Goal: Information Seeking & Learning: Find contact information

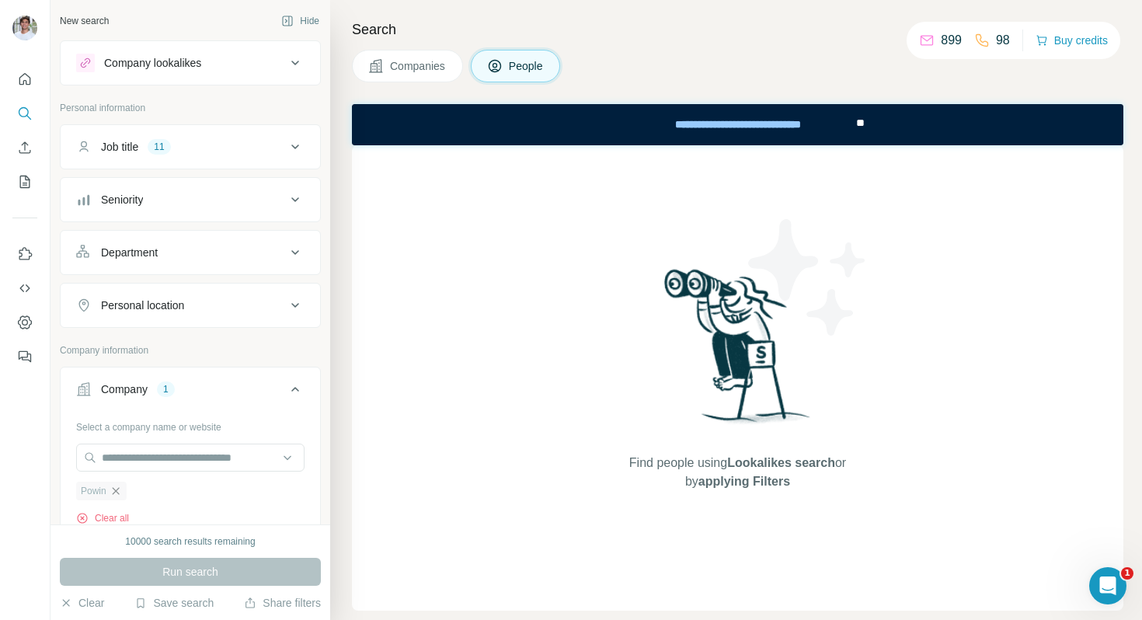
click at [114, 494] on icon "button" at bounding box center [116, 491] width 12 height 12
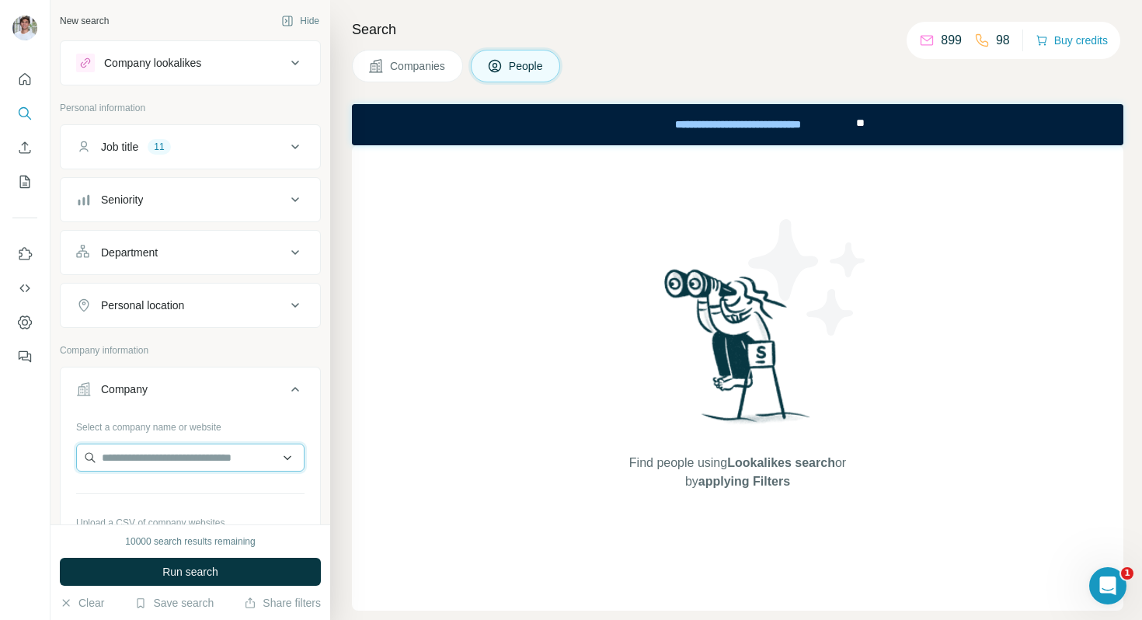
click at [124, 470] on input "text" at bounding box center [190, 458] width 228 height 28
paste input "**********"
type input "**********"
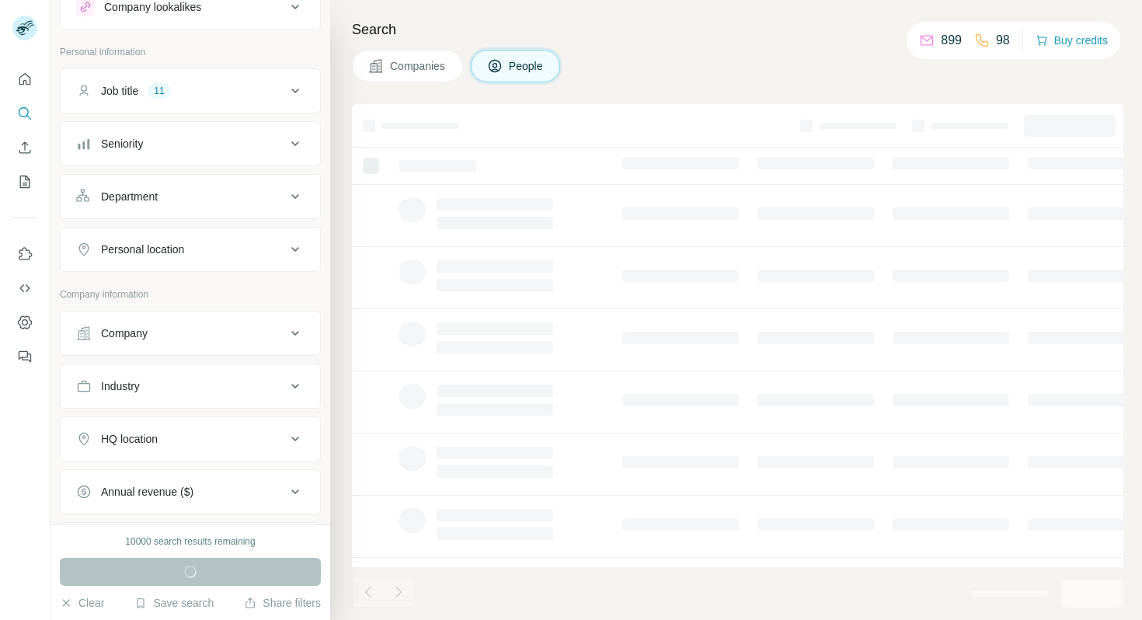
scroll to position [77, 0]
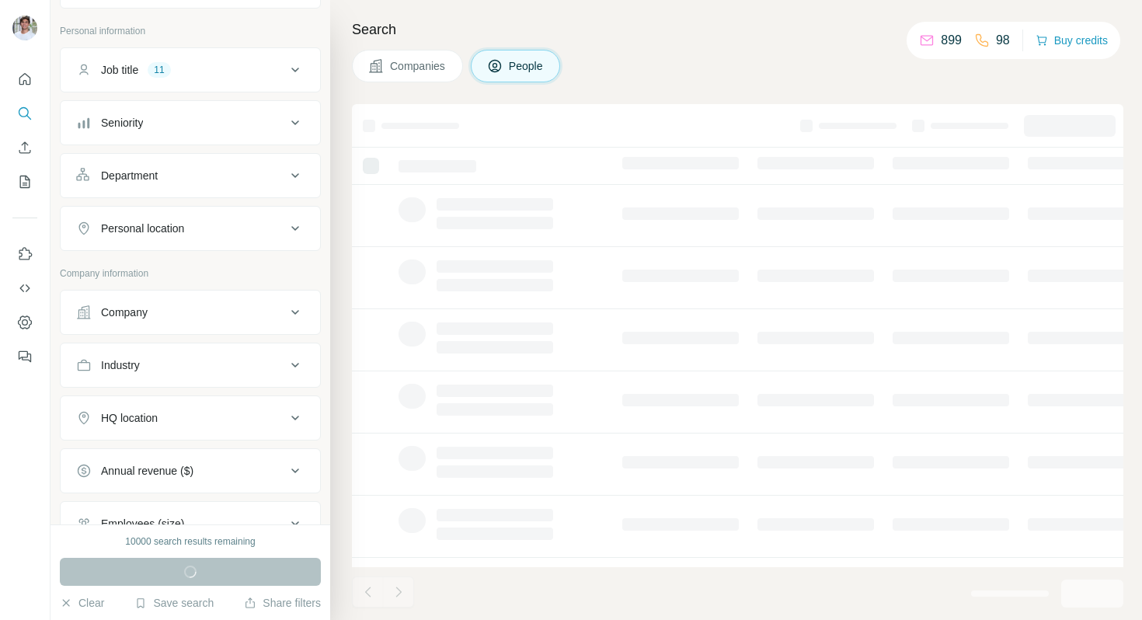
click at [201, 322] on button "Company" at bounding box center [190, 312] width 259 height 37
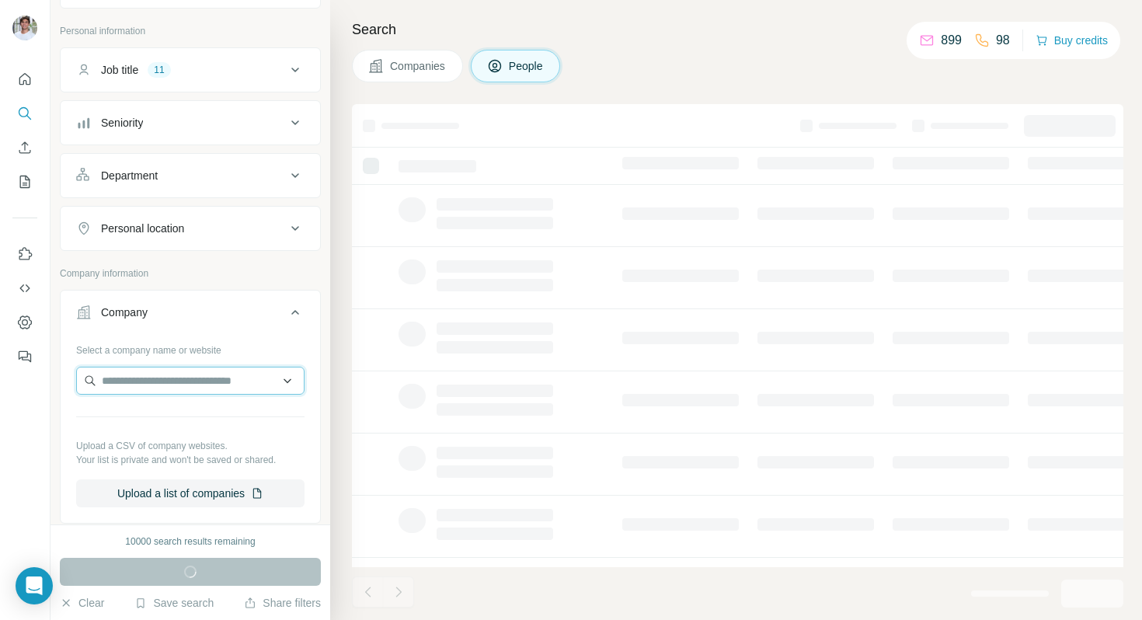
click at [178, 370] on input "text" at bounding box center [190, 381] width 228 height 28
paste input "**********"
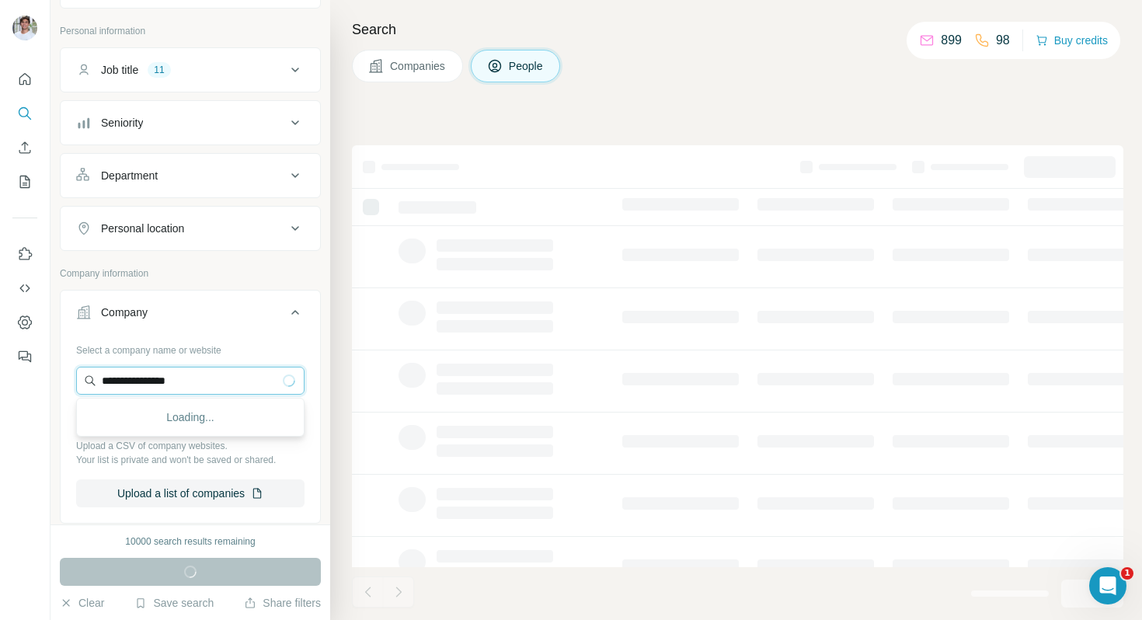
scroll to position [0, 0]
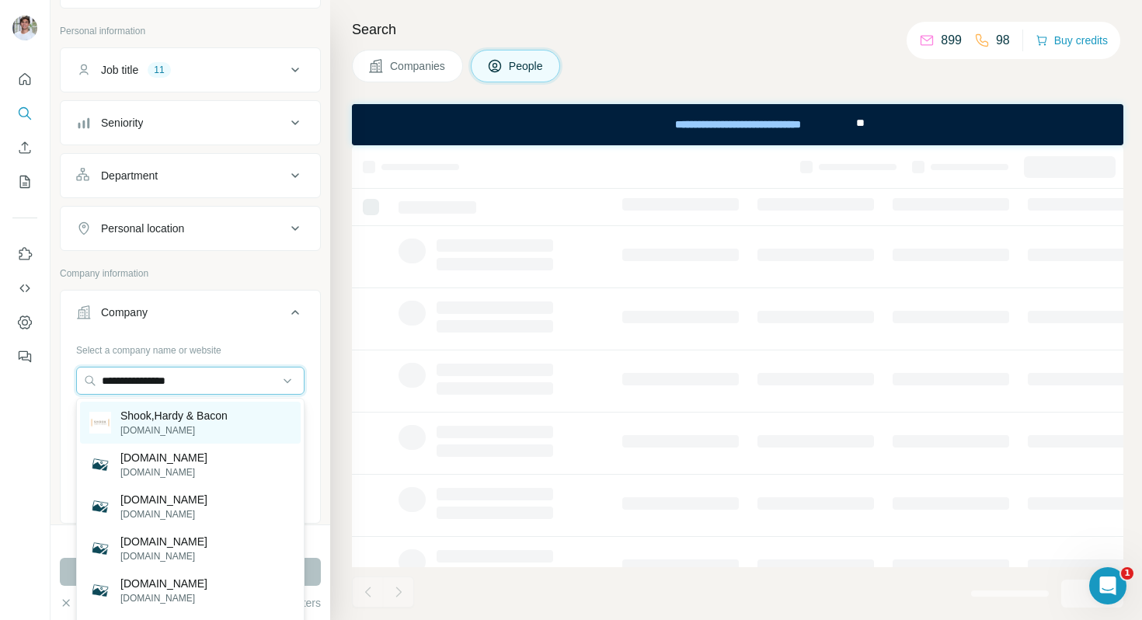
type input "**********"
click at [183, 421] on p "Shook,Hardy & Bacon" at bounding box center [173, 416] width 107 height 16
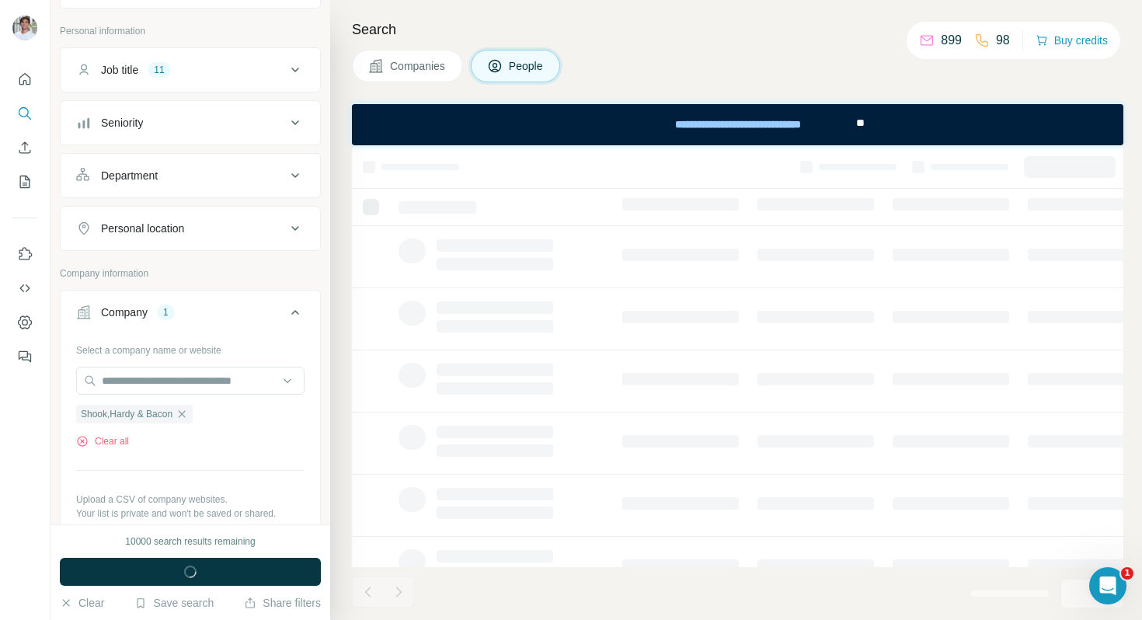
click at [427, 52] on button "Companies" at bounding box center [407, 66] width 111 height 33
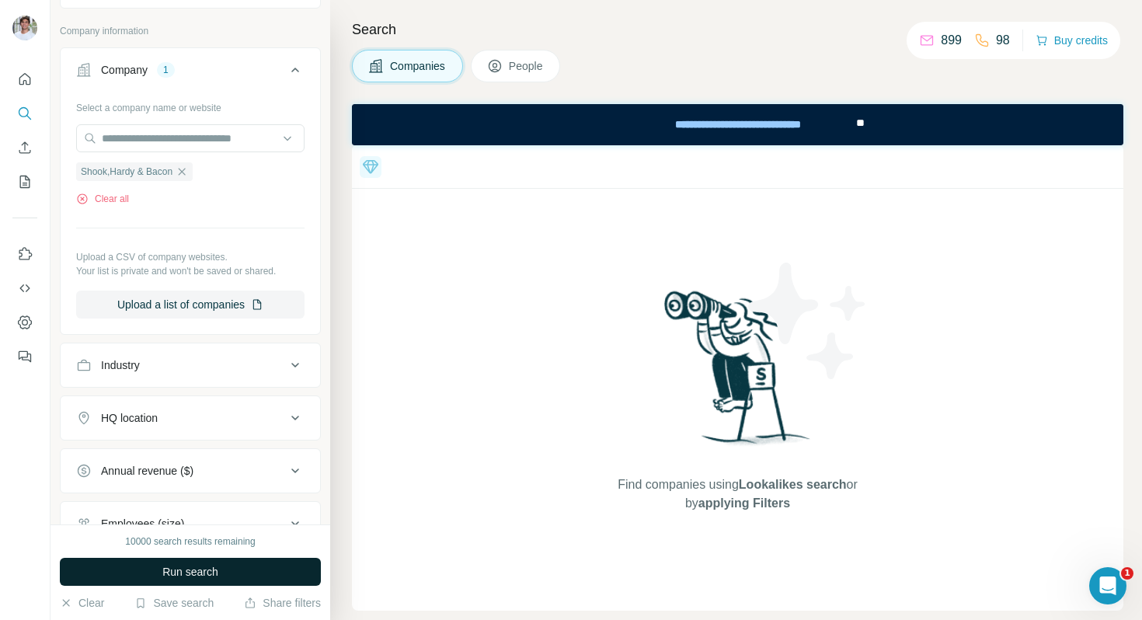
click at [180, 582] on button "Run search" at bounding box center [190, 572] width 261 height 28
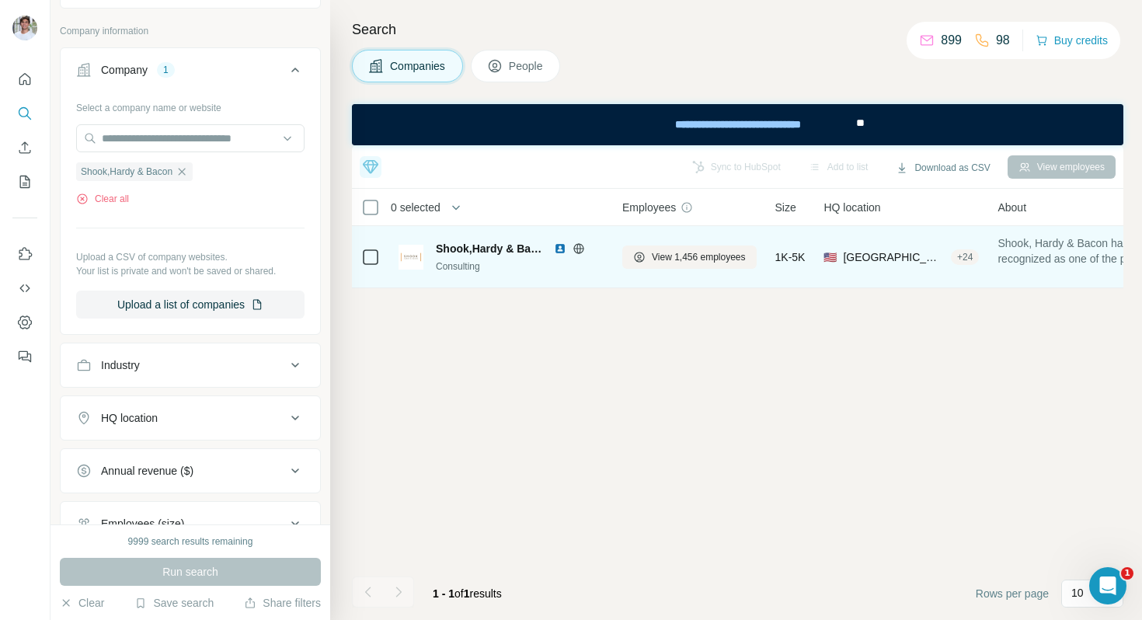
click at [557, 246] on img at bounding box center [560, 248] width 12 height 12
click at [657, 261] on span "View 1,456 employees" at bounding box center [699, 257] width 94 height 14
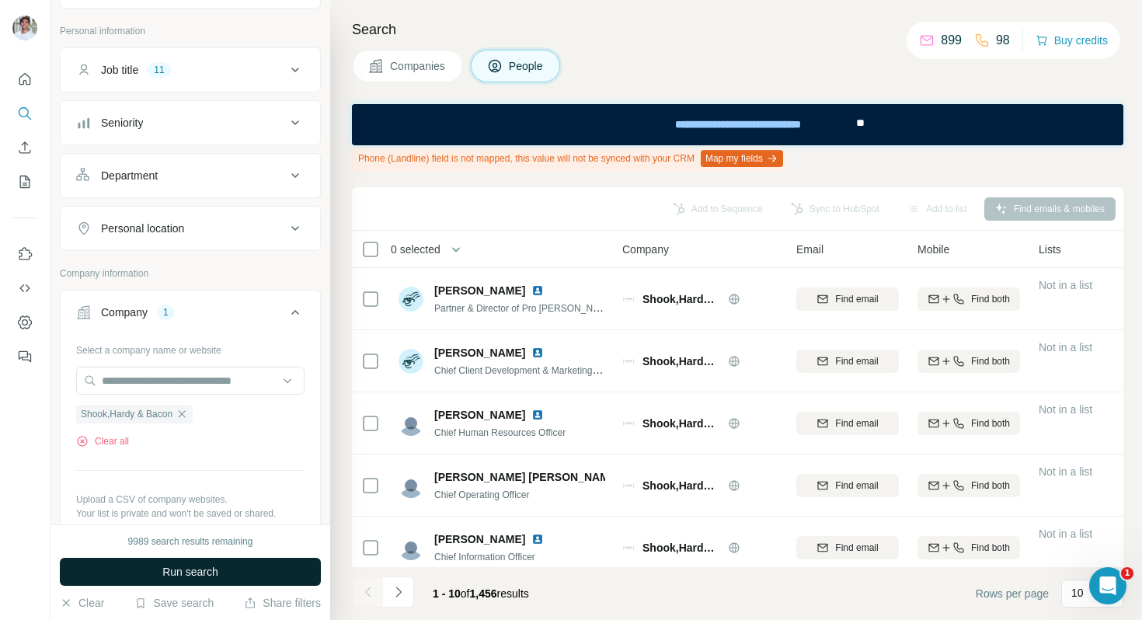
click at [201, 561] on button "Run search" at bounding box center [190, 572] width 261 height 28
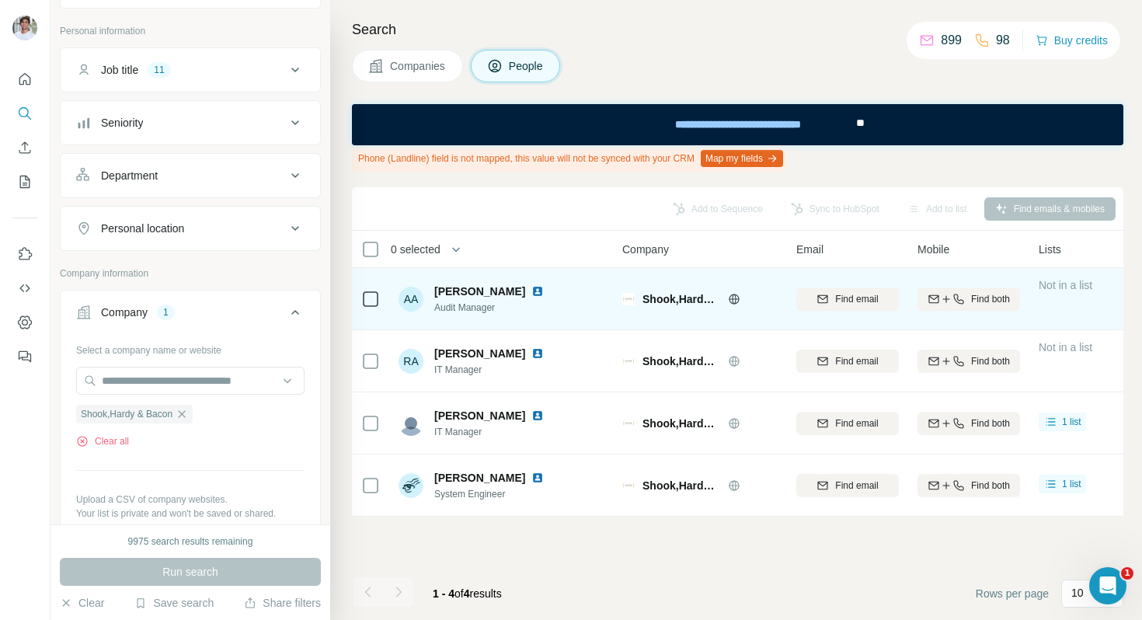
click at [531, 288] on img at bounding box center [537, 291] width 12 height 12
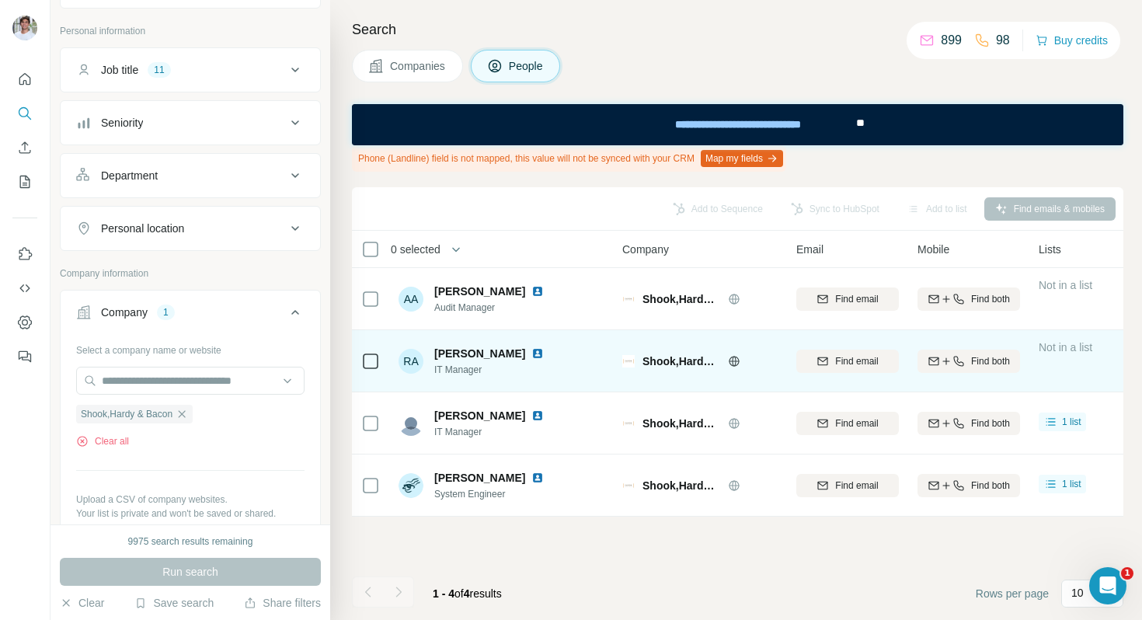
click at [531, 354] on img at bounding box center [537, 353] width 12 height 12
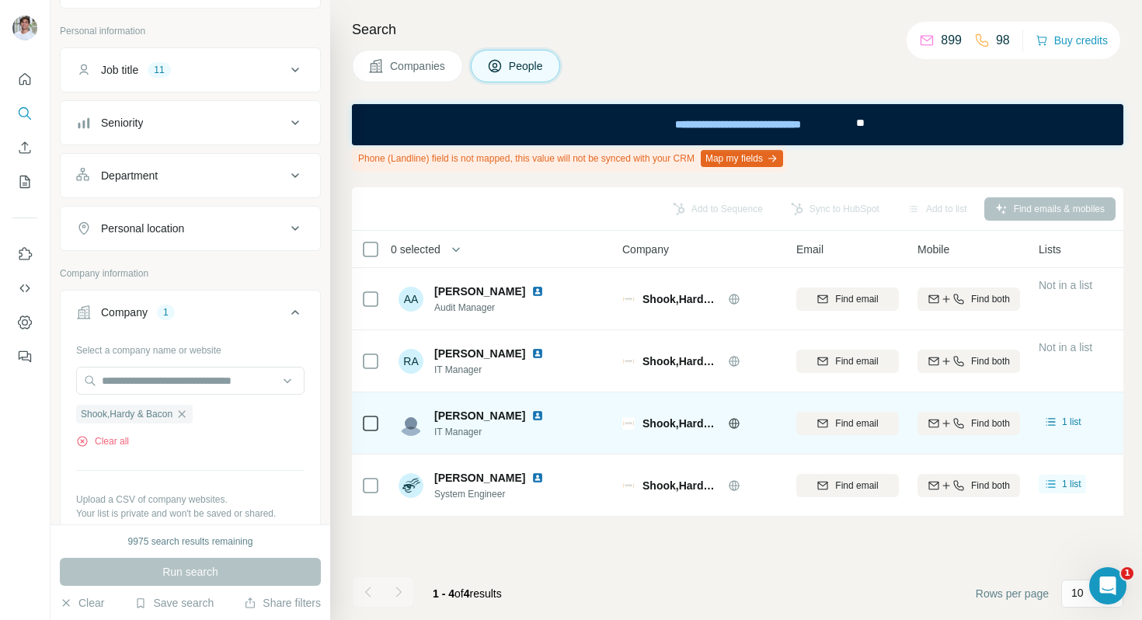
click at [531, 416] on img at bounding box center [537, 415] width 12 height 12
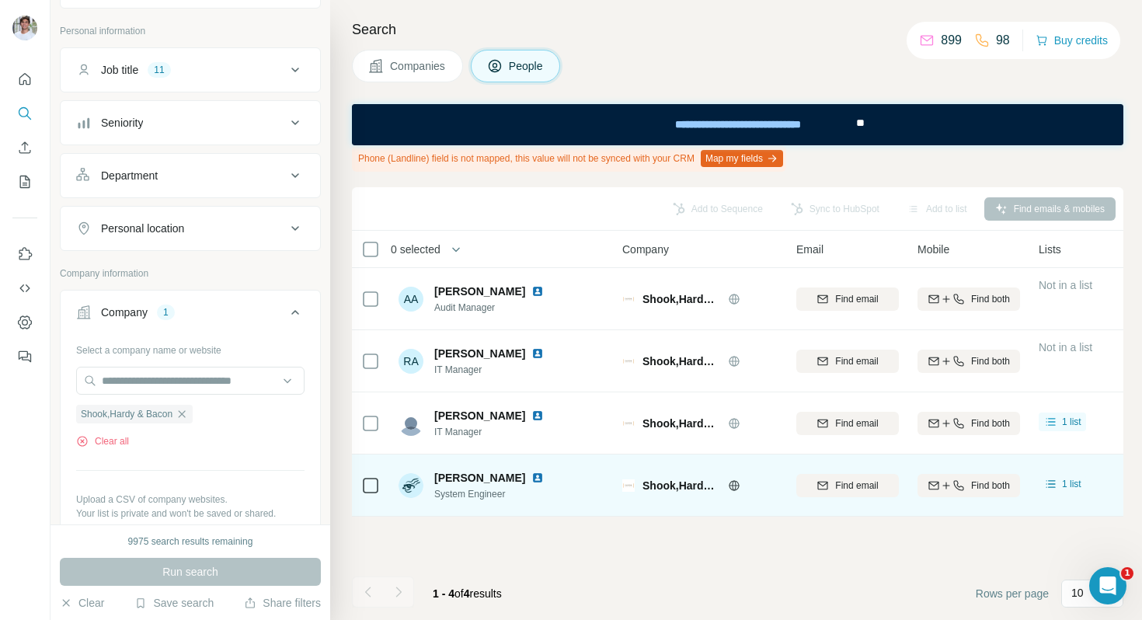
click at [531, 473] on img at bounding box center [537, 478] width 12 height 12
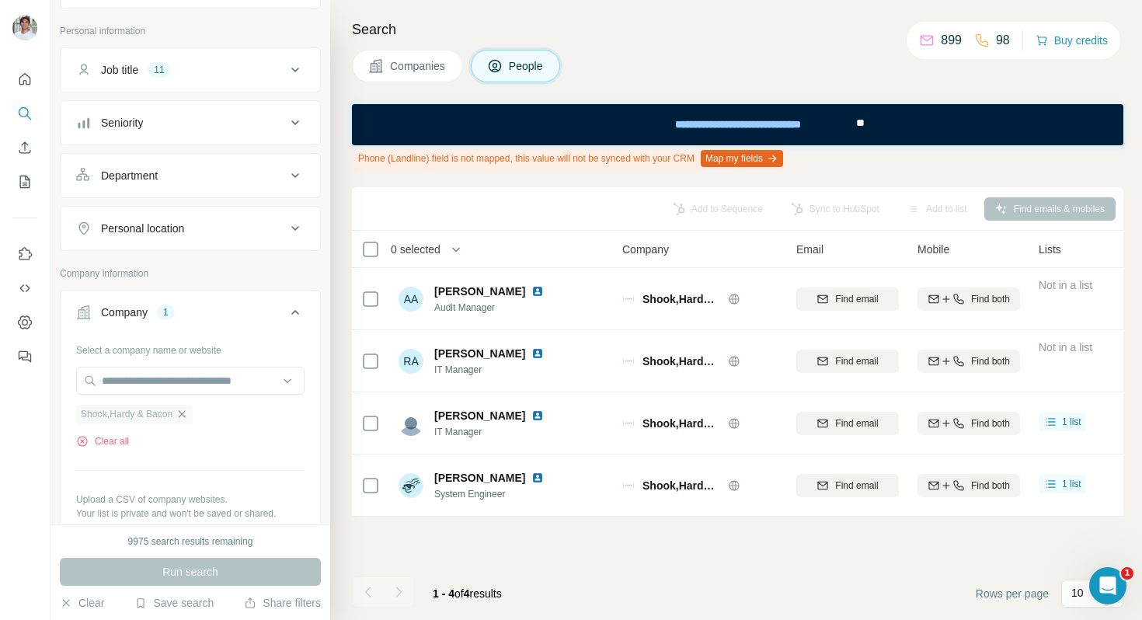
click at [188, 414] on icon "button" at bounding box center [182, 414] width 12 height 12
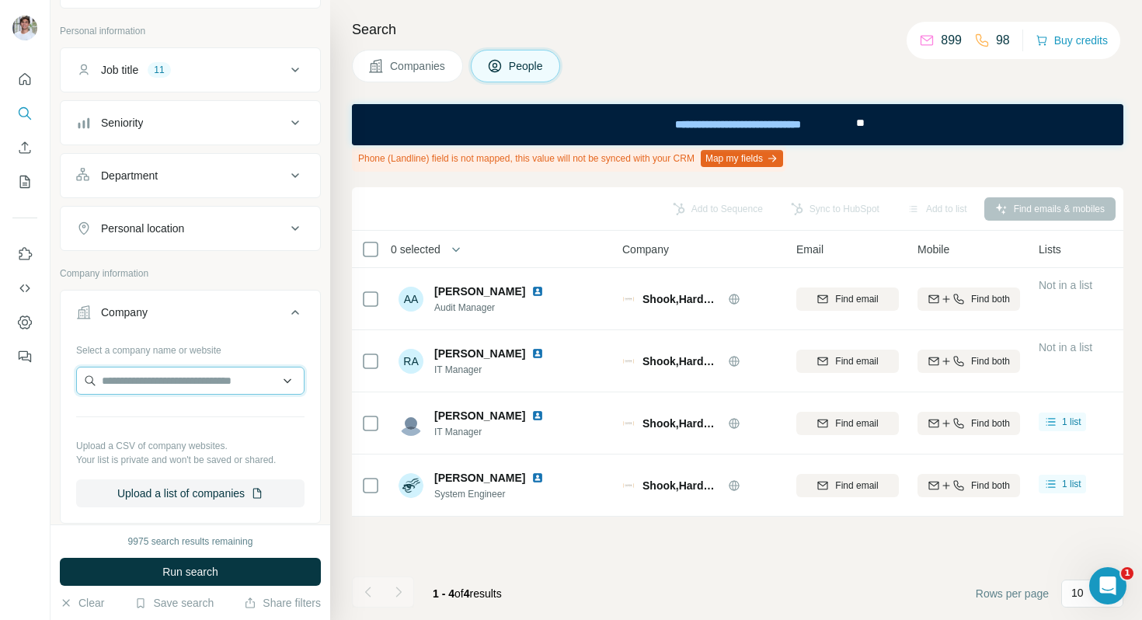
click at [188, 387] on input "text" at bounding box center [190, 381] width 228 height 28
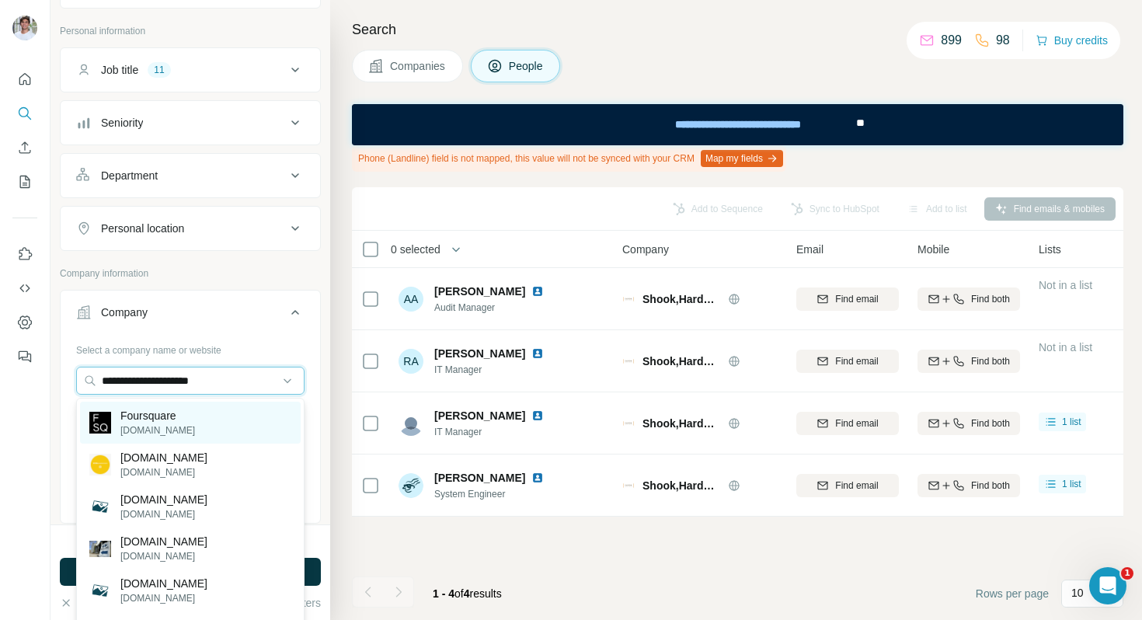
type input "**********"
click at [190, 419] on div "Foursquare [DOMAIN_NAME]" at bounding box center [190, 423] width 221 height 42
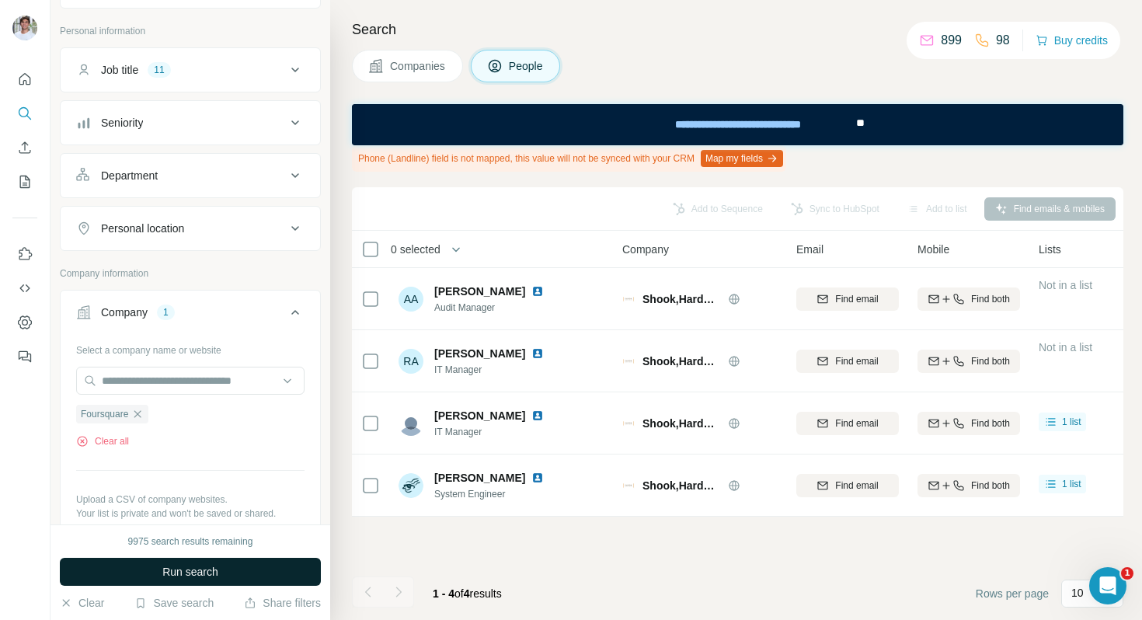
click at [189, 580] on button "Run search" at bounding box center [190, 572] width 261 height 28
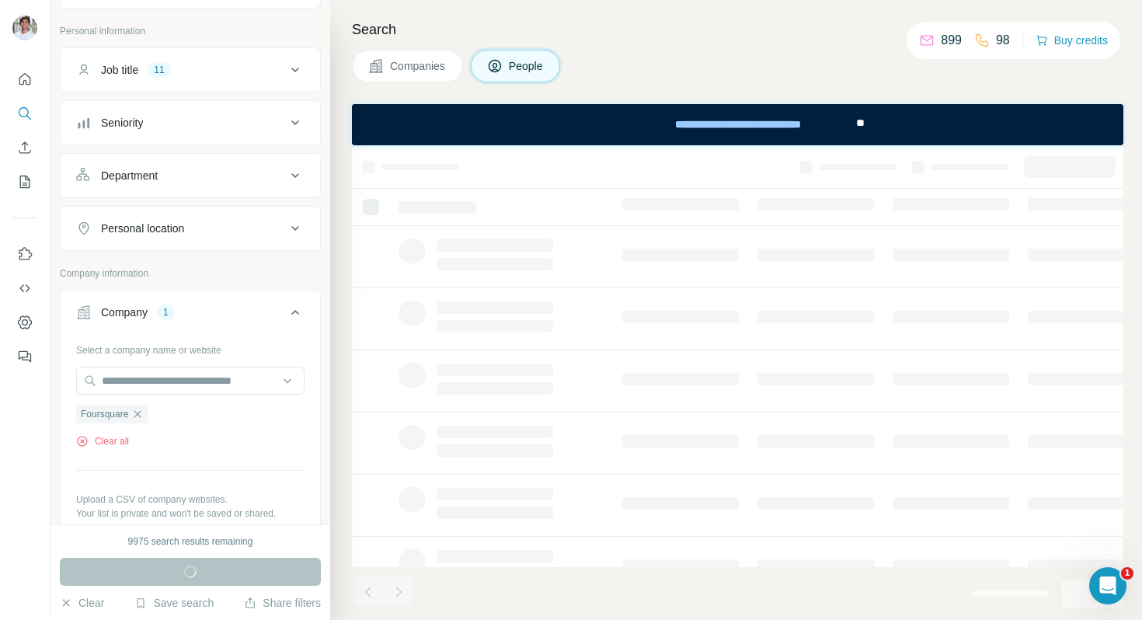
click at [427, 61] on span "Companies" at bounding box center [418, 66] width 57 height 16
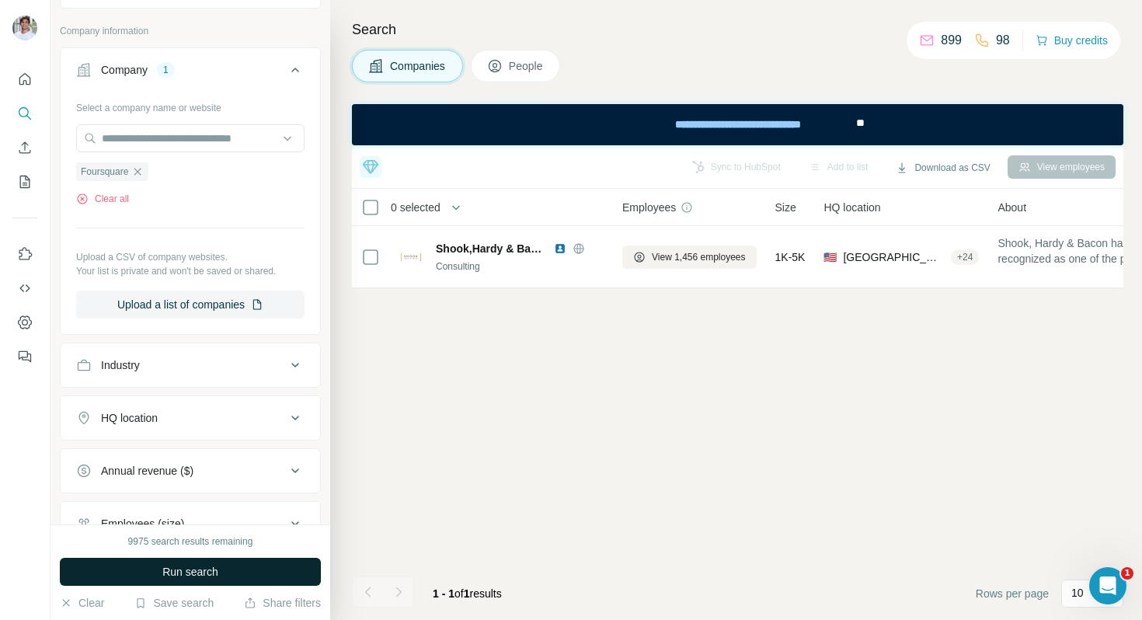
click at [207, 558] on button "Run search" at bounding box center [190, 572] width 261 height 28
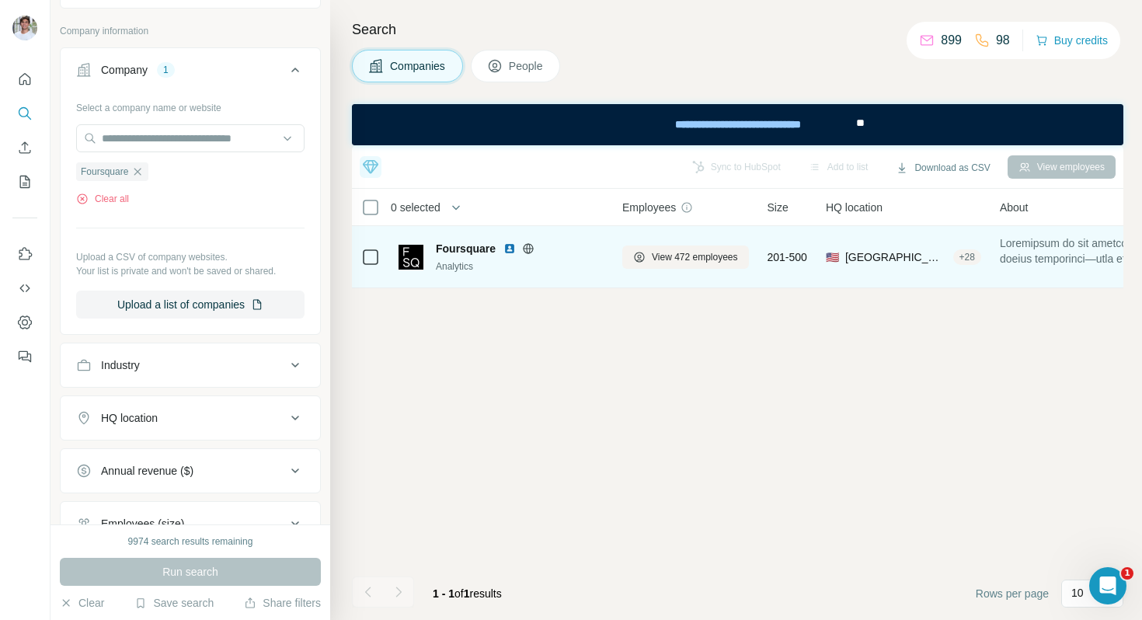
click at [513, 253] on img at bounding box center [509, 248] width 12 height 12
click at [652, 262] on span "View 472 employees" at bounding box center [695, 257] width 86 height 14
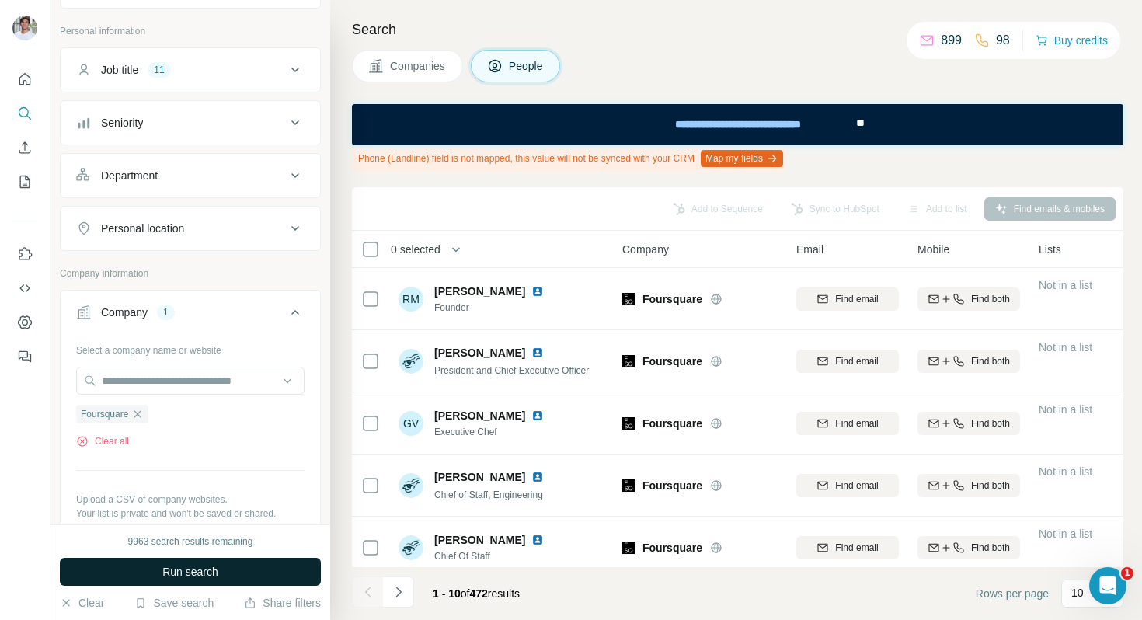
click at [262, 559] on button "Run search" at bounding box center [190, 572] width 261 height 28
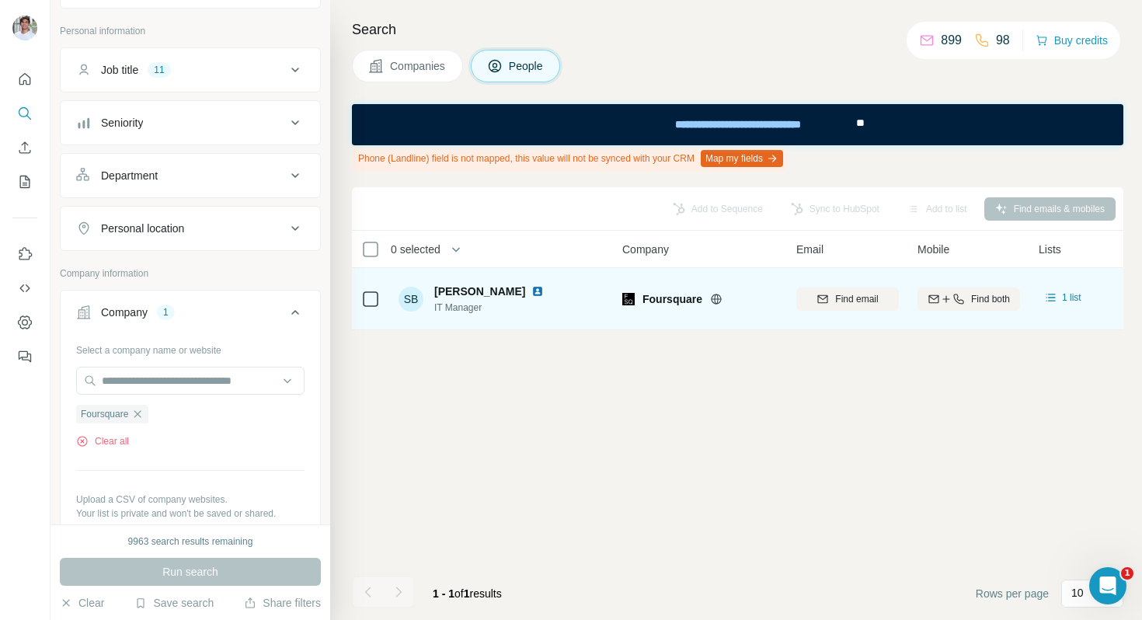
click at [531, 291] on img at bounding box center [537, 291] width 12 height 12
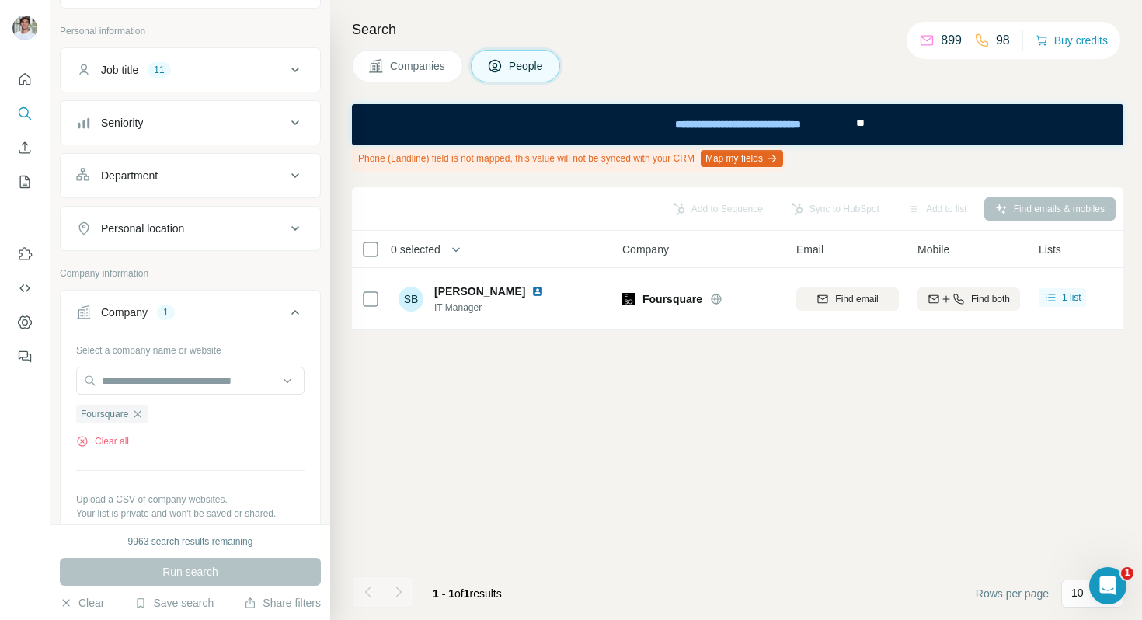
click at [418, 74] on button "Companies" at bounding box center [407, 66] width 111 height 33
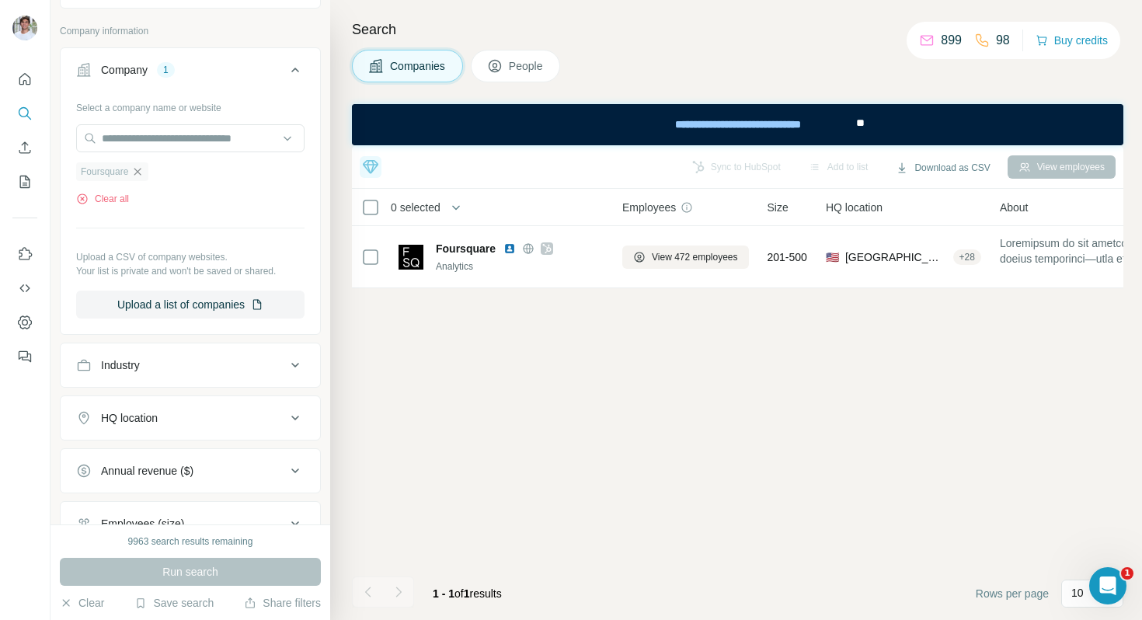
click at [142, 170] on icon "button" at bounding box center [137, 171] width 12 height 12
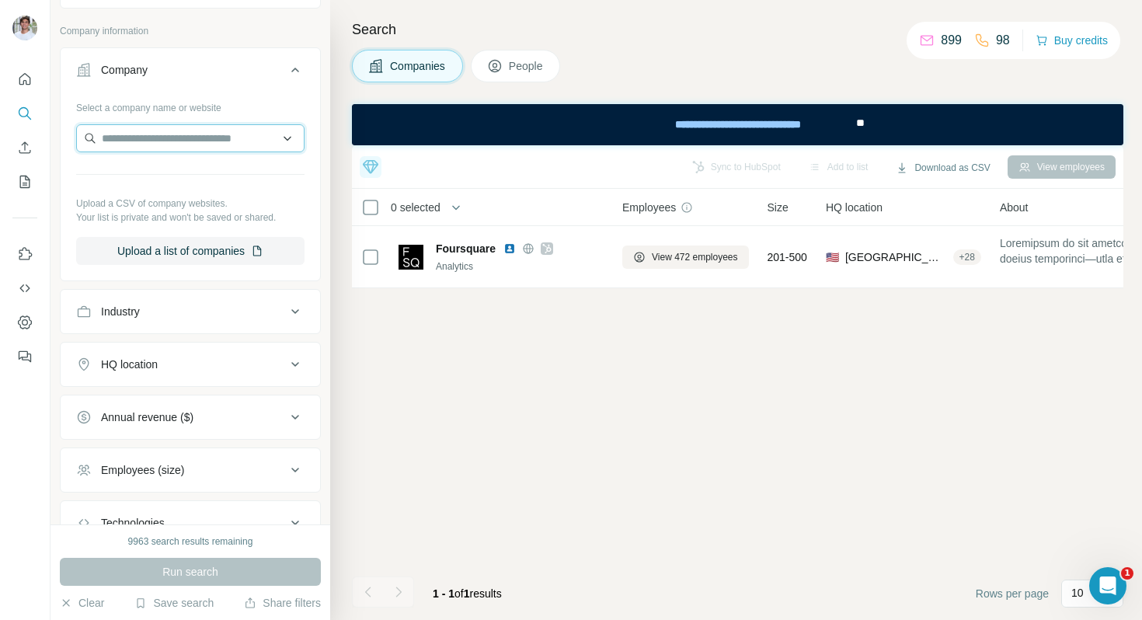
click at [159, 146] on input "text" at bounding box center [190, 138] width 228 height 28
paste input "**********"
type input "**********"
click at [171, 171] on div "Tinuiti [DOMAIN_NAME]" at bounding box center [190, 180] width 221 height 42
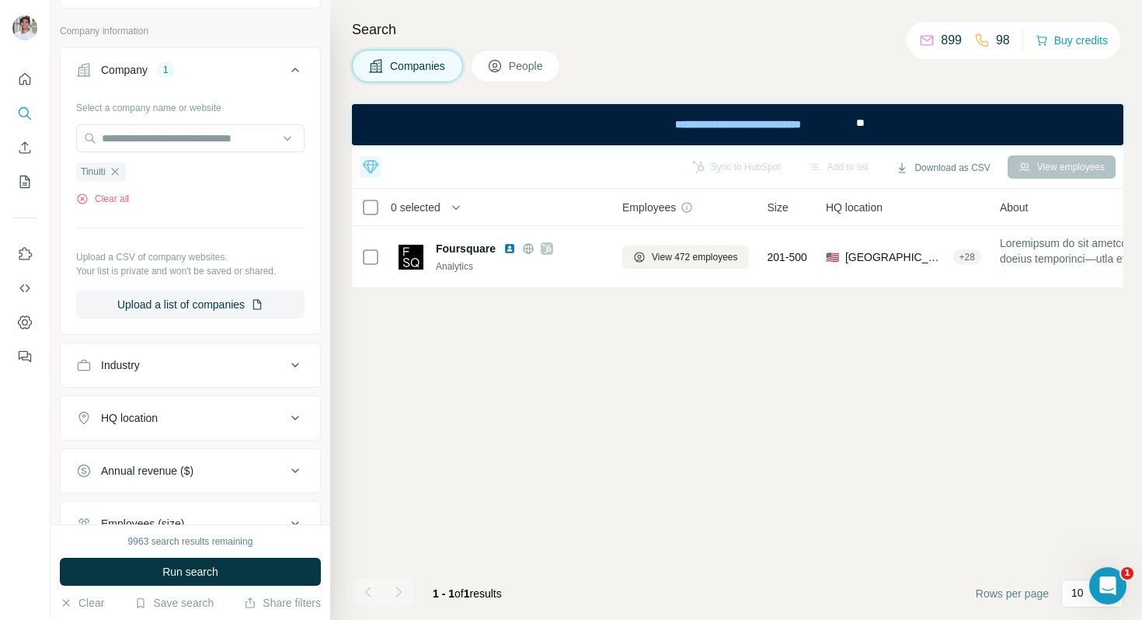
click at [159, 573] on button "Run search" at bounding box center [190, 572] width 261 height 28
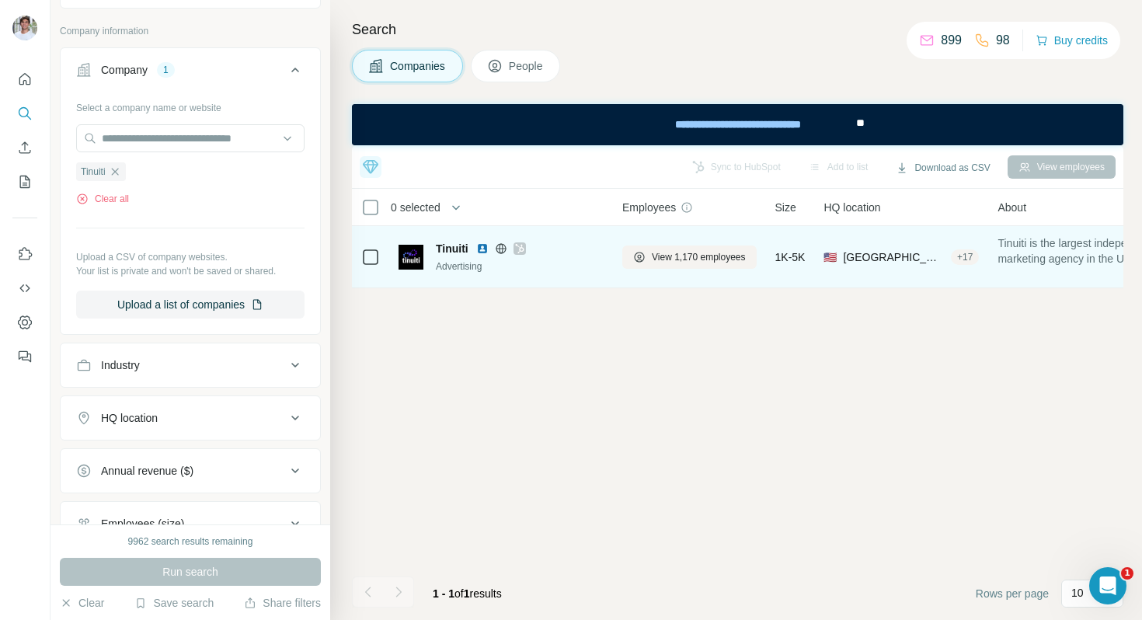
click at [483, 250] on img at bounding box center [482, 248] width 12 height 12
click at [684, 253] on span "View 1,170 employees" at bounding box center [699, 257] width 94 height 14
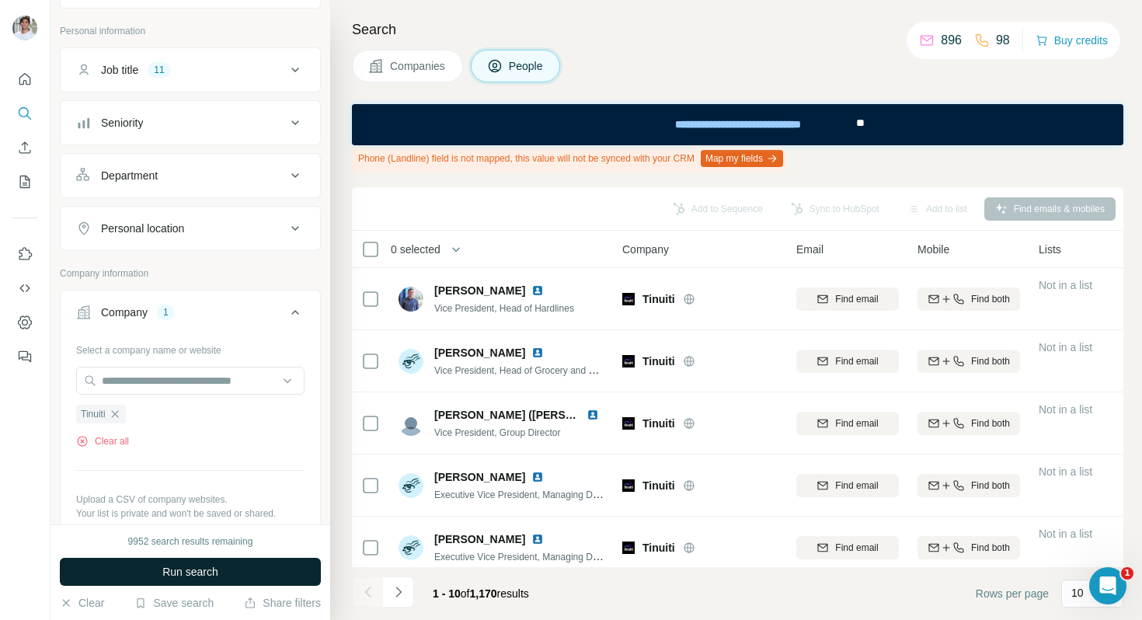
click at [242, 568] on button "Run search" at bounding box center [190, 572] width 261 height 28
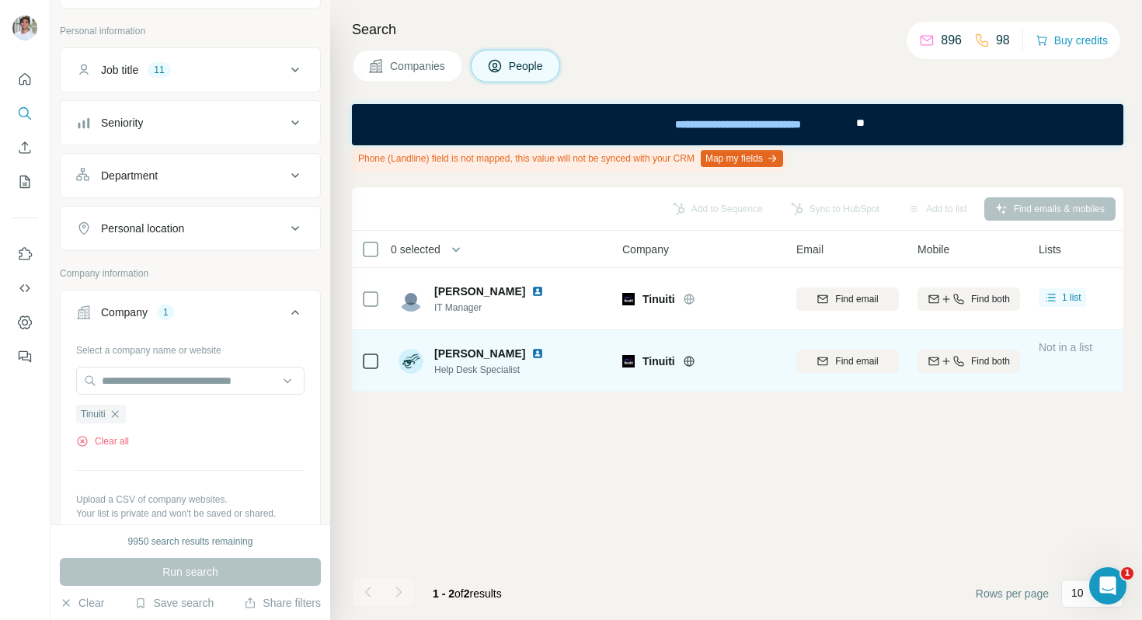
click at [531, 353] on img at bounding box center [537, 353] width 12 height 12
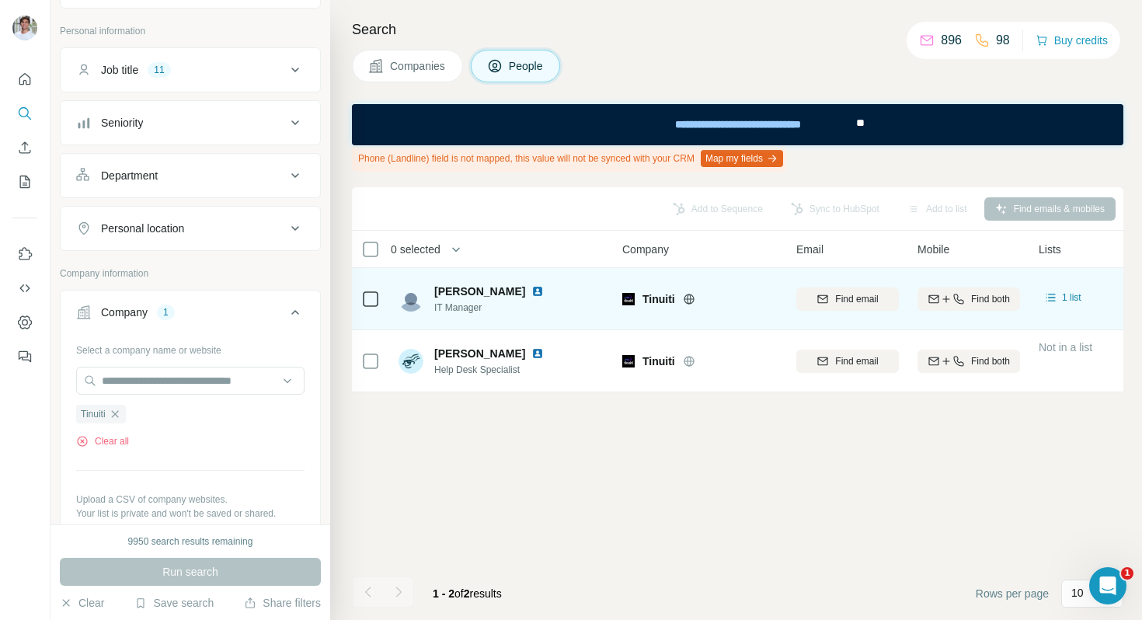
click at [531, 293] on img at bounding box center [537, 291] width 12 height 12
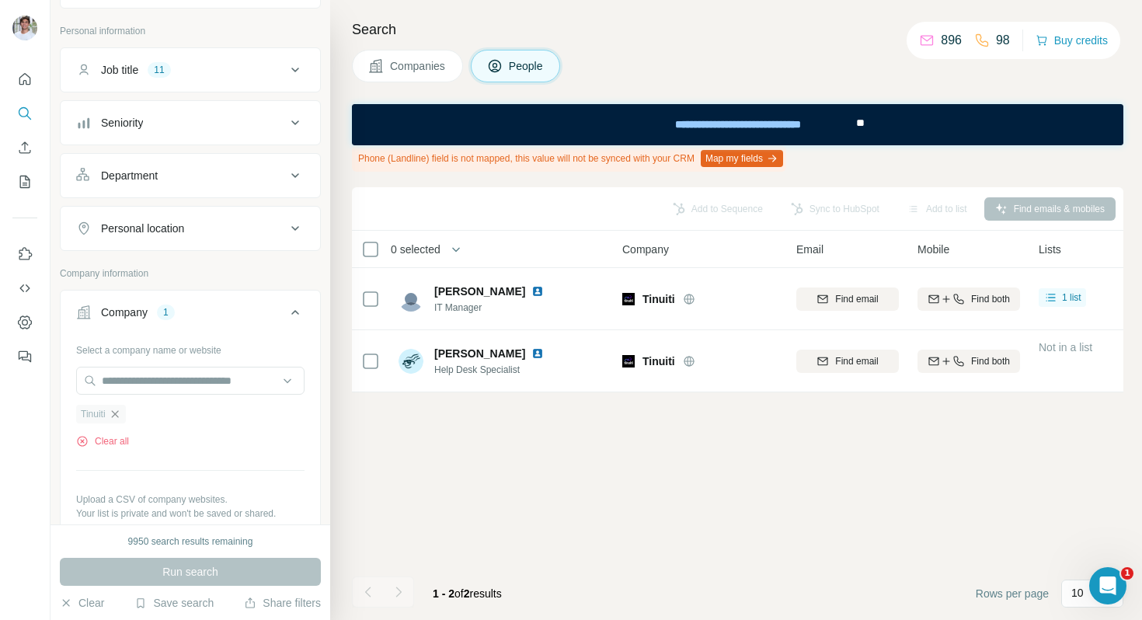
click at [116, 415] on icon "button" at bounding box center [115, 414] width 12 height 12
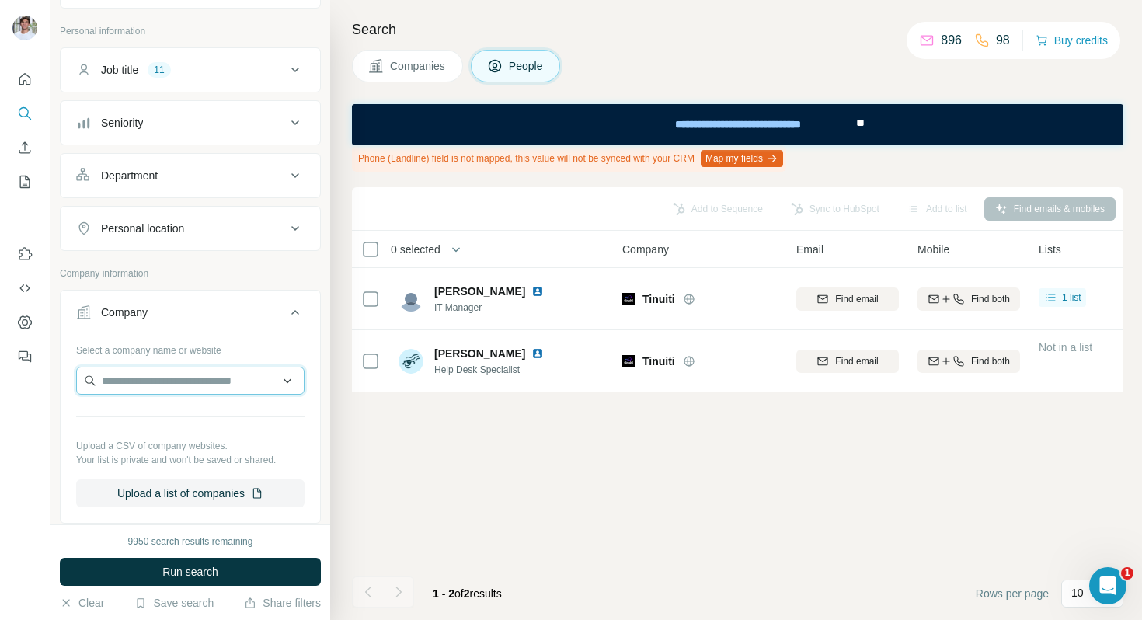
click at [172, 378] on input "text" at bounding box center [190, 381] width 228 height 28
paste input "**********"
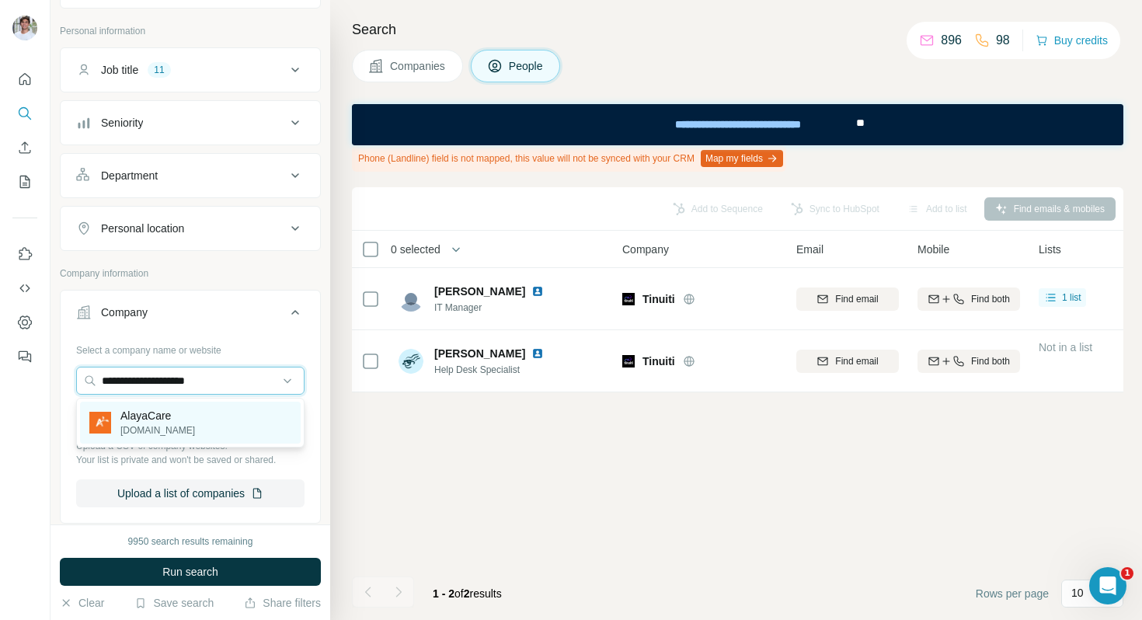
type input "**********"
click at [186, 437] on div "AlayaCare [DOMAIN_NAME]" at bounding box center [190, 423] width 221 height 42
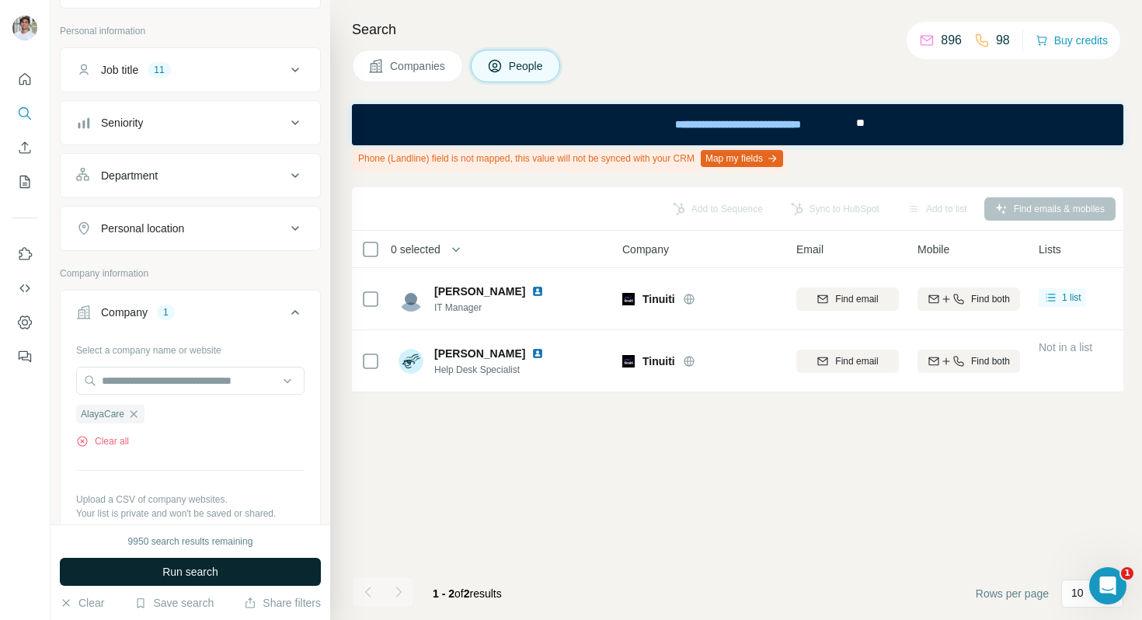
click at [186, 568] on span "Run search" at bounding box center [190, 572] width 56 height 16
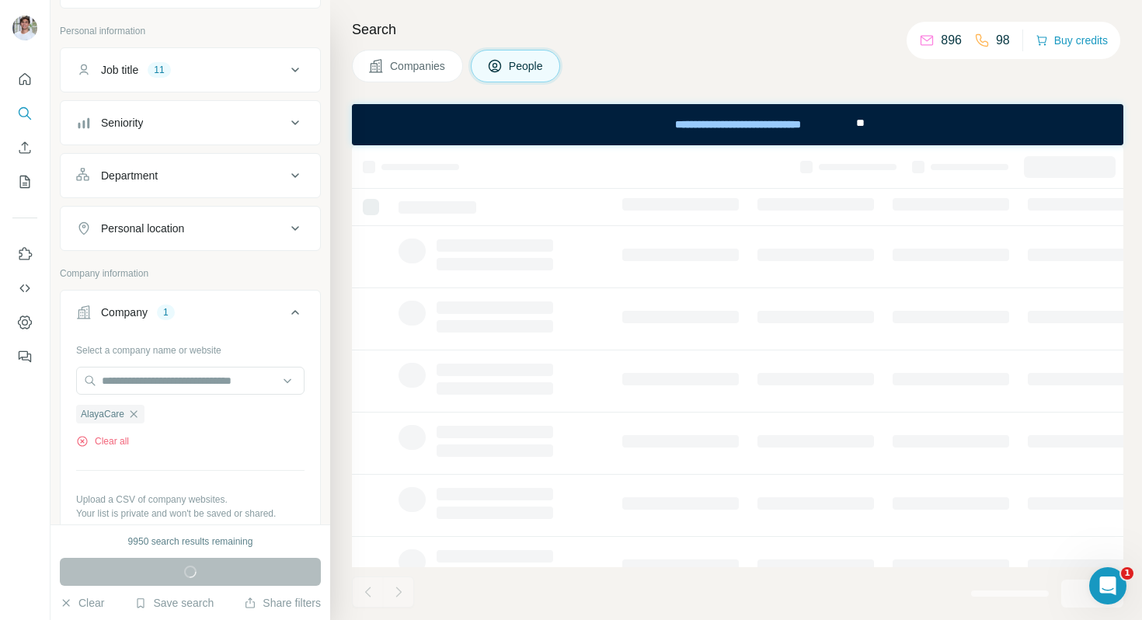
click at [374, 61] on icon at bounding box center [375, 65] width 13 height 13
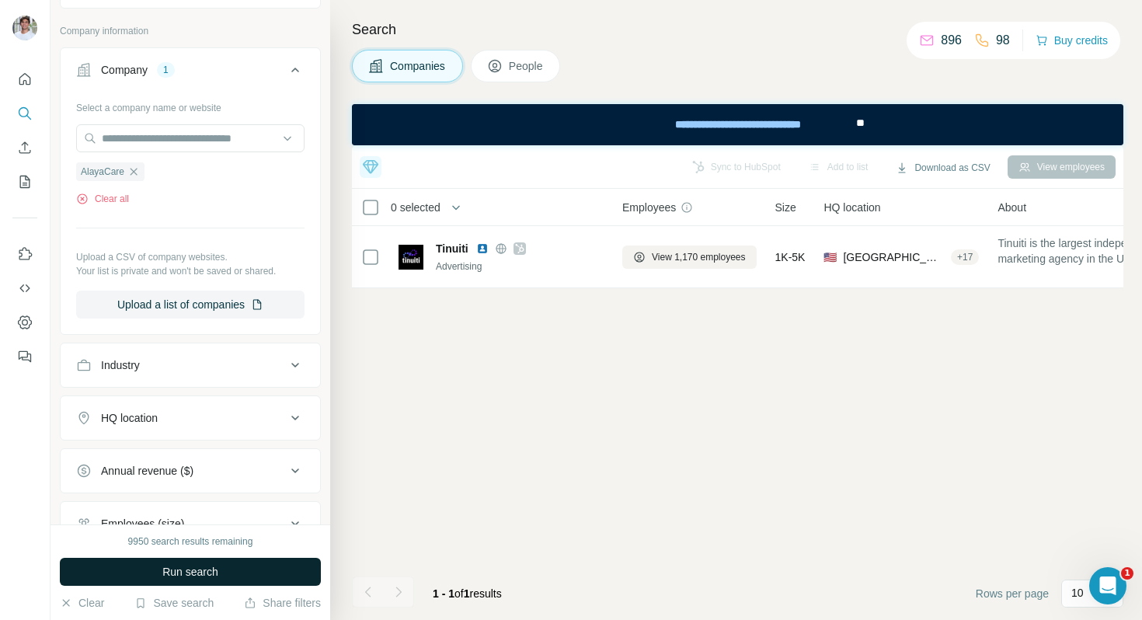
click at [193, 559] on button "Run search" at bounding box center [190, 572] width 261 height 28
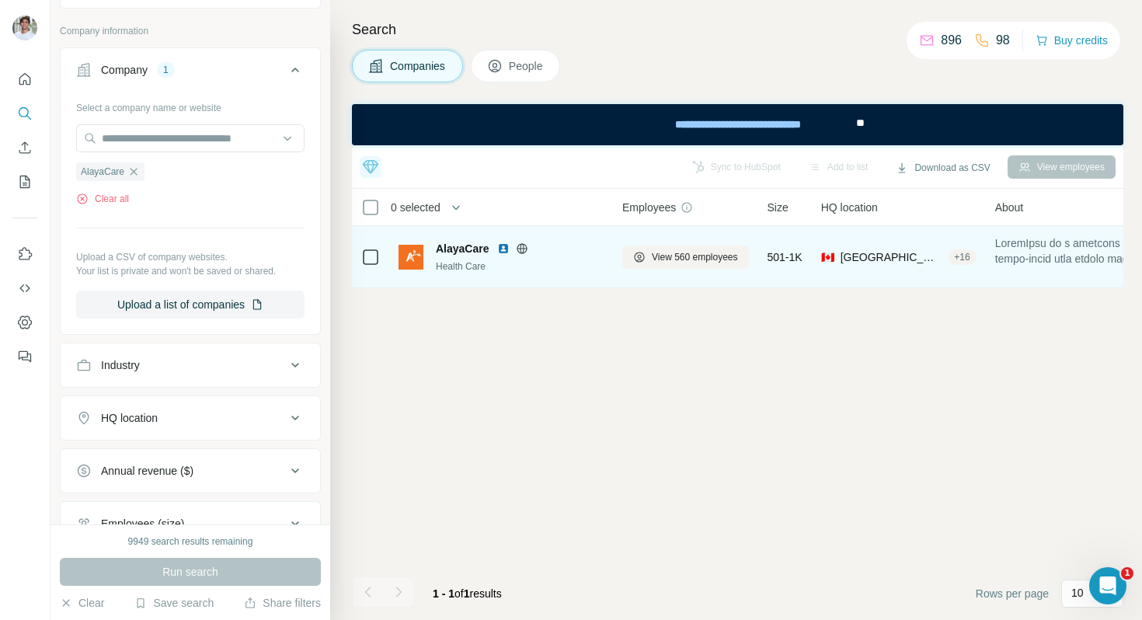
click at [508, 248] on img at bounding box center [503, 248] width 12 height 12
click at [670, 262] on span "View 560 employees" at bounding box center [695, 257] width 86 height 14
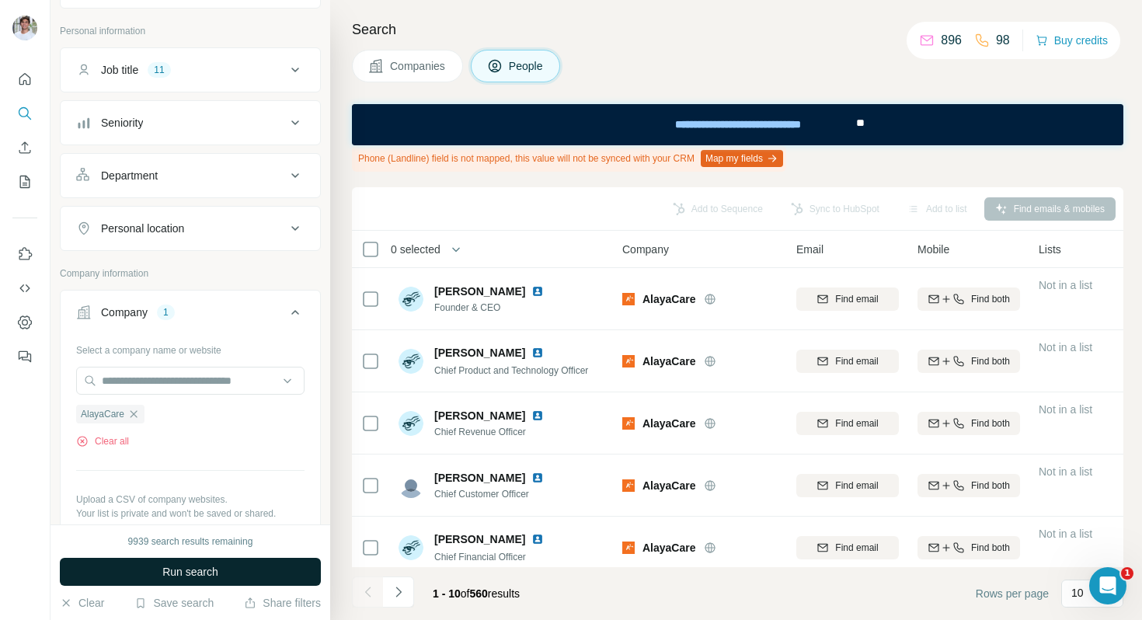
click at [225, 573] on button "Run search" at bounding box center [190, 572] width 261 height 28
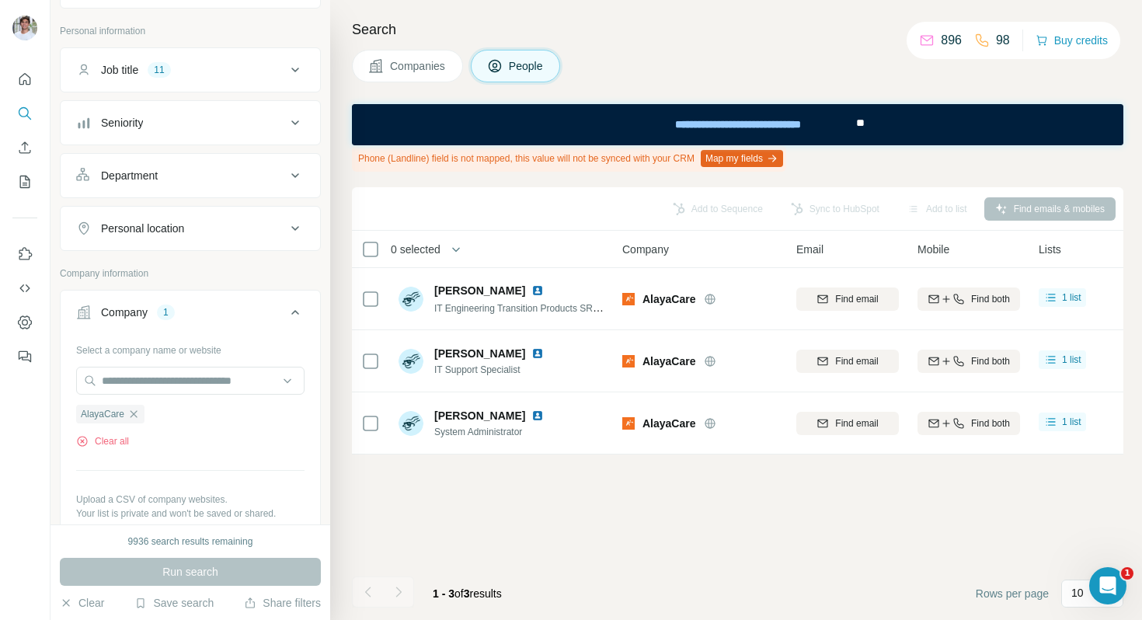
click at [378, 64] on icon at bounding box center [376, 66] width 16 height 16
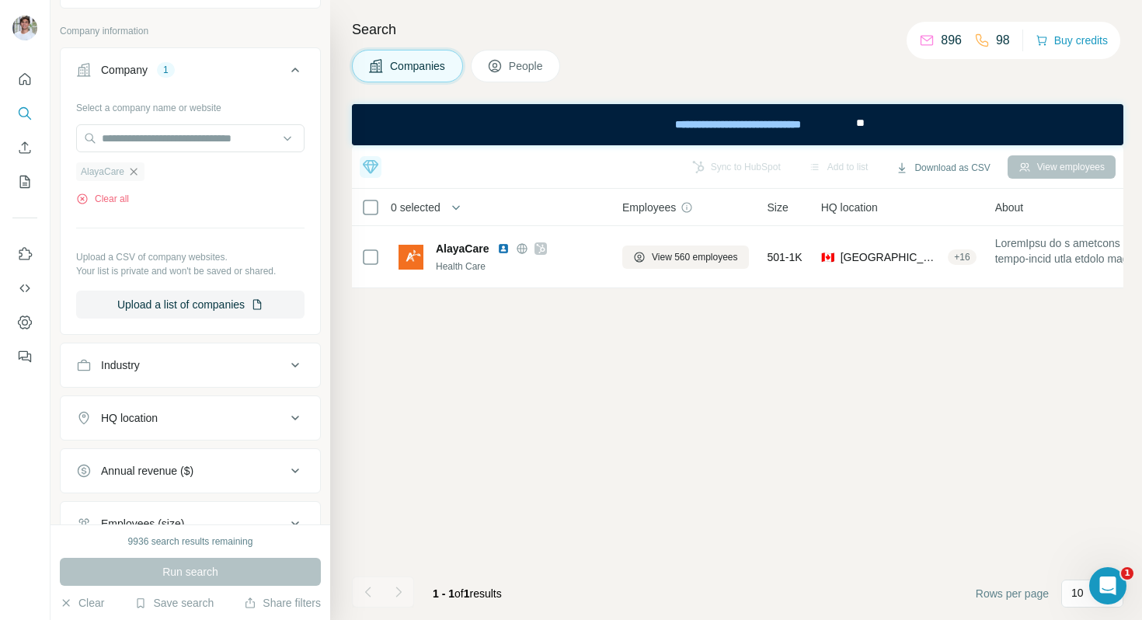
click at [138, 169] on icon "button" at bounding box center [133, 171] width 12 height 12
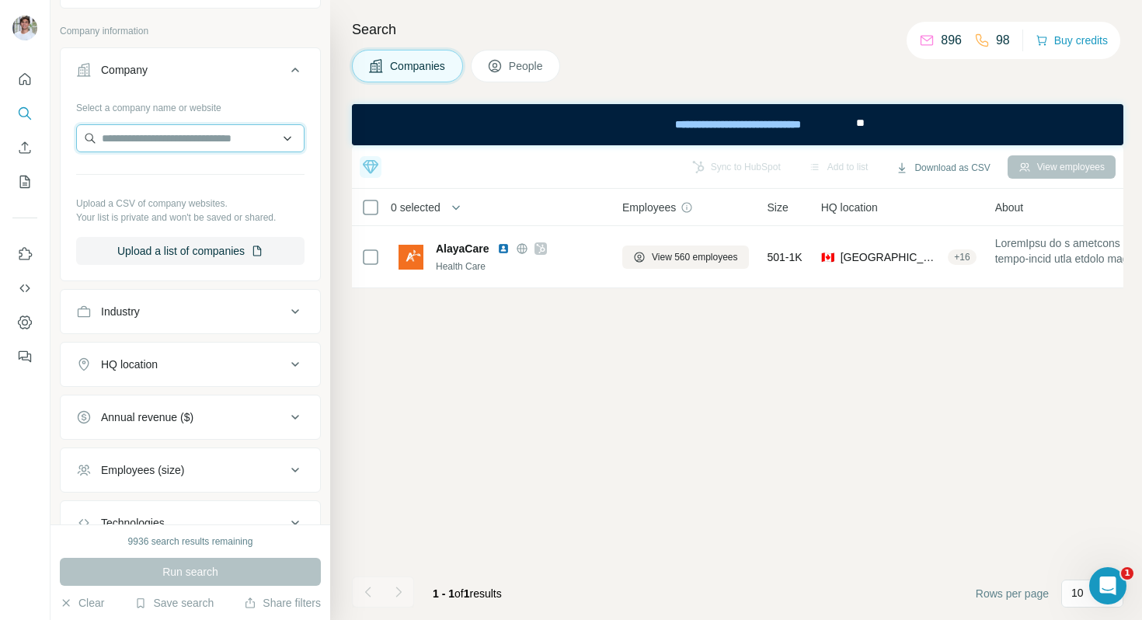
click at [154, 145] on input "text" at bounding box center [190, 138] width 228 height 28
type input "**********"
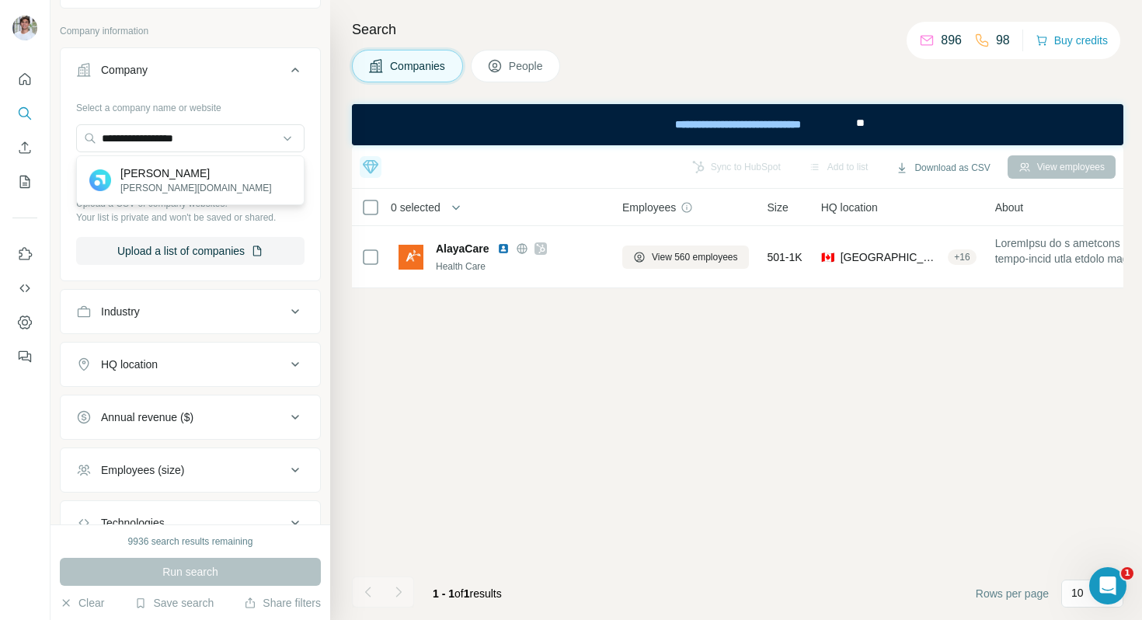
click at [162, 181] on p "[PERSON_NAME][DOMAIN_NAME]" at bounding box center [196, 188] width 152 height 14
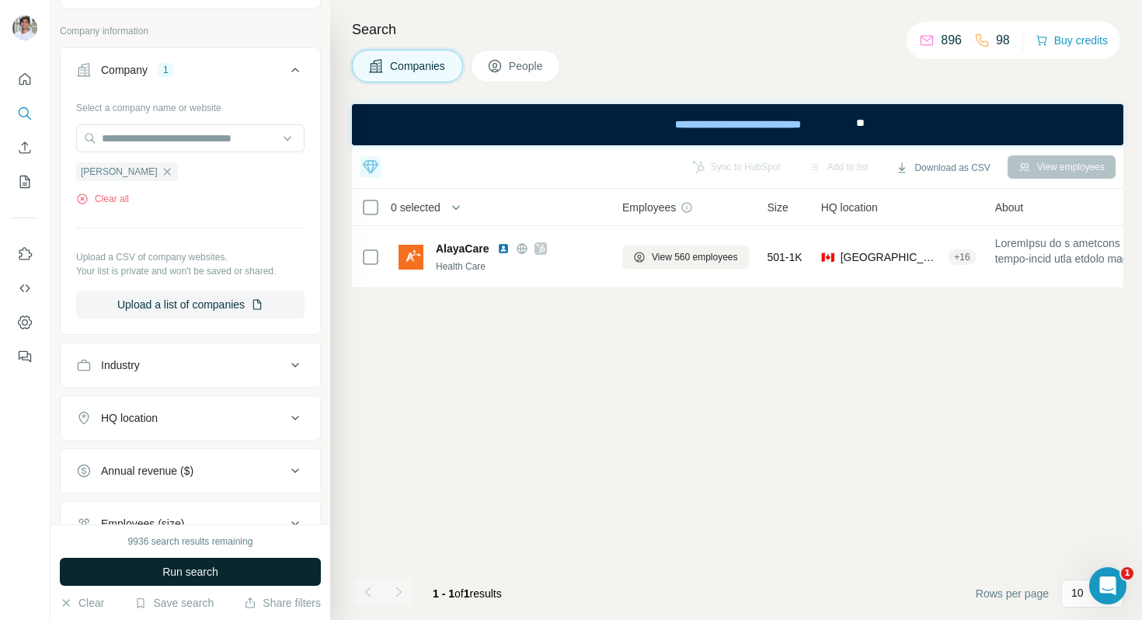
click at [158, 564] on button "Run search" at bounding box center [190, 572] width 261 height 28
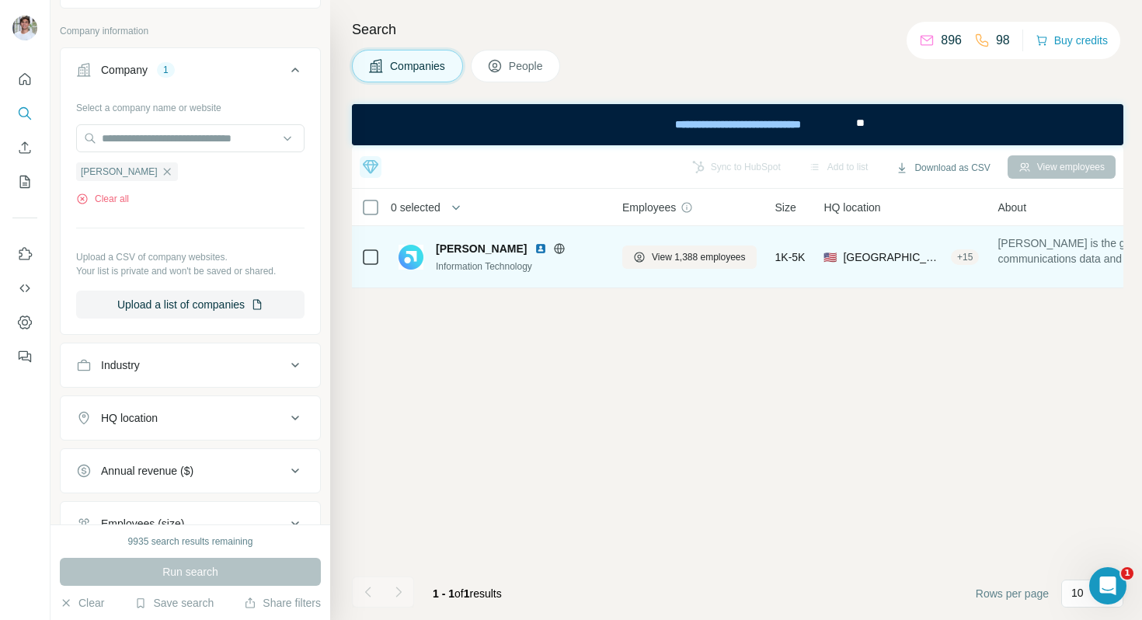
click at [535, 248] on img at bounding box center [541, 248] width 12 height 12
click at [689, 257] on span "View 1,388 employees" at bounding box center [699, 257] width 94 height 14
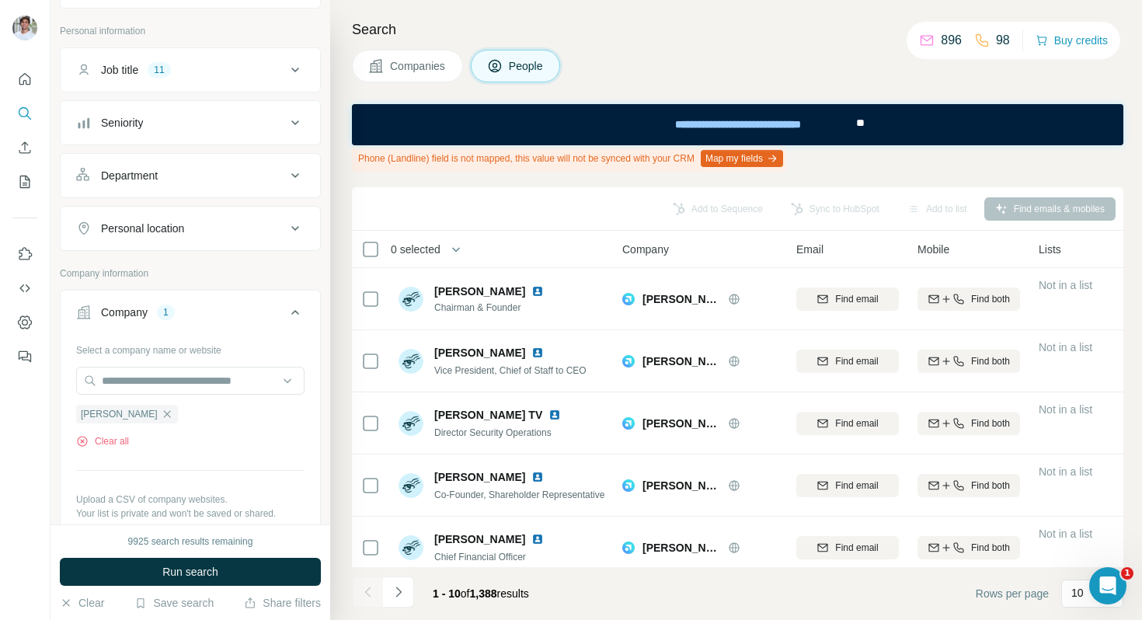
click at [179, 566] on span "Run search" at bounding box center [190, 572] width 56 height 16
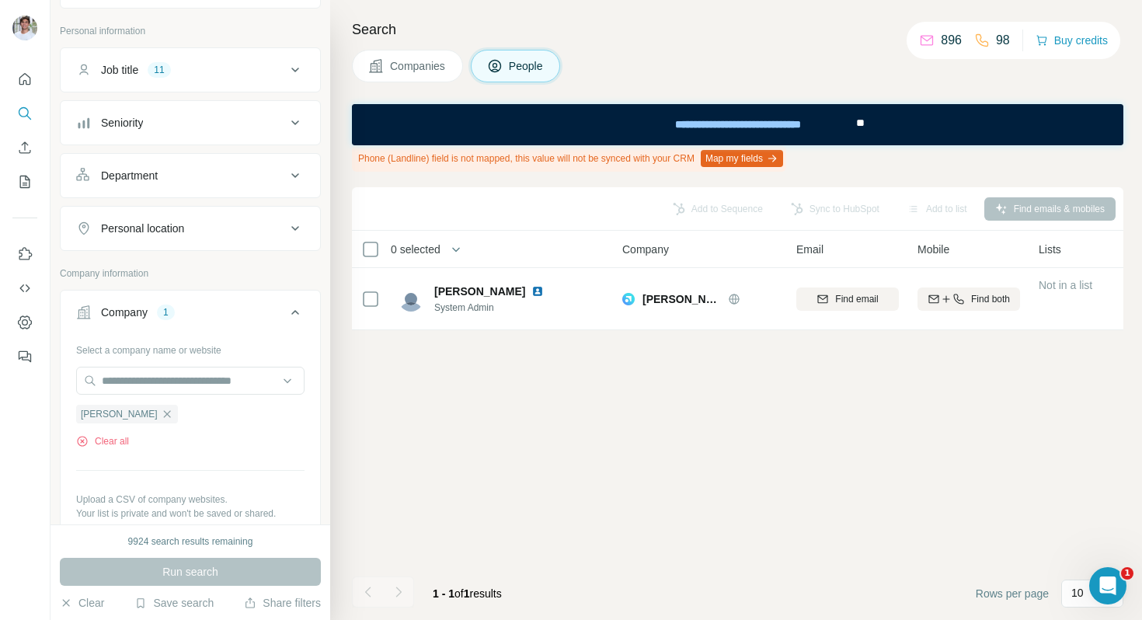
click at [420, 51] on button "Companies" at bounding box center [407, 66] width 111 height 33
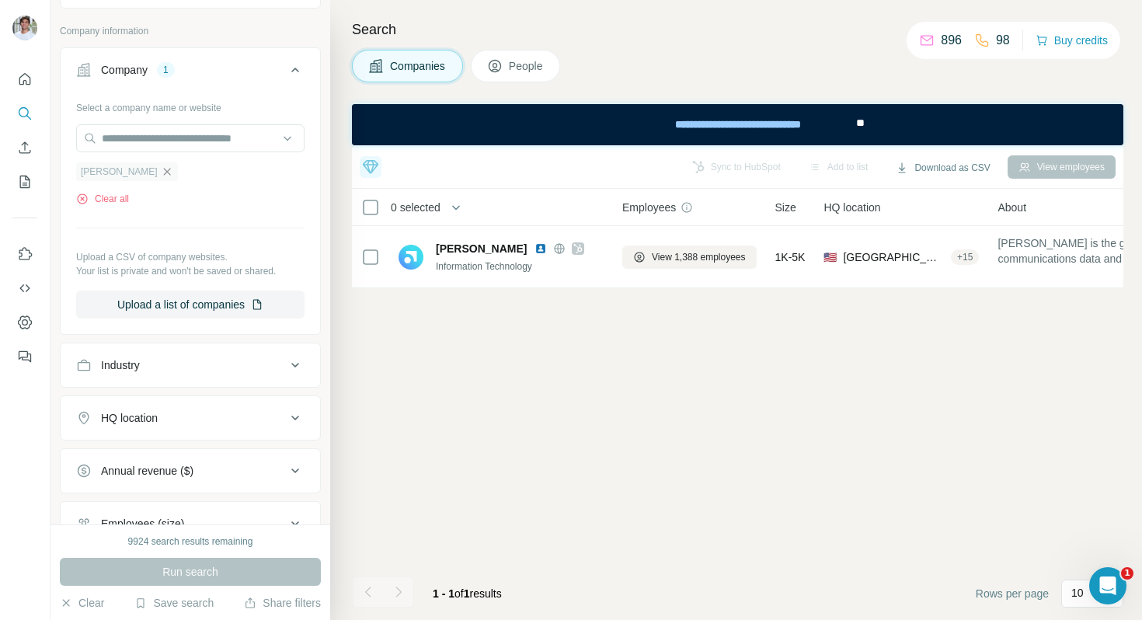
click at [161, 172] on icon "button" at bounding box center [167, 171] width 12 height 12
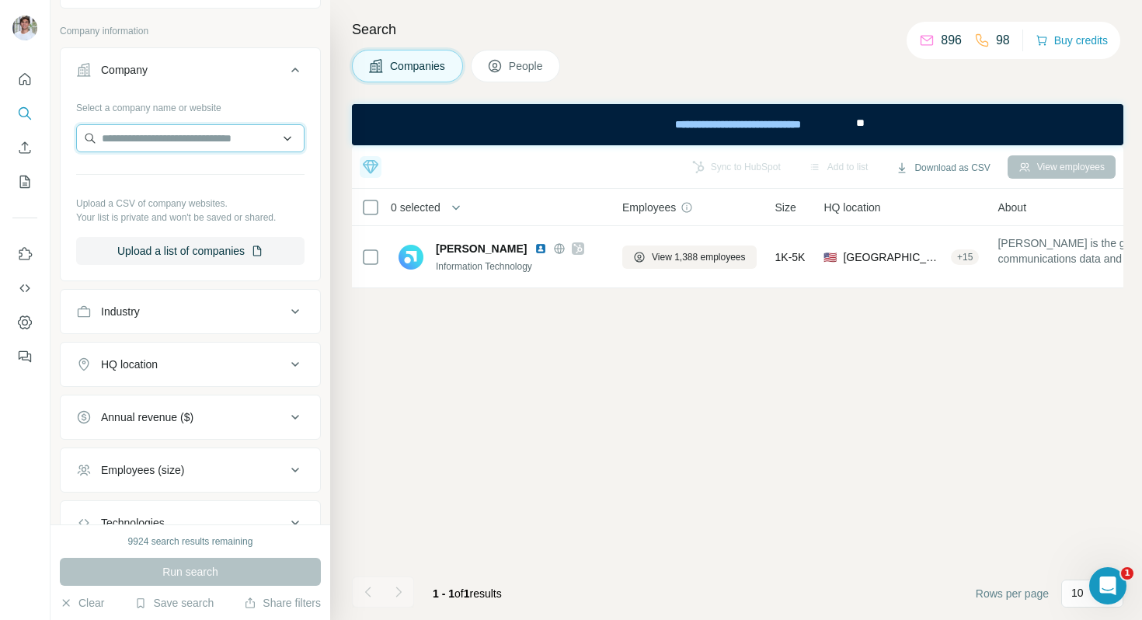
click at [169, 143] on input "text" at bounding box center [190, 138] width 228 height 28
paste input "**********"
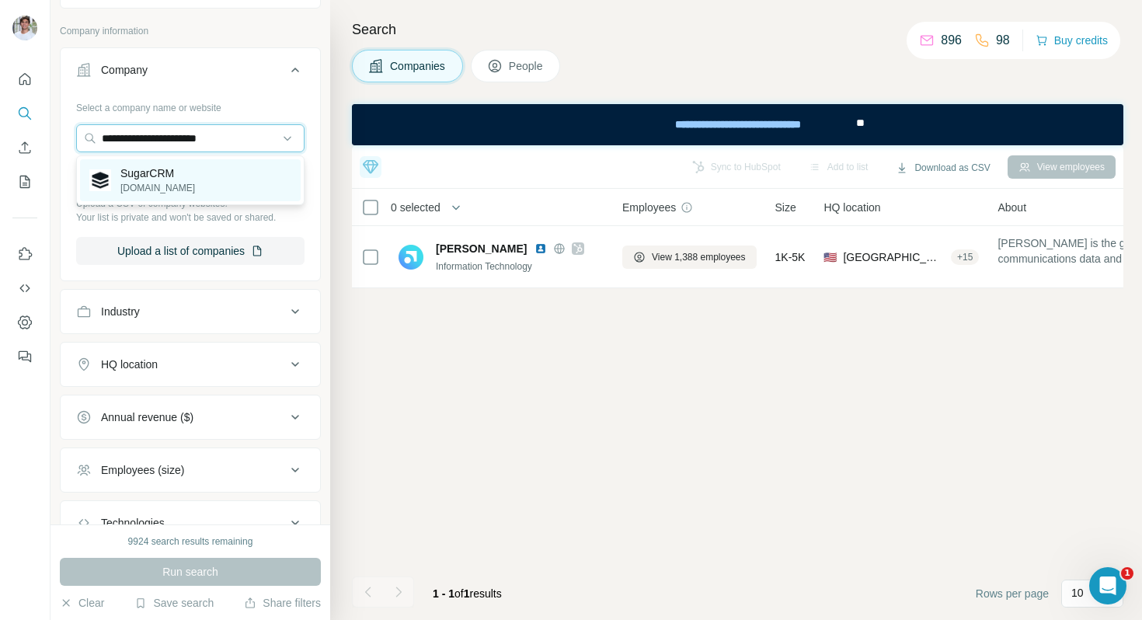
type input "**********"
click at [188, 169] on div "SugarCRM [DOMAIN_NAME]" at bounding box center [190, 180] width 221 height 42
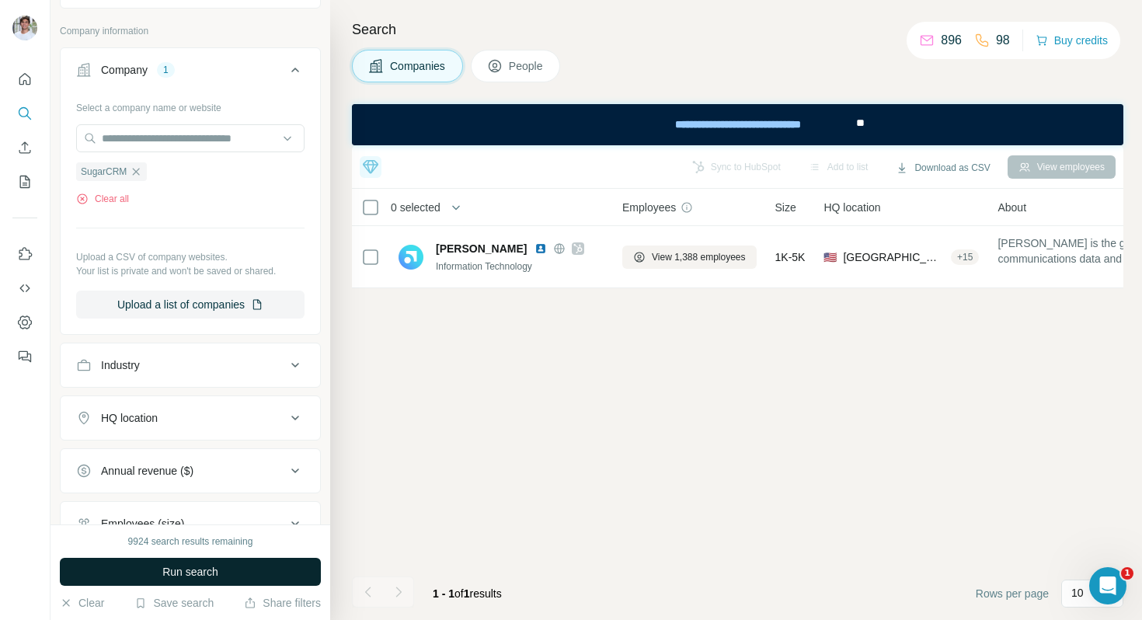
click at [186, 559] on button "Run search" at bounding box center [190, 572] width 261 height 28
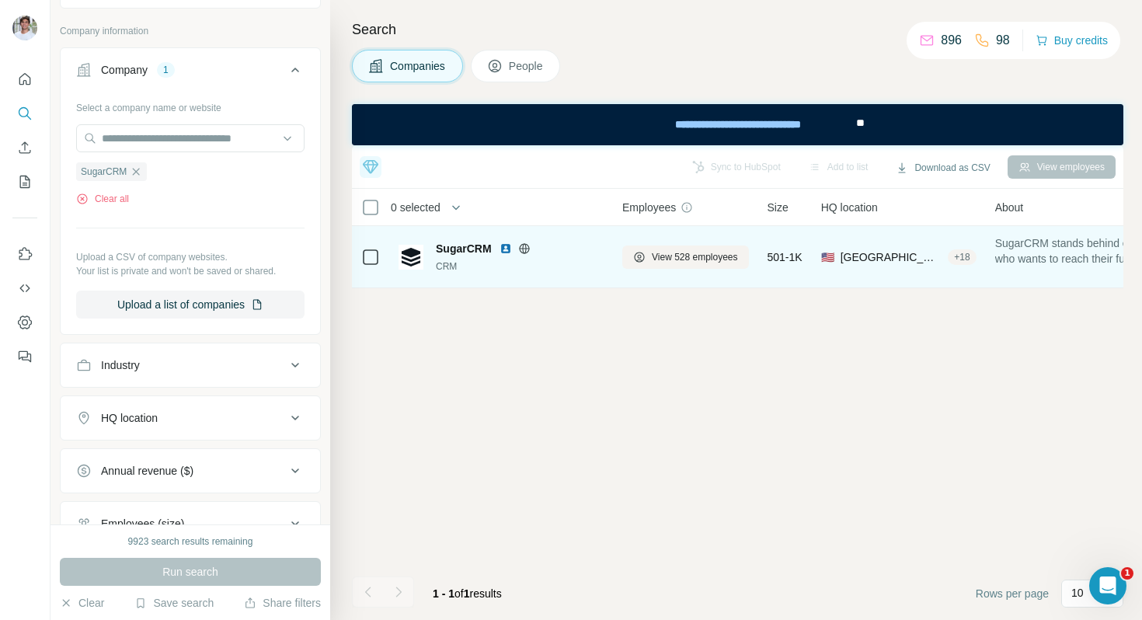
click at [504, 248] on img at bounding box center [506, 248] width 12 height 12
click at [676, 261] on span "View 528 employees" at bounding box center [695, 257] width 86 height 14
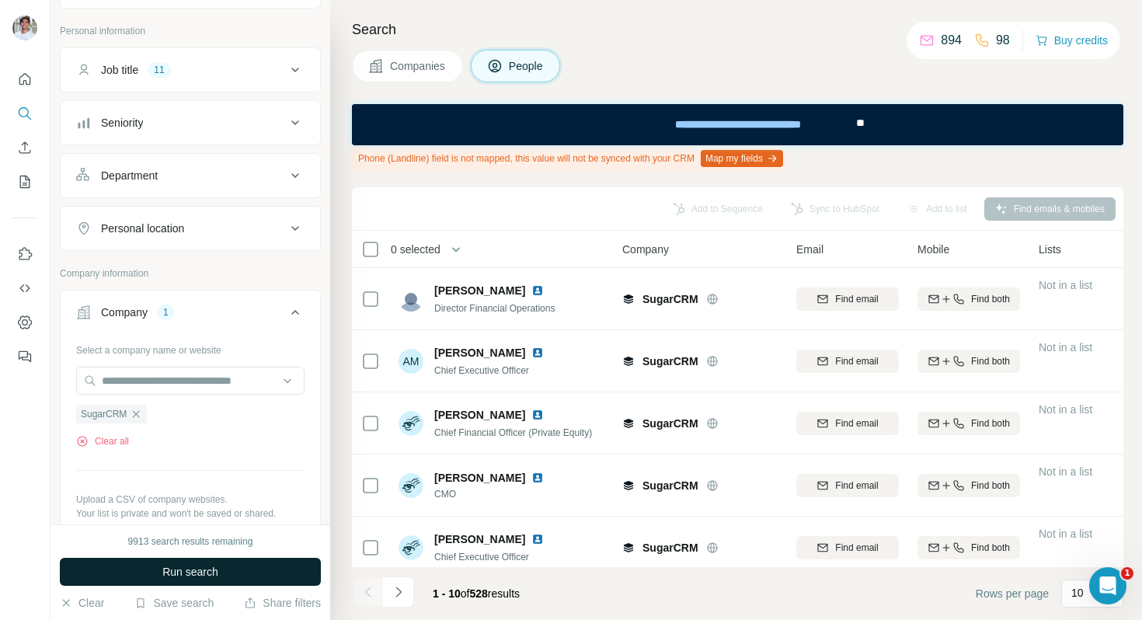
click at [240, 566] on button "Run search" at bounding box center [190, 572] width 261 height 28
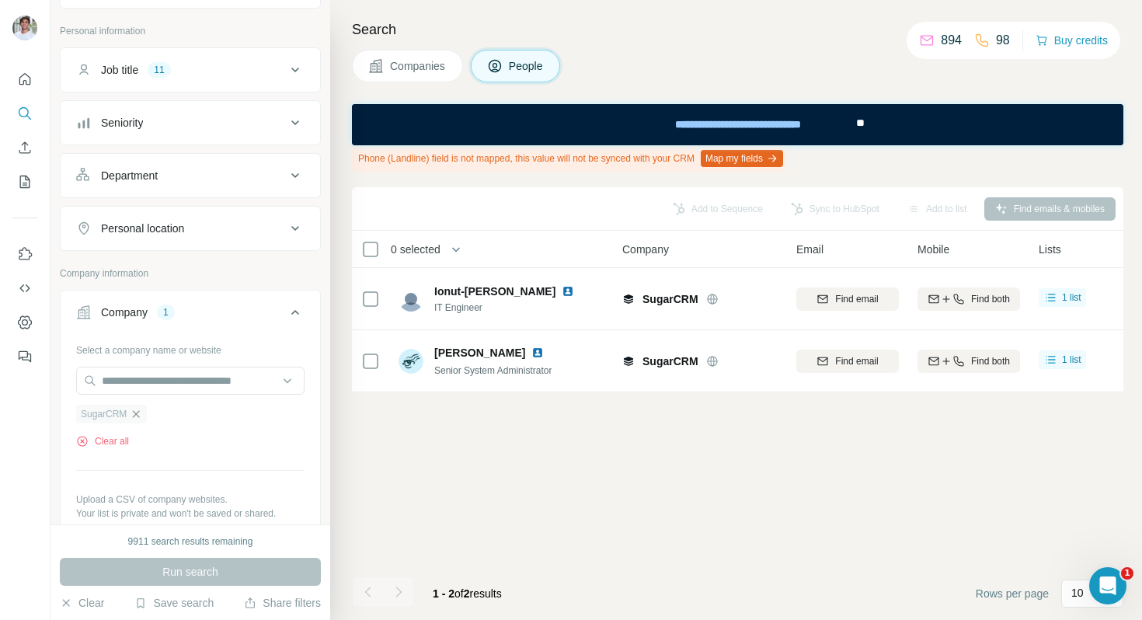
click at [139, 417] on icon "button" at bounding box center [136, 414] width 12 height 12
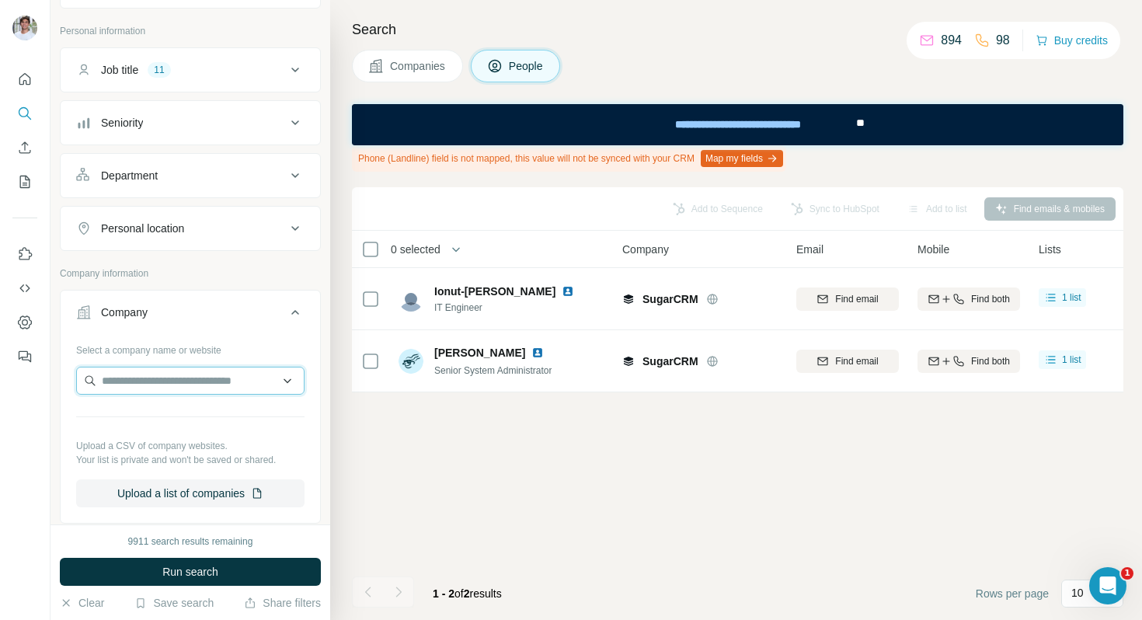
click at [157, 378] on input "text" at bounding box center [190, 381] width 228 height 28
paste input "**********"
click at [234, 377] on input "**********" at bounding box center [190, 381] width 228 height 28
type input "**********"
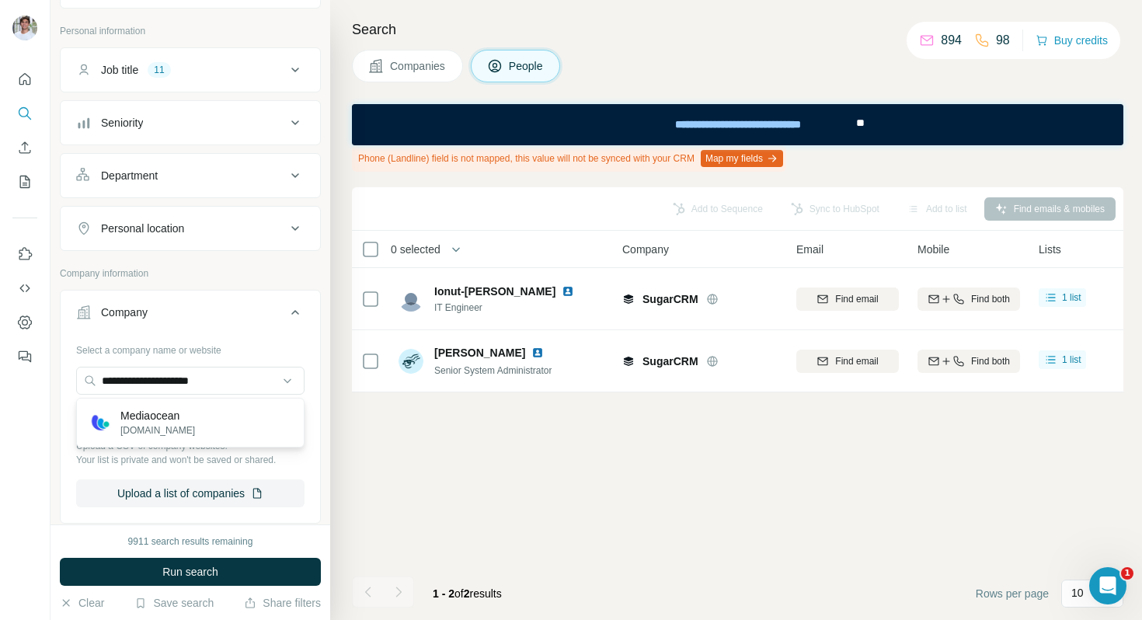
click at [228, 400] on div "Mediaocean [DOMAIN_NAME]" at bounding box center [190, 423] width 228 height 50
click at [226, 389] on input "**********" at bounding box center [190, 381] width 228 height 28
click at [225, 425] on div "Mediaocean [DOMAIN_NAME]" at bounding box center [190, 423] width 221 height 42
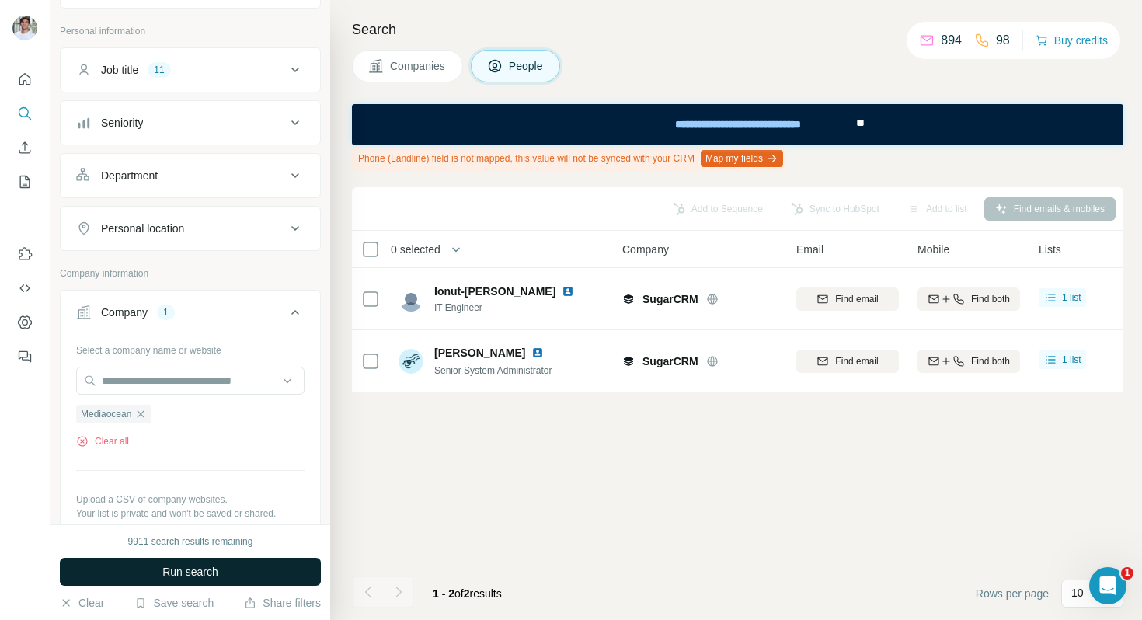
click at [218, 572] on span "Run search" at bounding box center [190, 572] width 56 height 16
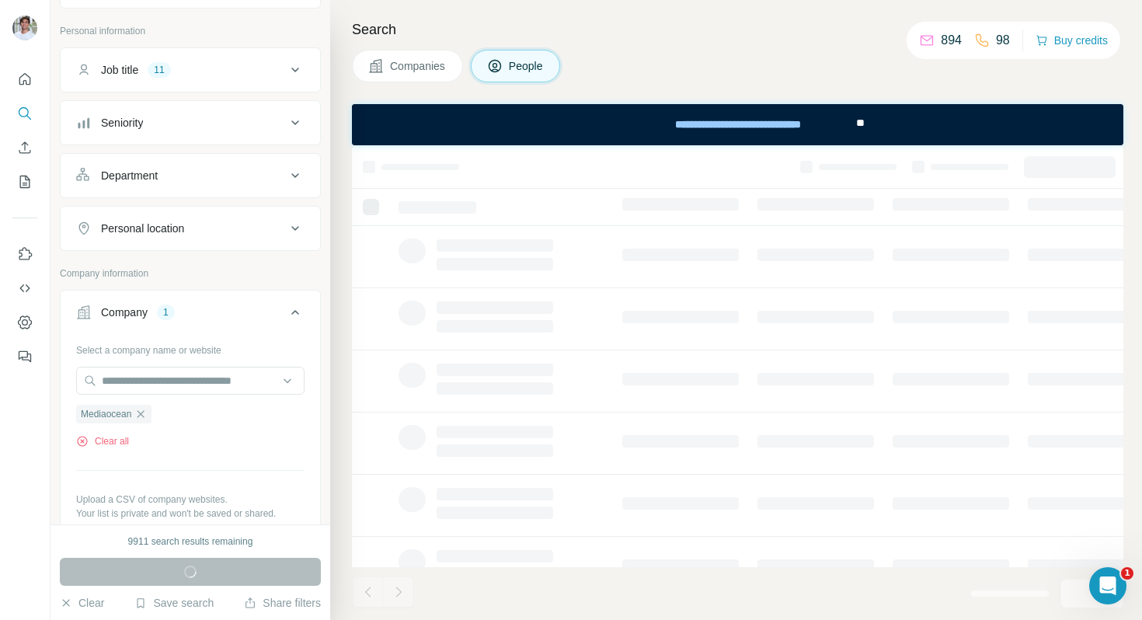
click at [397, 70] on span "Companies" at bounding box center [418, 66] width 57 height 16
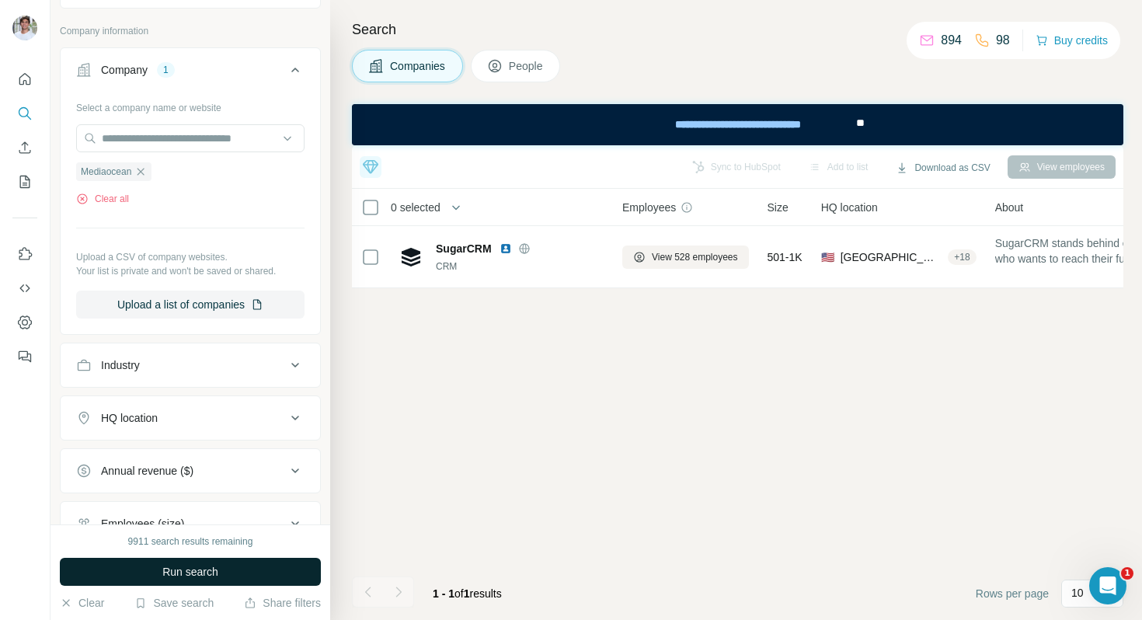
click at [199, 569] on span "Run search" at bounding box center [190, 572] width 56 height 16
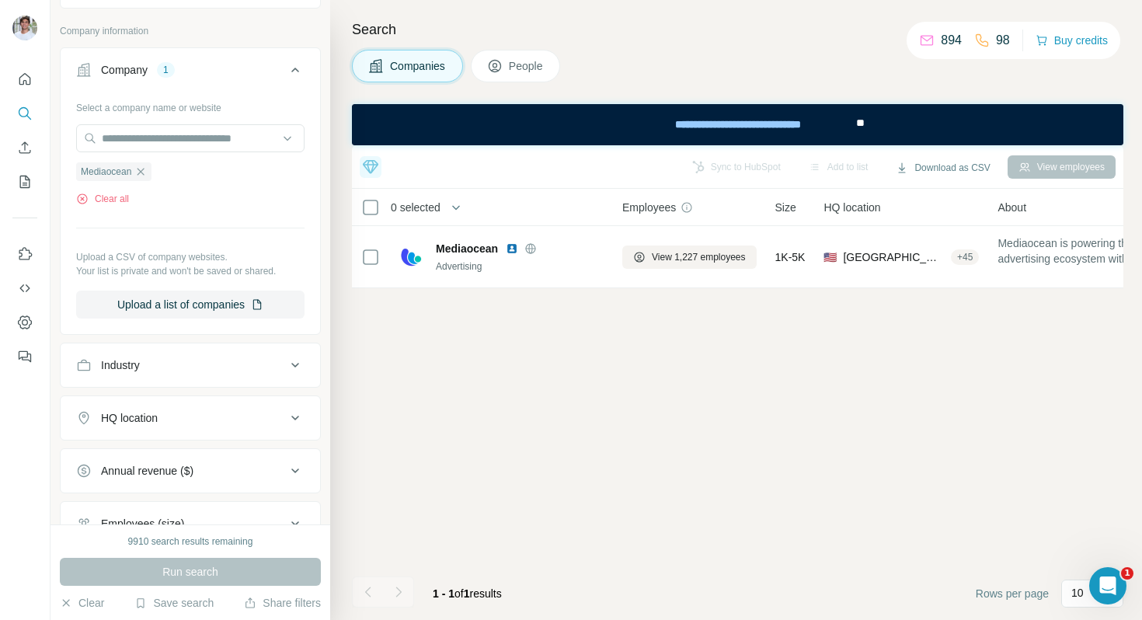
click at [677, 75] on div "Companies People" at bounding box center [737, 66] width 771 height 33
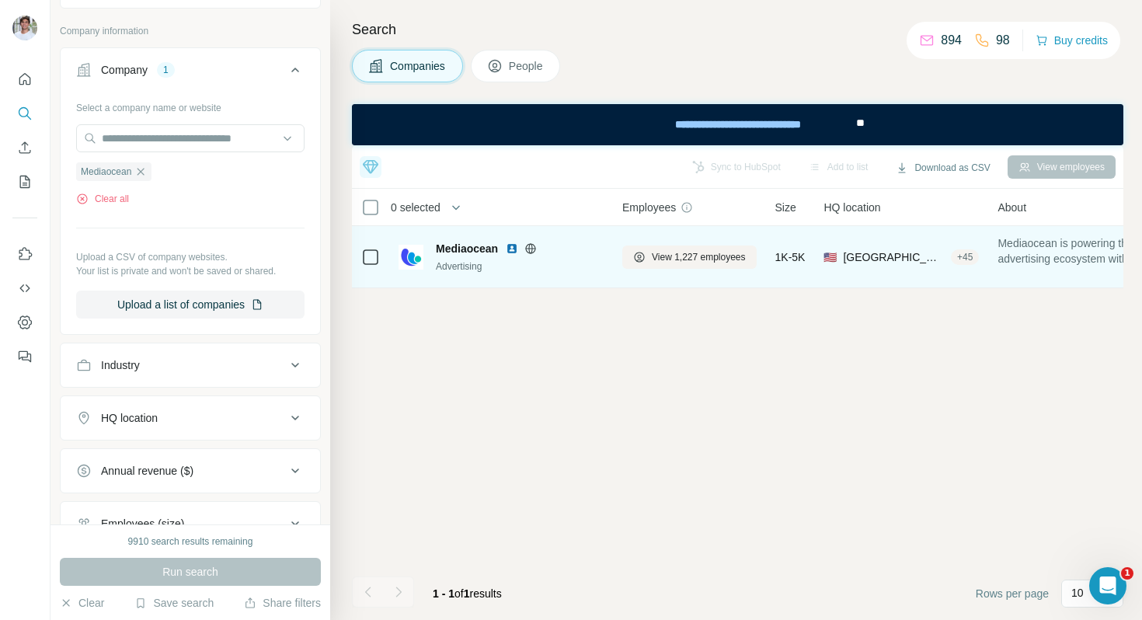
click at [518, 247] on img at bounding box center [512, 248] width 12 height 12
click at [660, 266] on button "View 1,227 employees" at bounding box center [689, 257] width 134 height 23
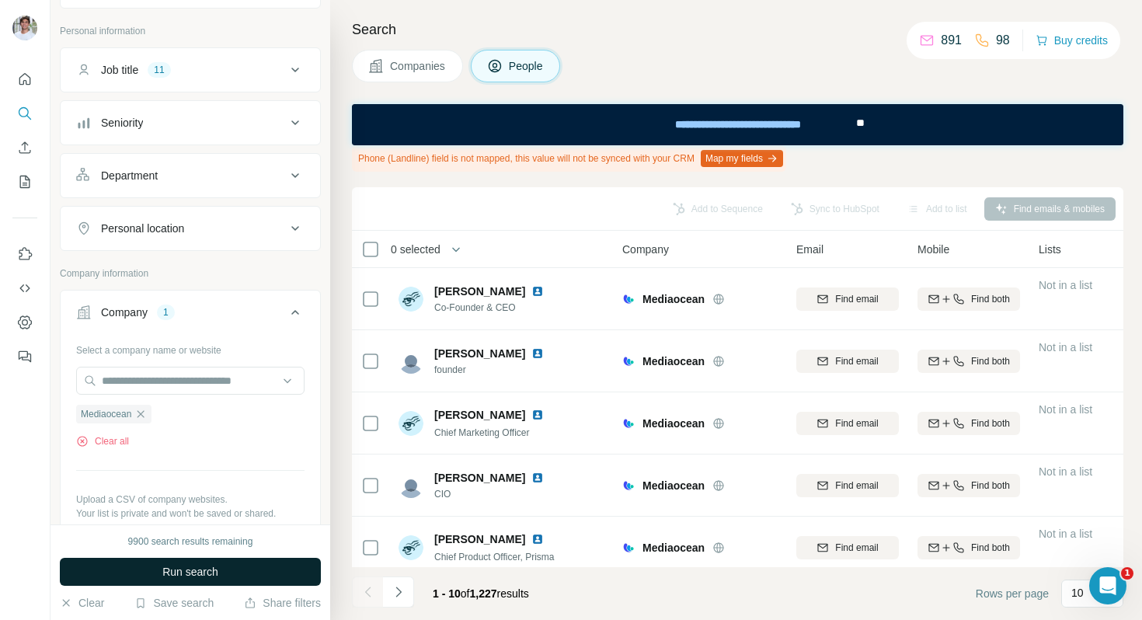
click at [271, 567] on button "Run search" at bounding box center [190, 572] width 261 height 28
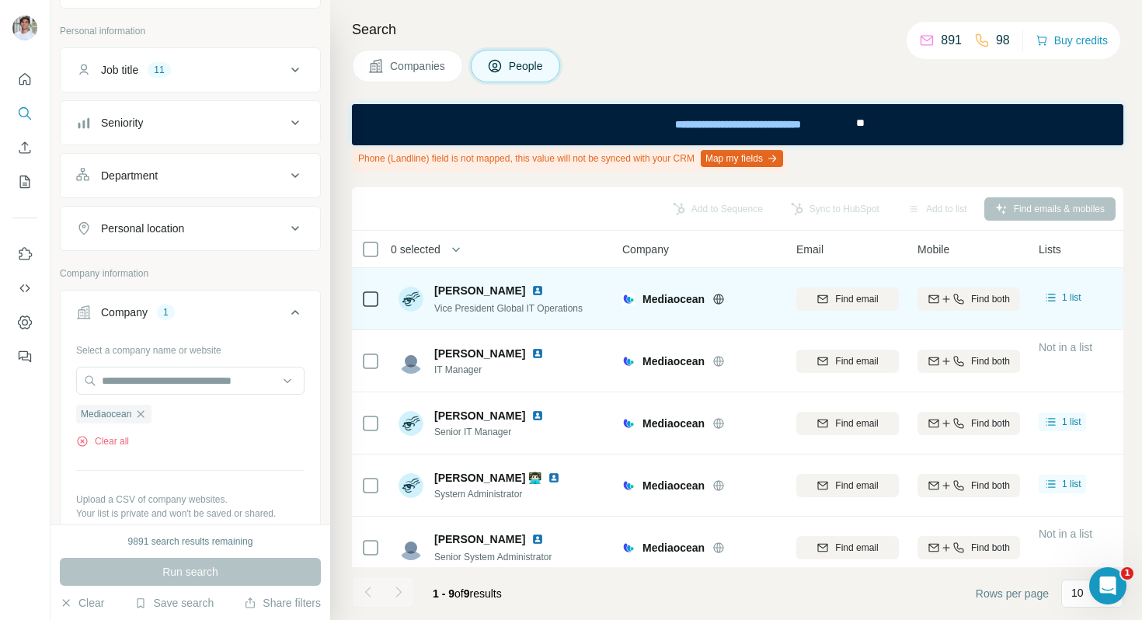
click at [531, 290] on img at bounding box center [537, 290] width 12 height 12
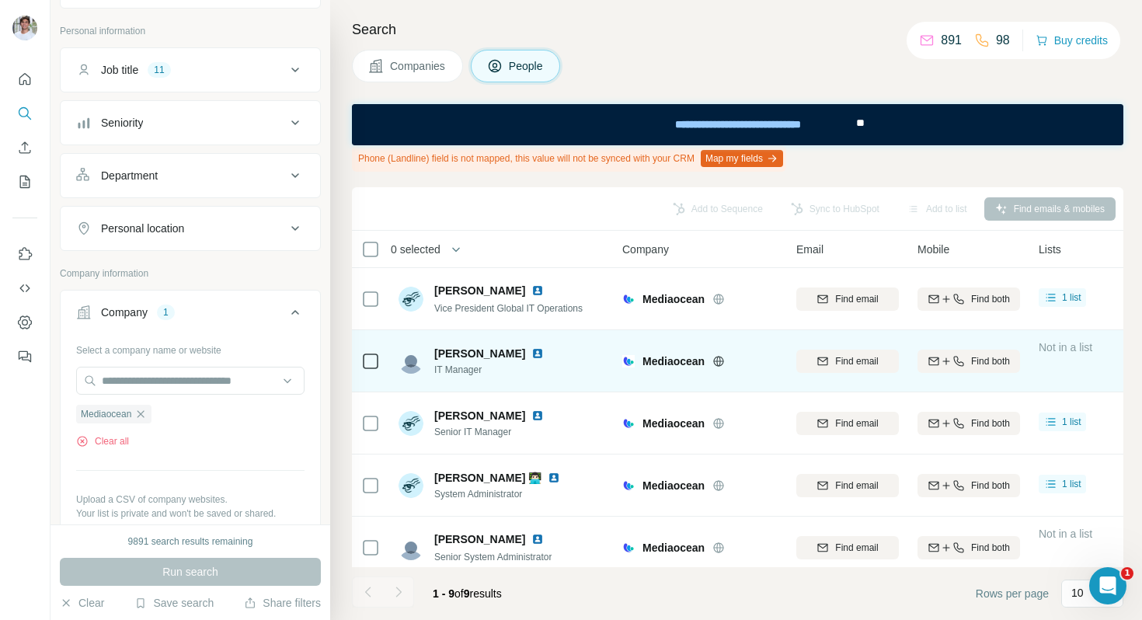
click at [531, 349] on img at bounding box center [537, 353] width 12 height 12
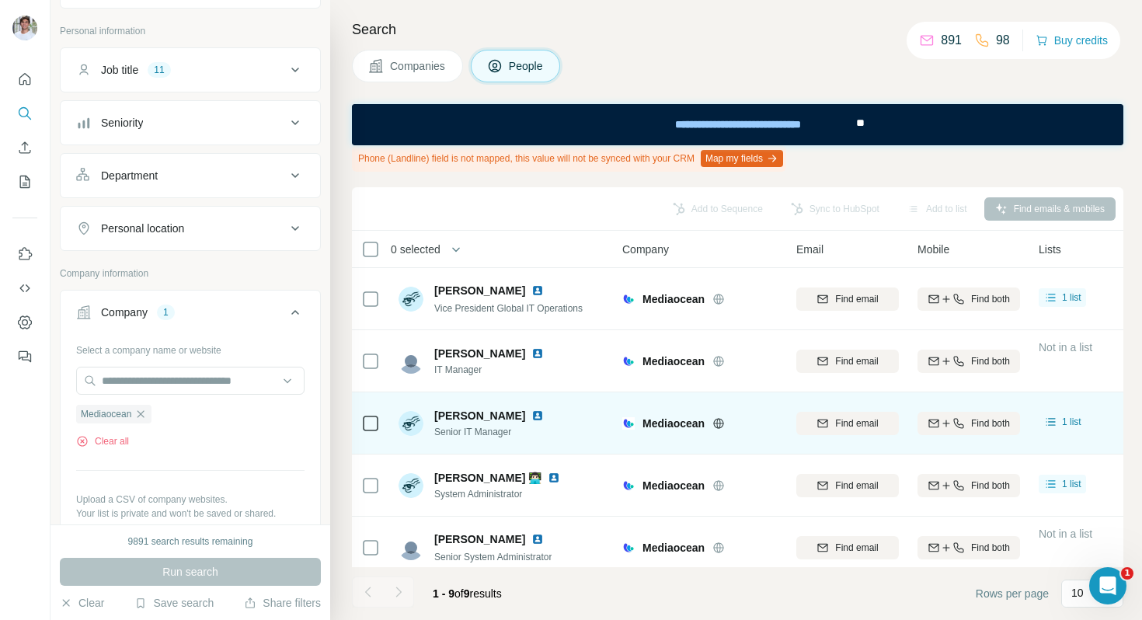
click at [531, 413] on img at bounding box center [537, 415] width 12 height 12
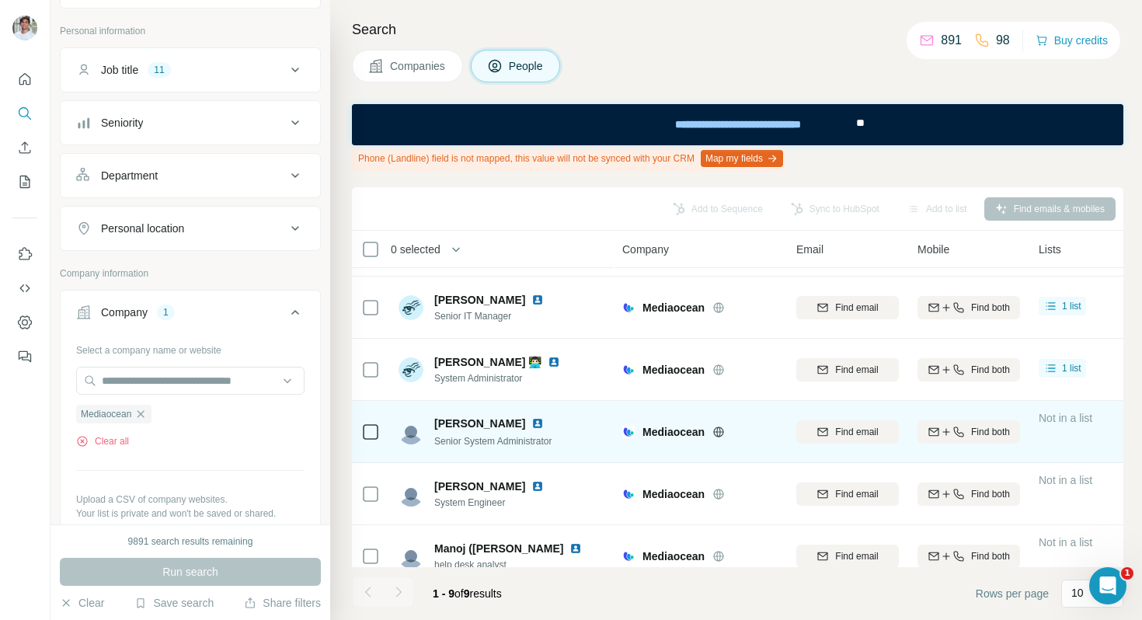
scroll to position [138, 0]
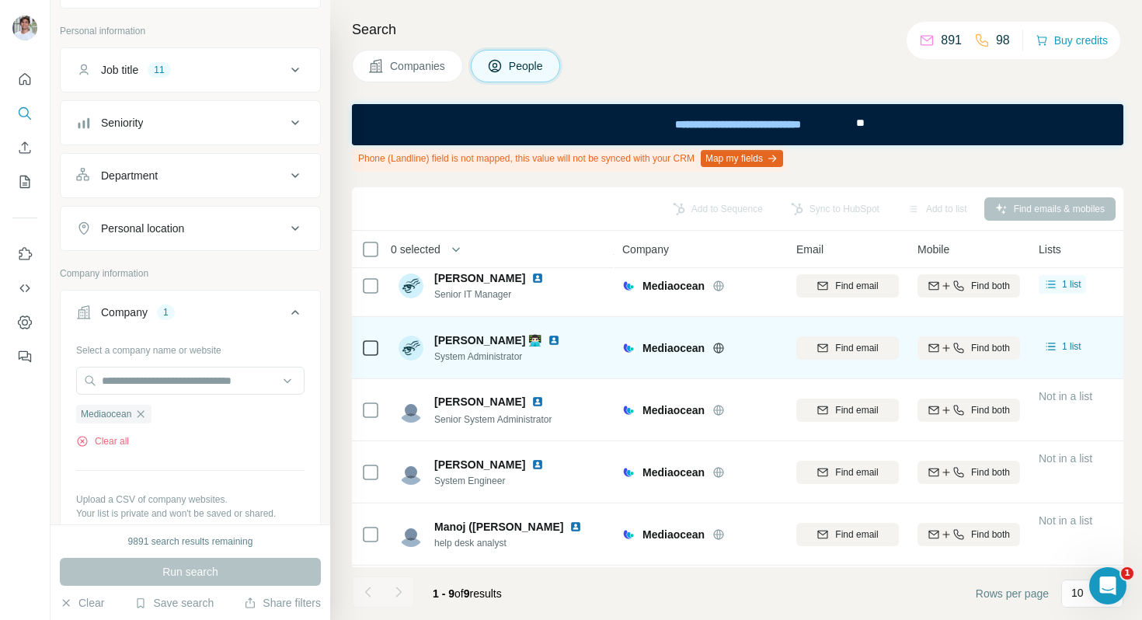
click at [560, 344] on img at bounding box center [554, 340] width 12 height 12
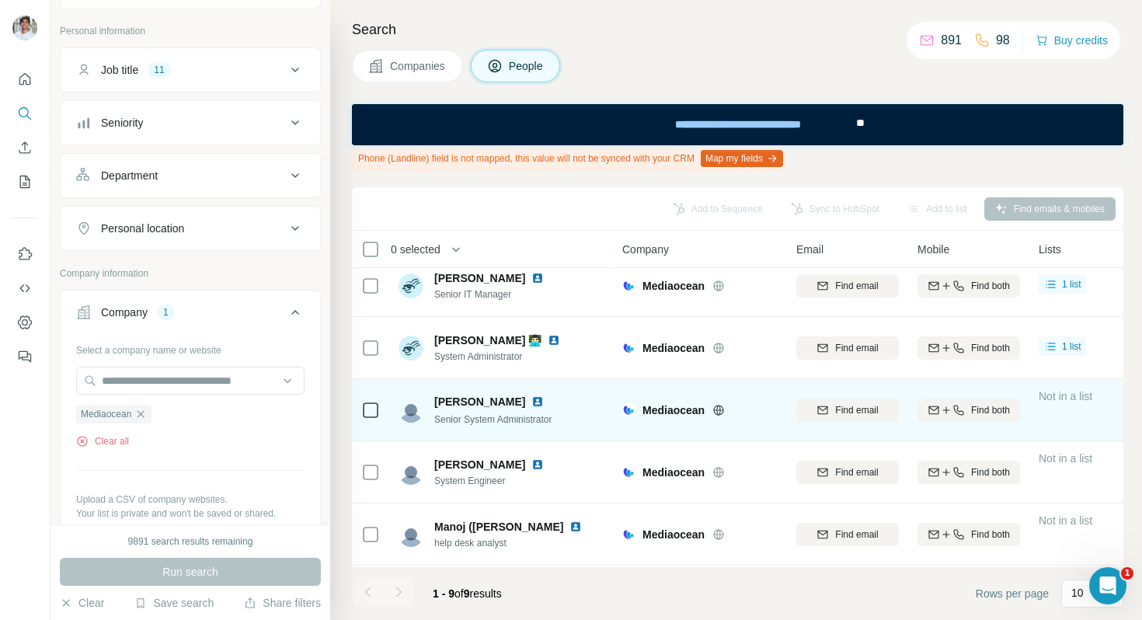
click at [532, 399] on img at bounding box center [537, 401] width 12 height 12
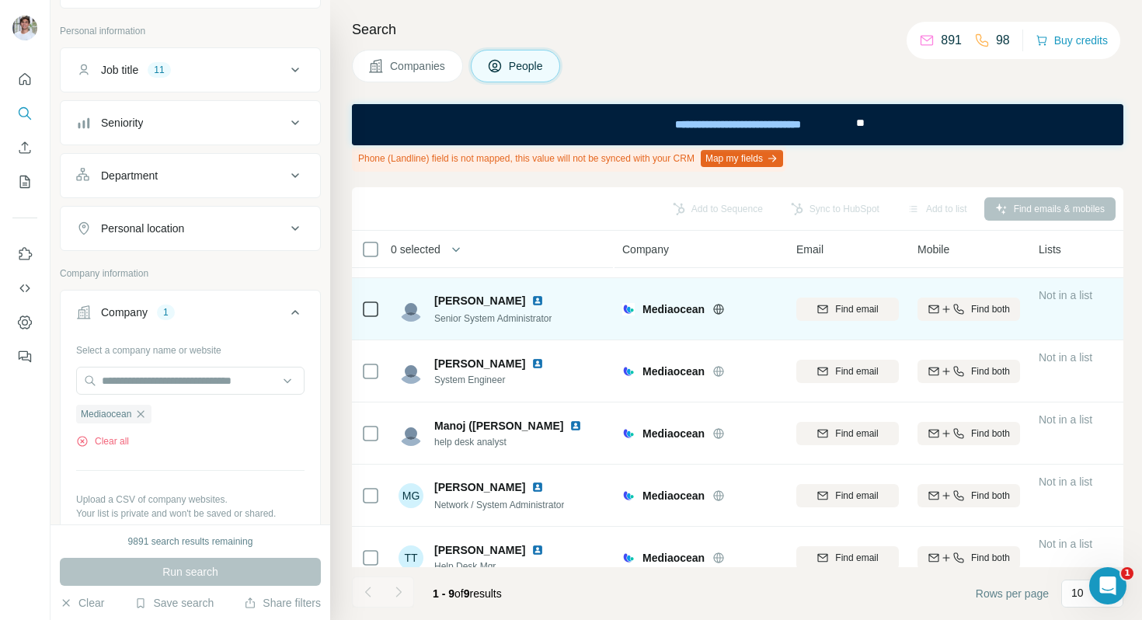
scroll to position [239, 0]
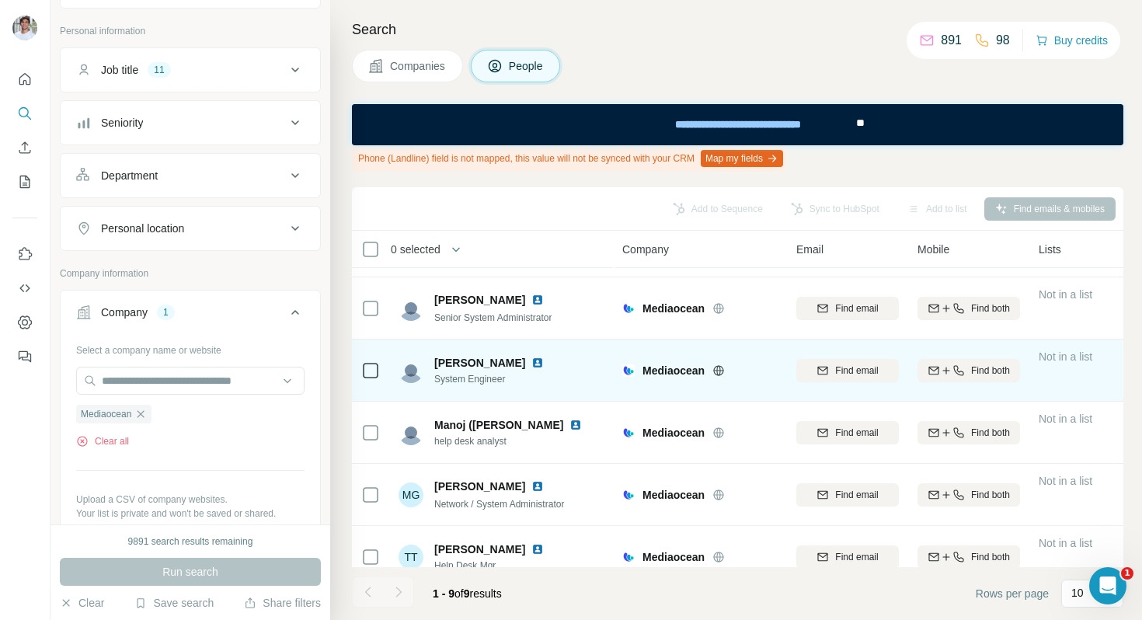
click at [531, 365] on img at bounding box center [537, 363] width 12 height 12
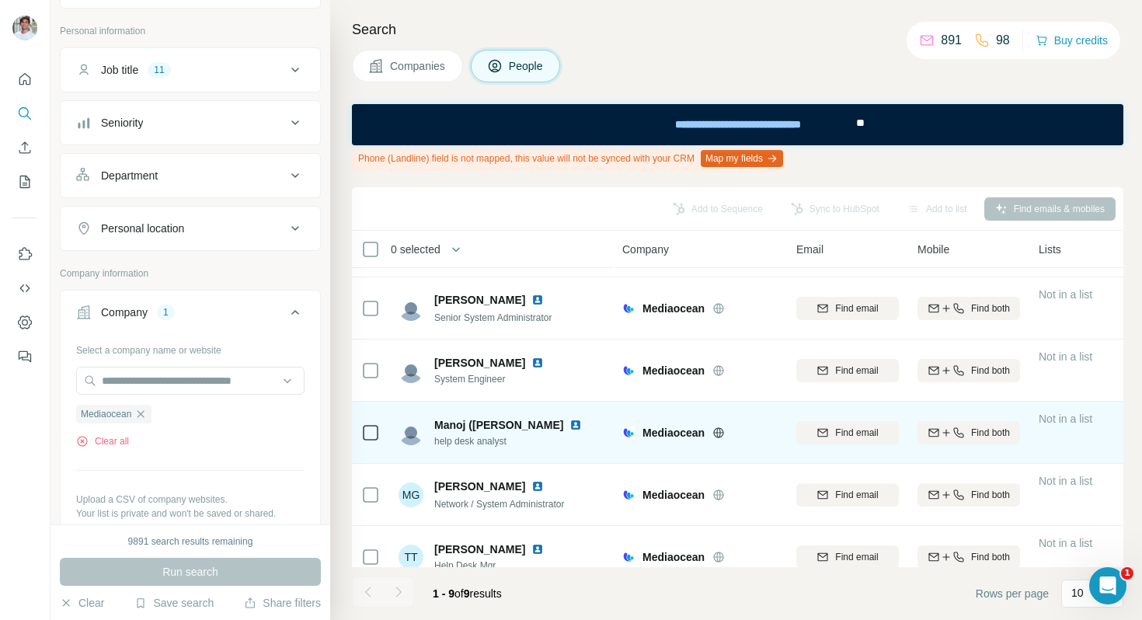
click at [569, 420] on img at bounding box center [575, 425] width 12 height 12
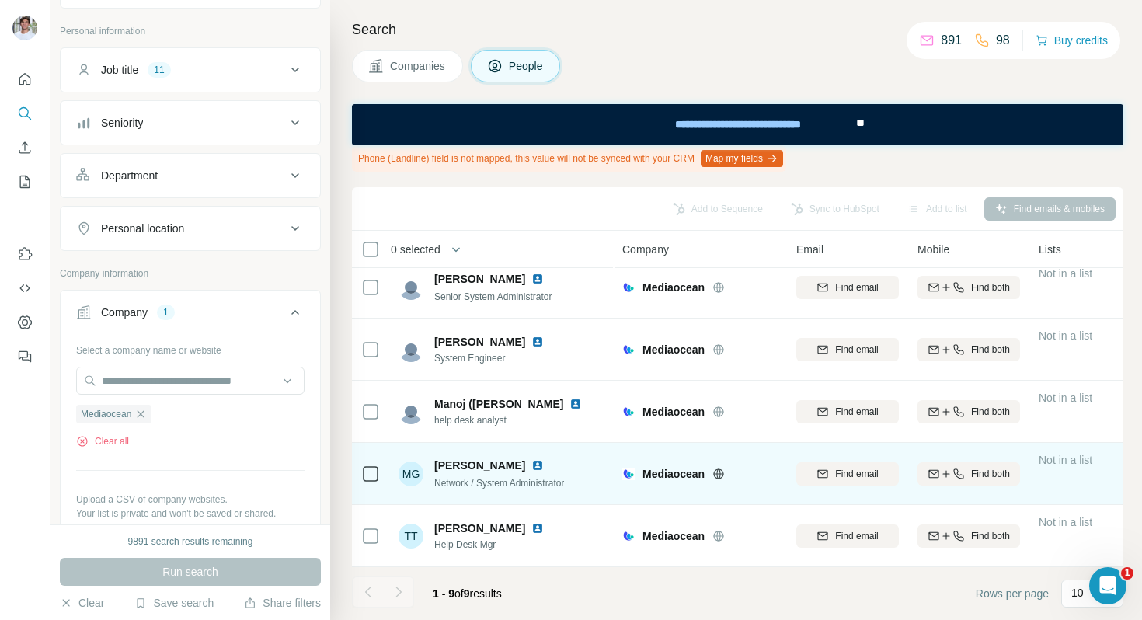
click at [531, 460] on img at bounding box center [537, 465] width 12 height 12
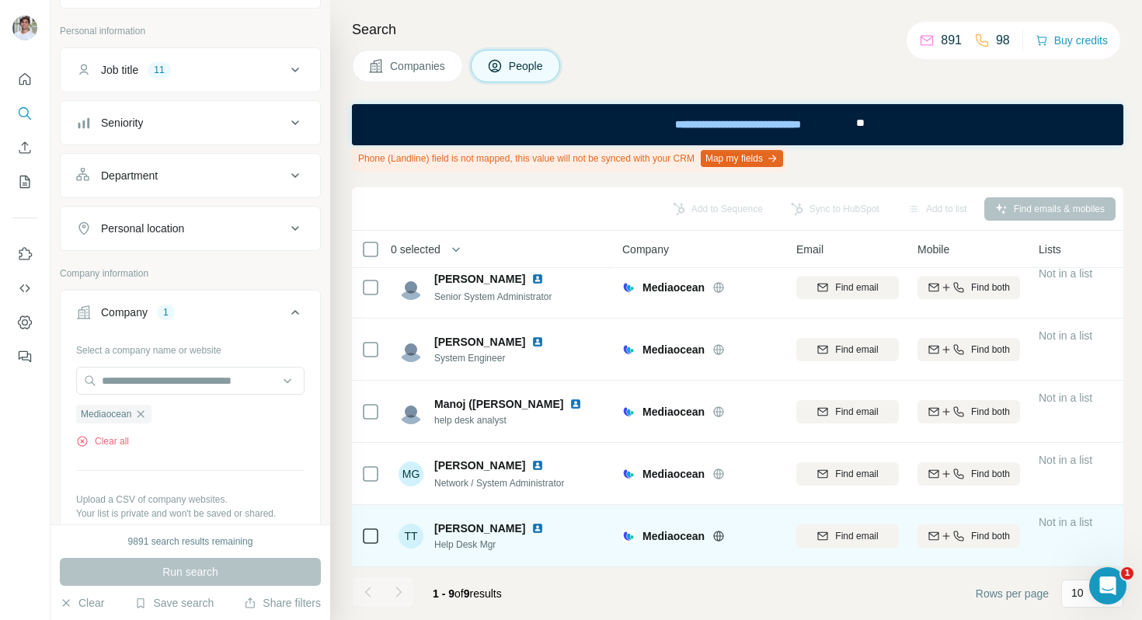
click at [531, 525] on img at bounding box center [537, 528] width 12 height 12
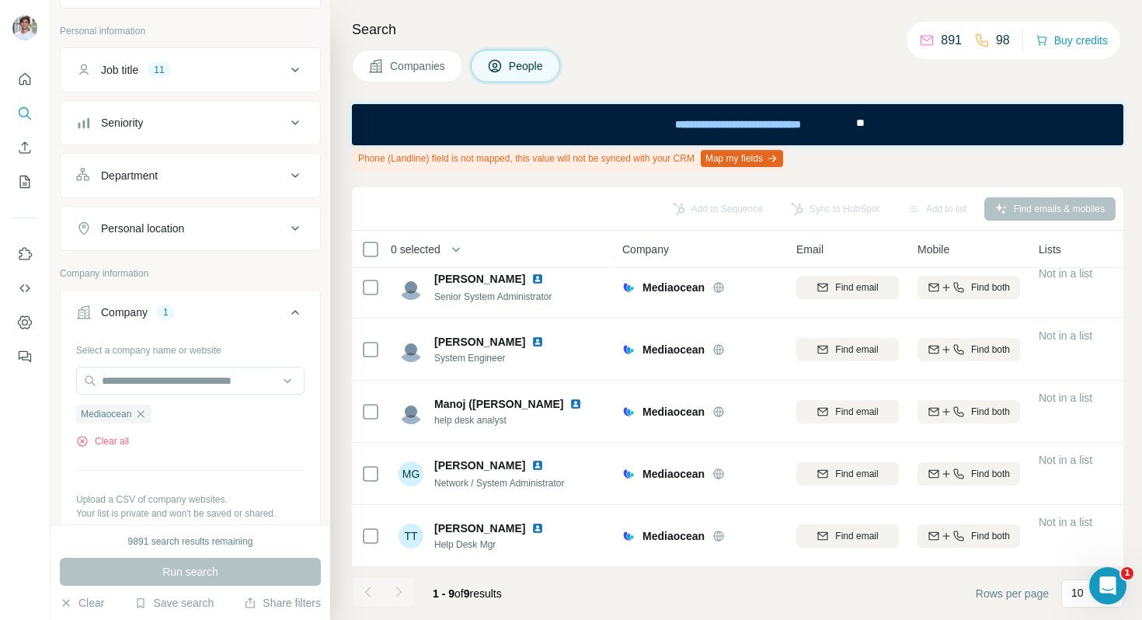
click at [391, 86] on div "Search Companies People Phone (Landline) field is not mapped, this value will n…" at bounding box center [736, 310] width 812 height 620
click at [399, 75] on button "Companies" at bounding box center [407, 66] width 111 height 33
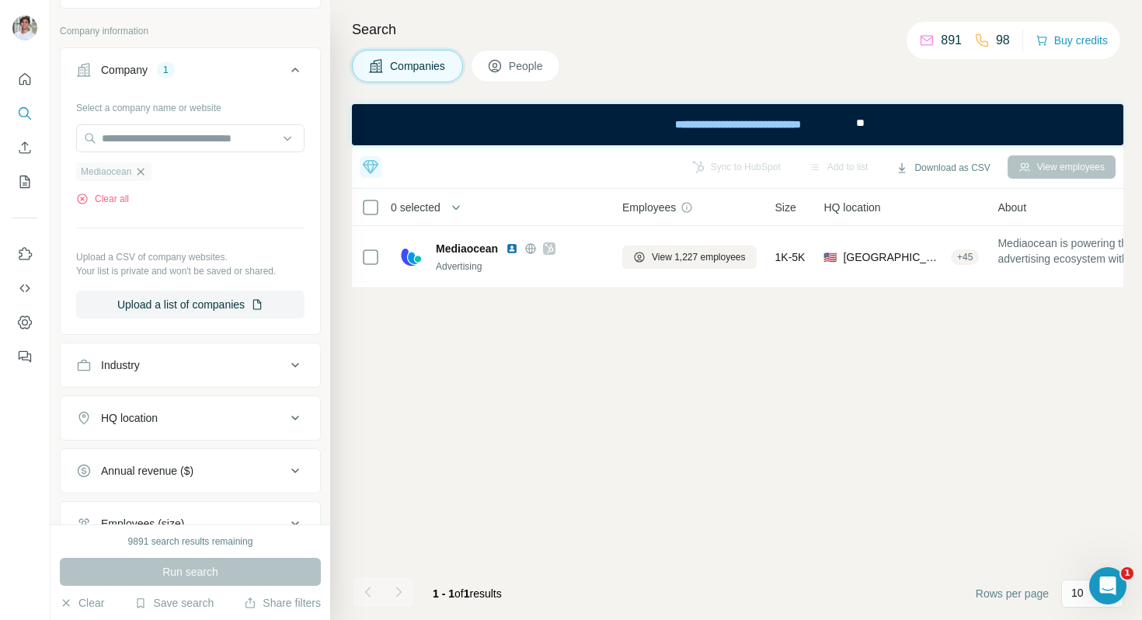
click at [141, 168] on icon "button" at bounding box center [140, 171] width 12 height 12
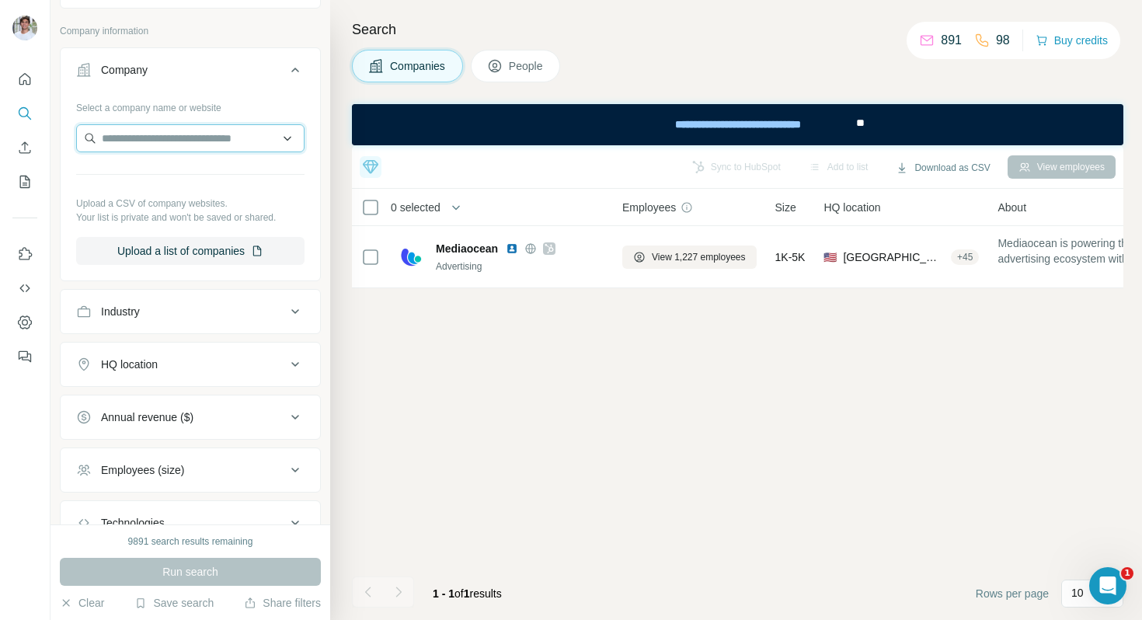
click at [154, 145] on input "text" at bounding box center [190, 138] width 228 height 28
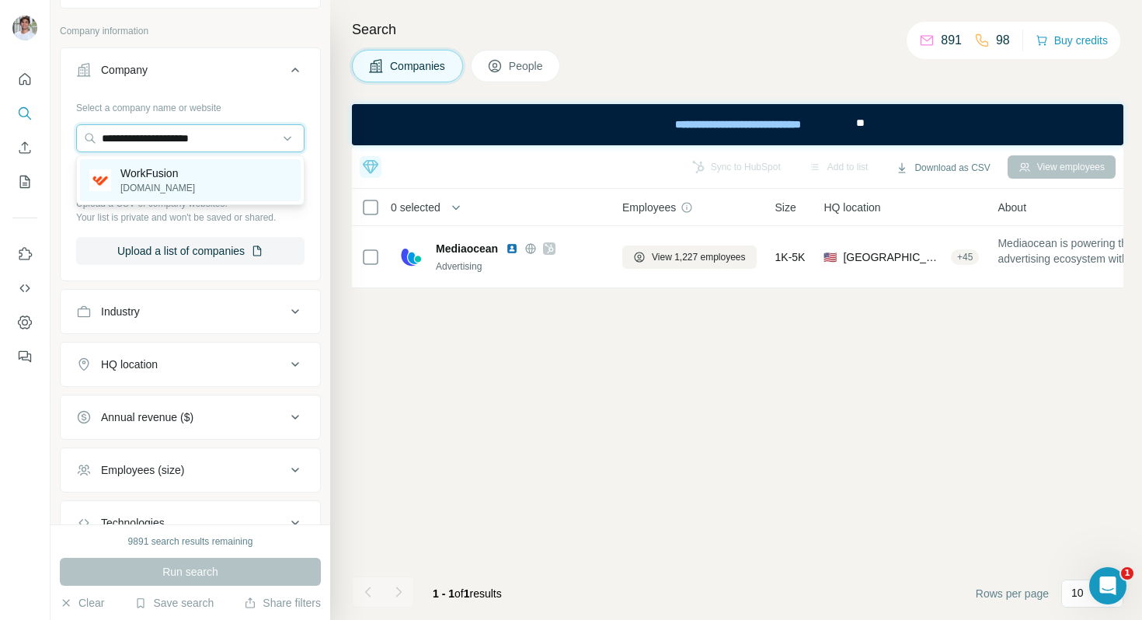
type input "**********"
click at [162, 164] on div "WorkFusion [DOMAIN_NAME]" at bounding box center [190, 180] width 221 height 42
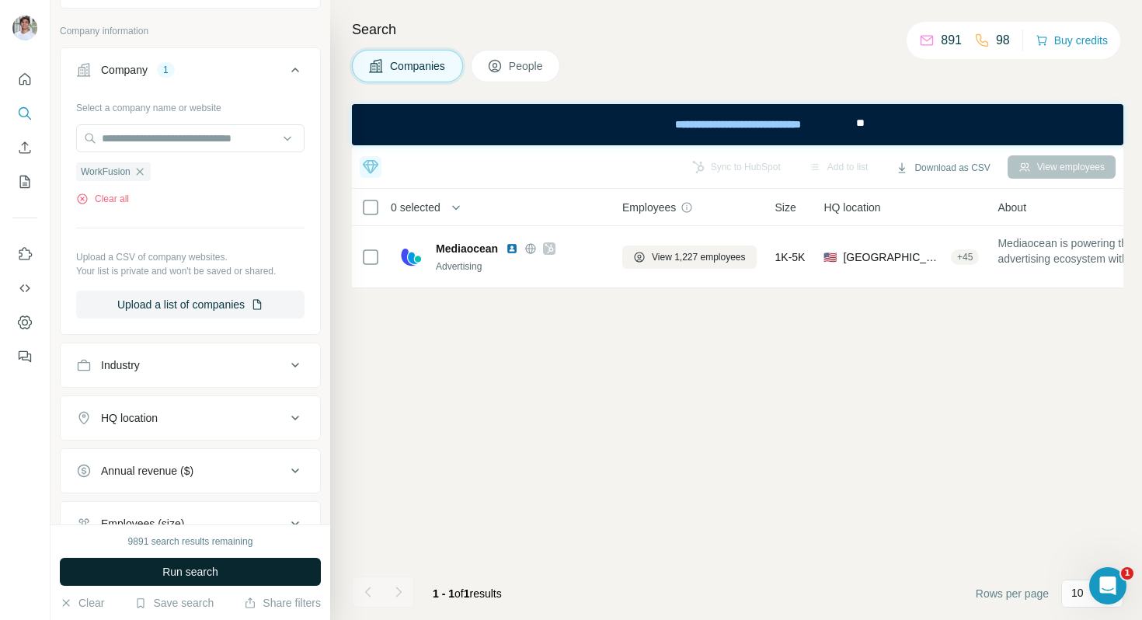
click at [190, 573] on span "Run search" at bounding box center [190, 572] width 56 height 16
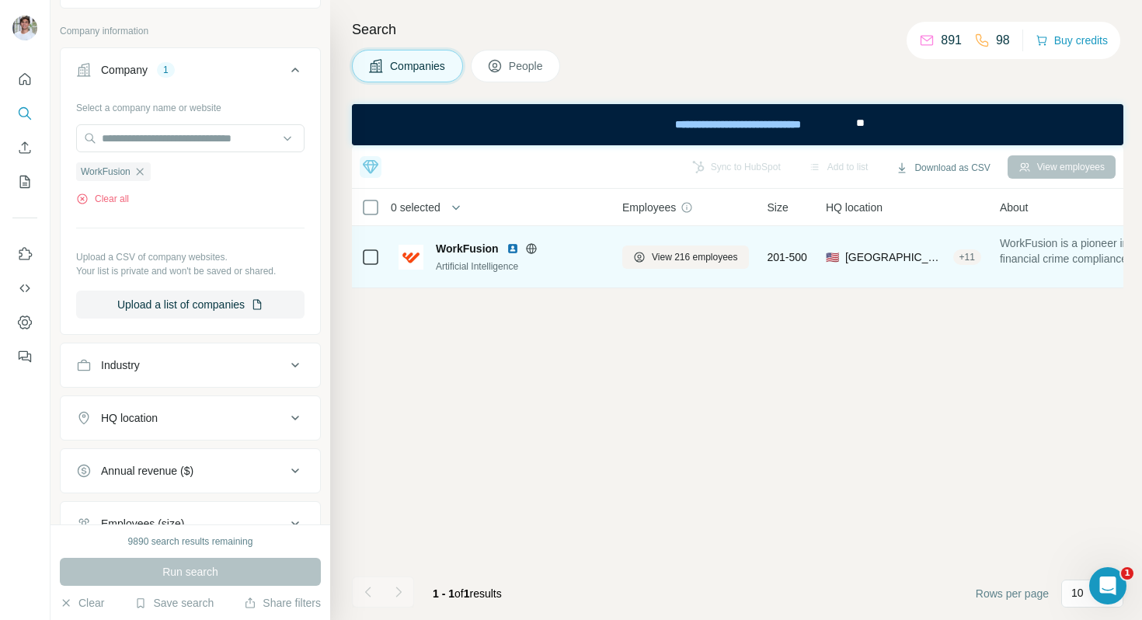
click at [510, 249] on img at bounding box center [513, 248] width 12 height 12
click at [653, 252] on span "View 216 employees" at bounding box center [695, 257] width 86 height 14
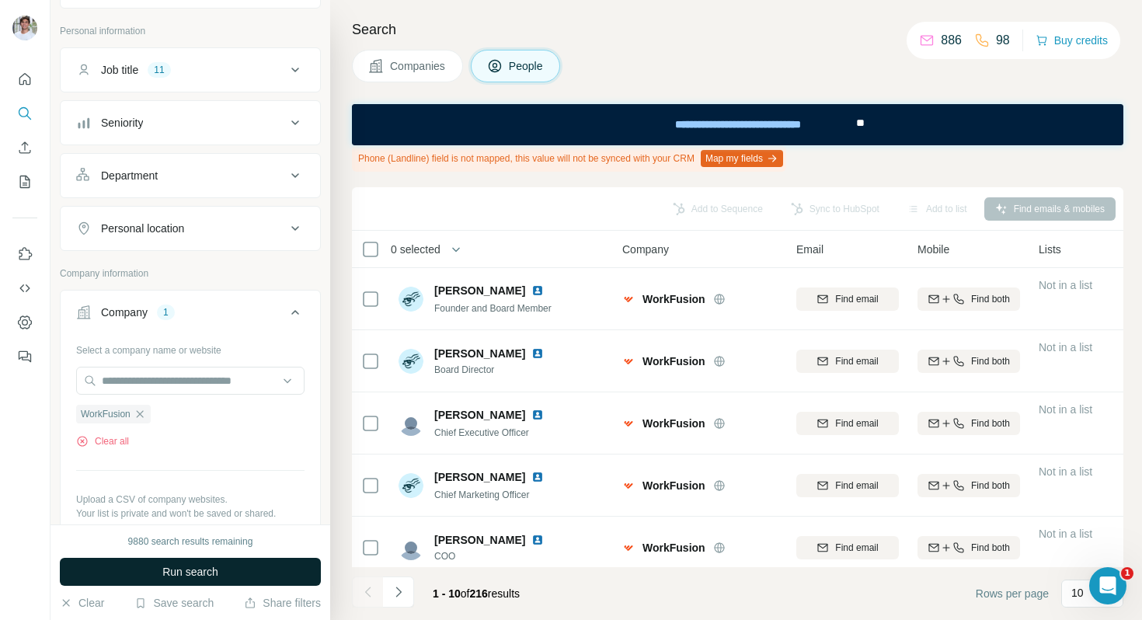
click at [169, 564] on span "Run search" at bounding box center [190, 572] width 56 height 16
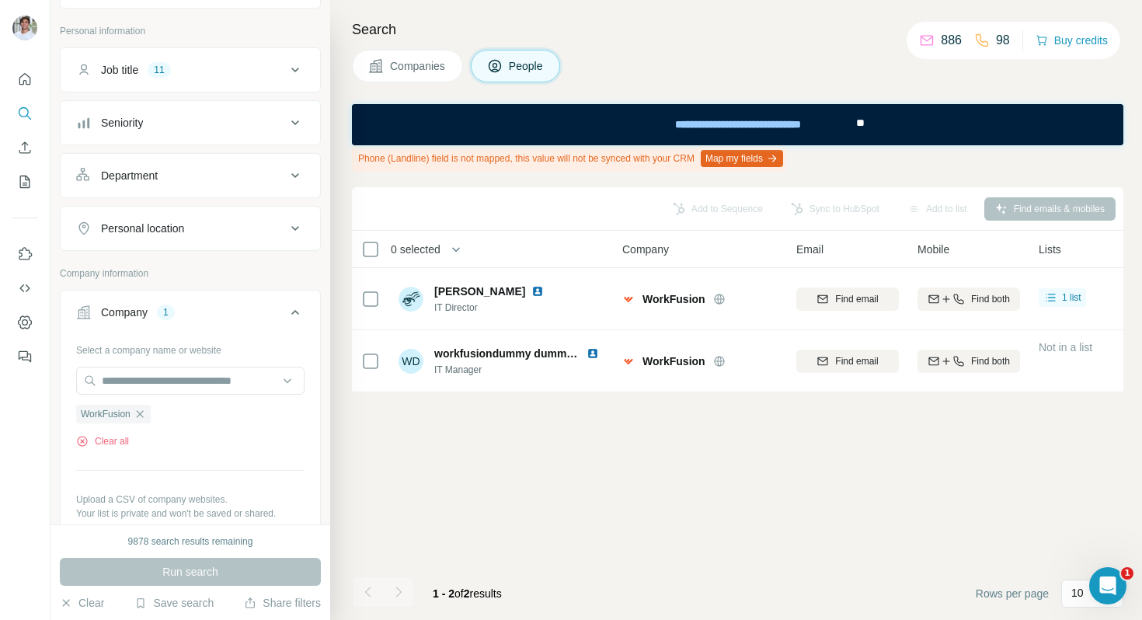
click at [409, 77] on button "Companies" at bounding box center [407, 66] width 111 height 33
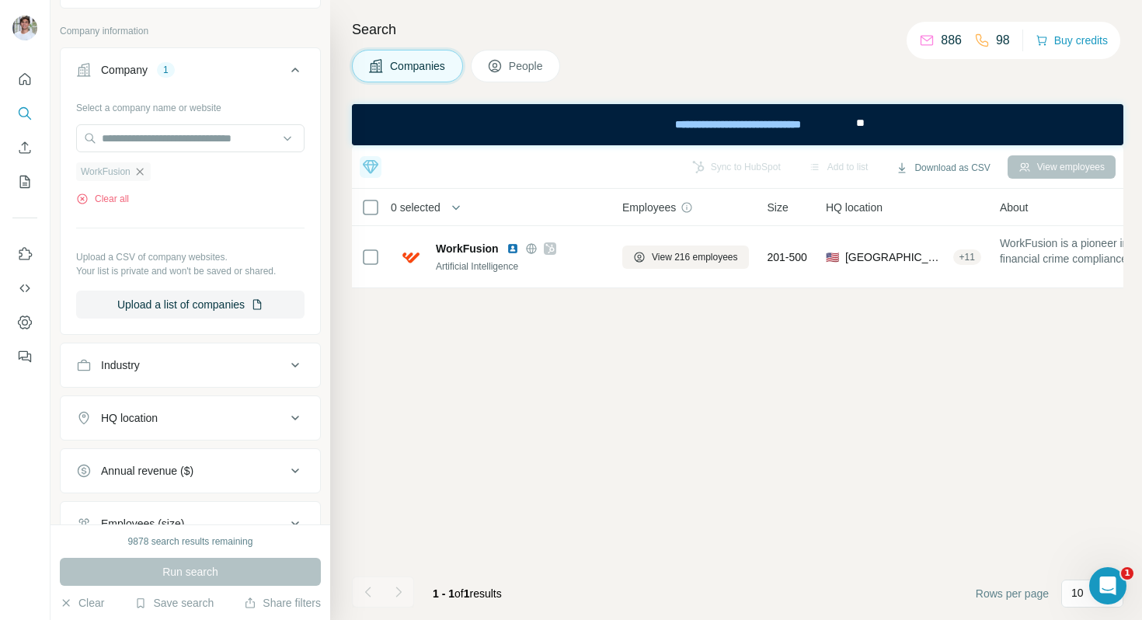
click at [145, 169] on icon "button" at bounding box center [140, 171] width 12 height 12
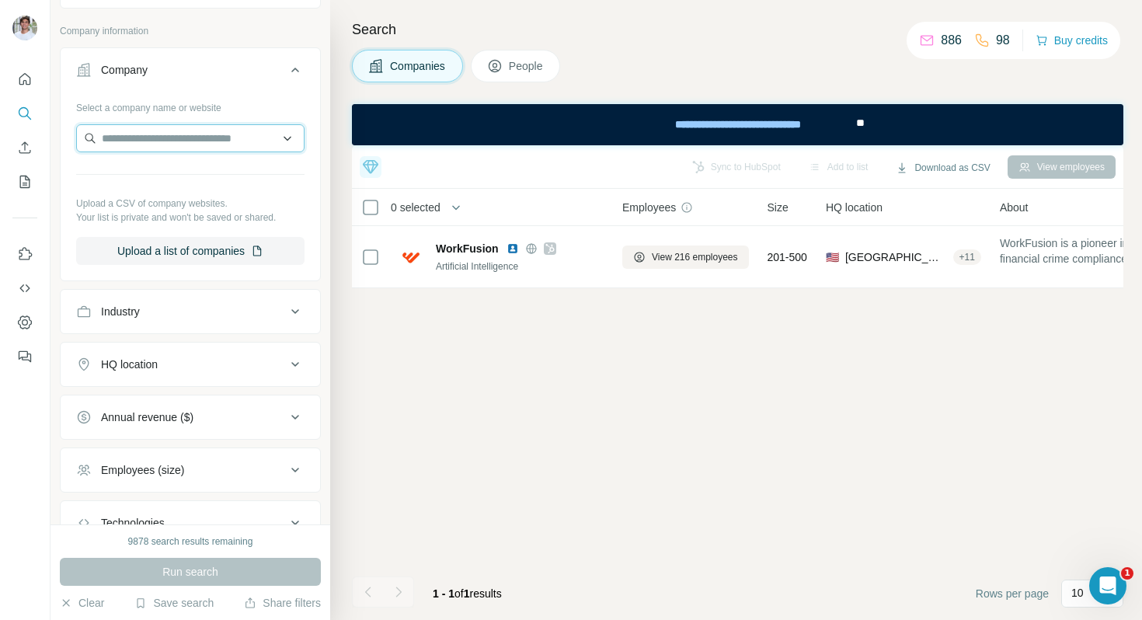
click at [159, 148] on input "text" at bounding box center [190, 138] width 228 height 28
paste input "**********"
type input "**********"
click at [202, 179] on div "Quantcast [DOMAIN_NAME]" at bounding box center [190, 180] width 221 height 42
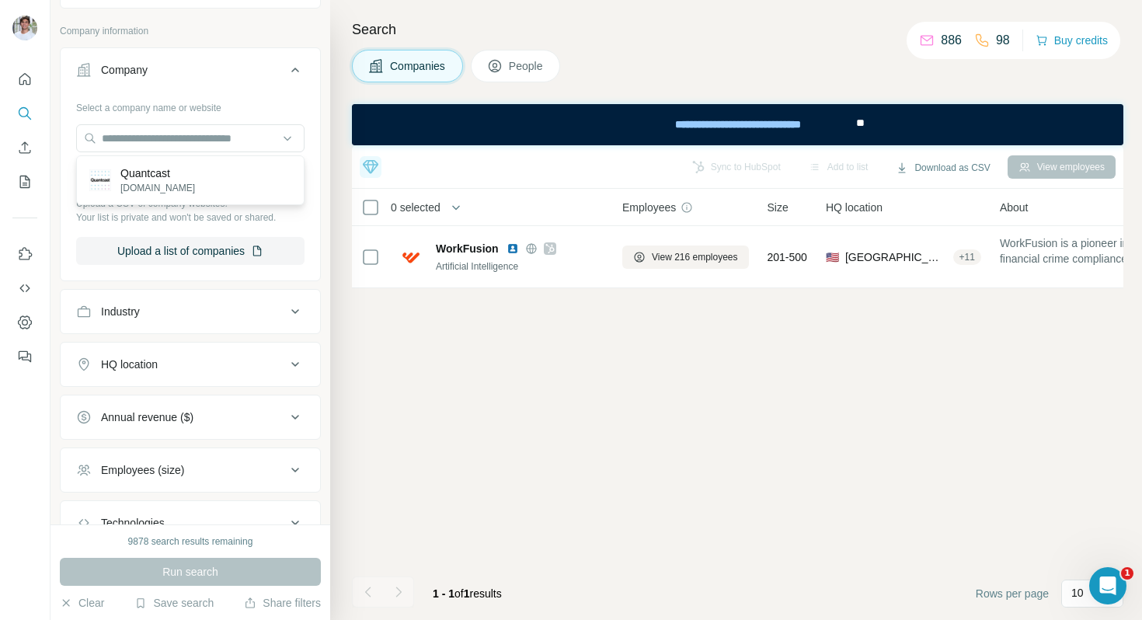
scroll to position [0, 0]
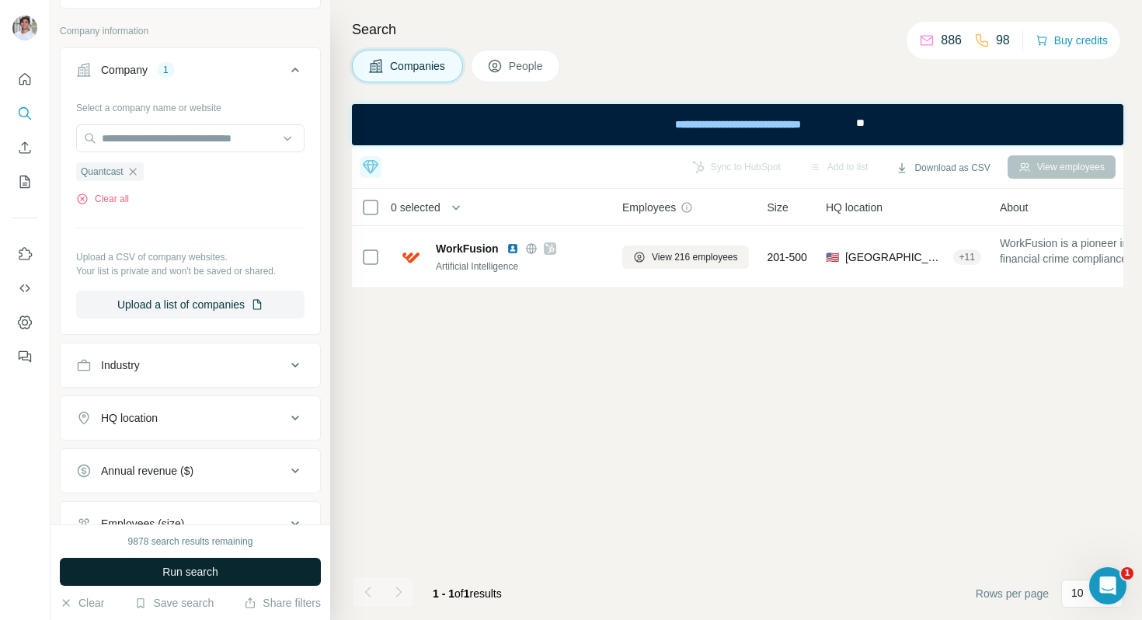
click at [207, 573] on span "Run search" at bounding box center [190, 572] width 56 height 16
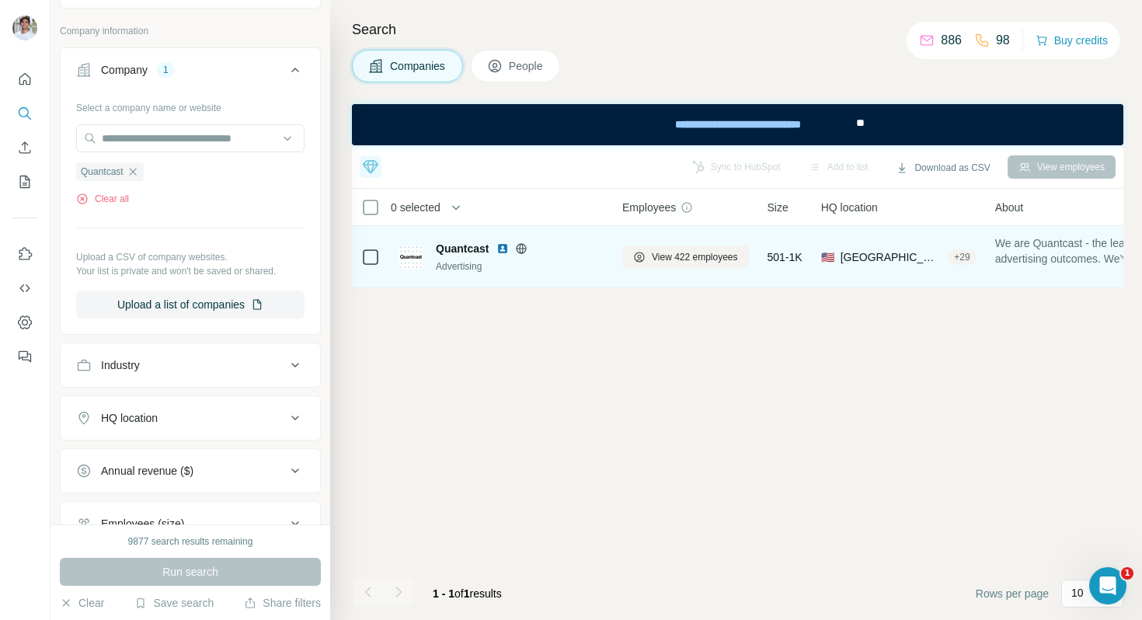
click at [505, 245] on img at bounding box center [502, 248] width 12 height 12
click at [657, 246] on button "View 422 employees" at bounding box center [685, 257] width 127 height 23
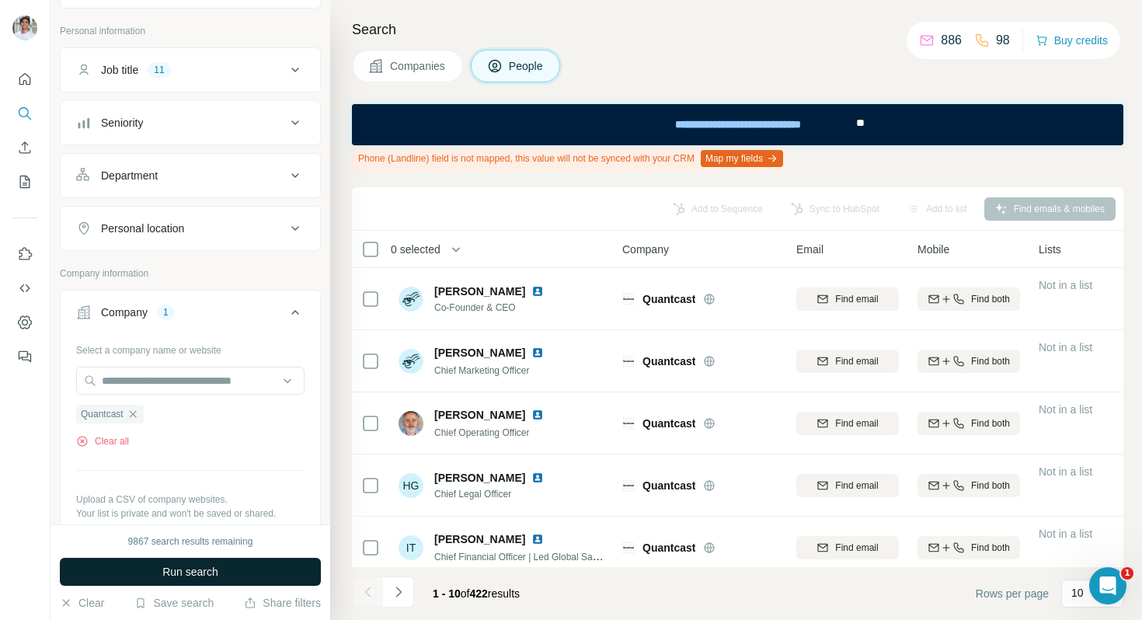
click at [187, 576] on span "Run search" at bounding box center [190, 572] width 56 height 16
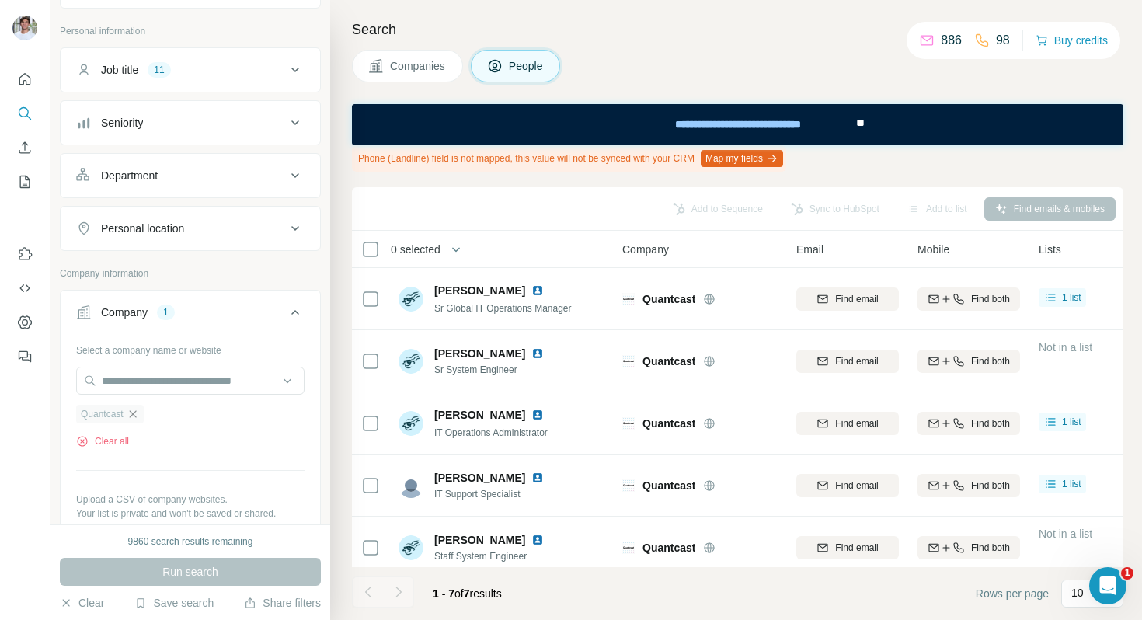
click at [134, 413] on icon "button" at bounding box center [132, 413] width 7 height 7
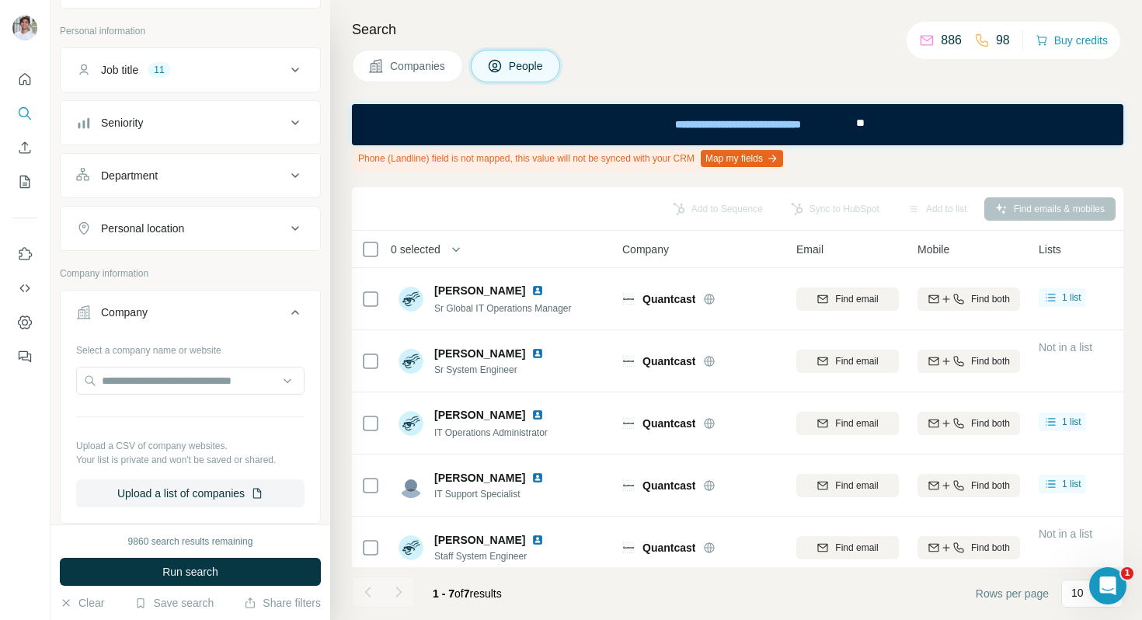
click at [401, 75] on button "Companies" at bounding box center [407, 66] width 111 height 33
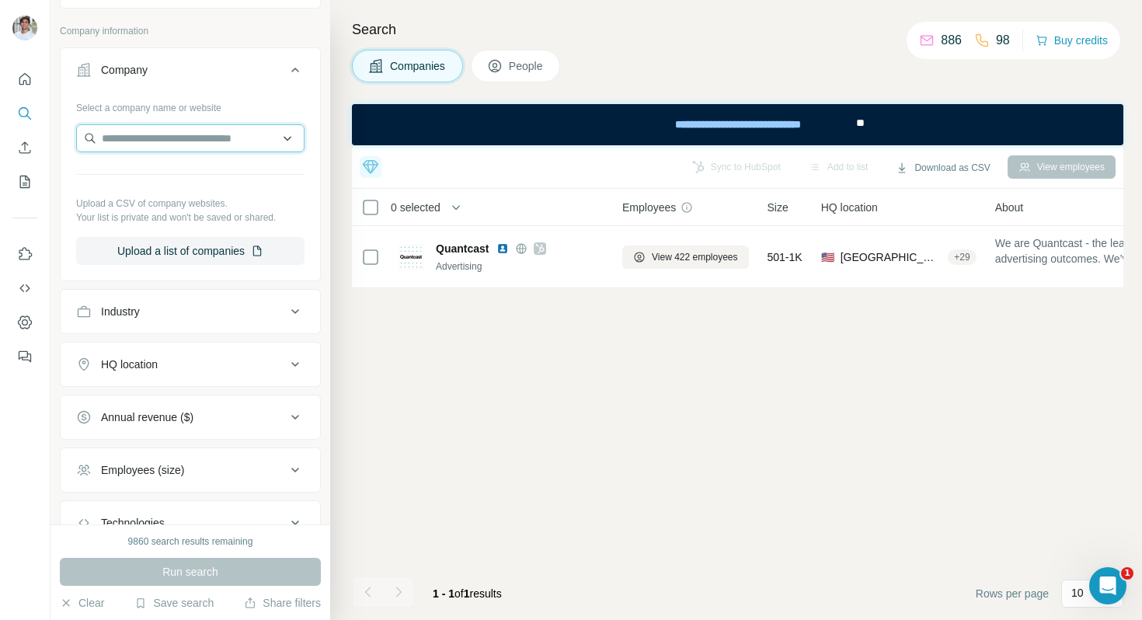
click at [215, 134] on input "text" at bounding box center [190, 138] width 228 height 28
paste input "**********"
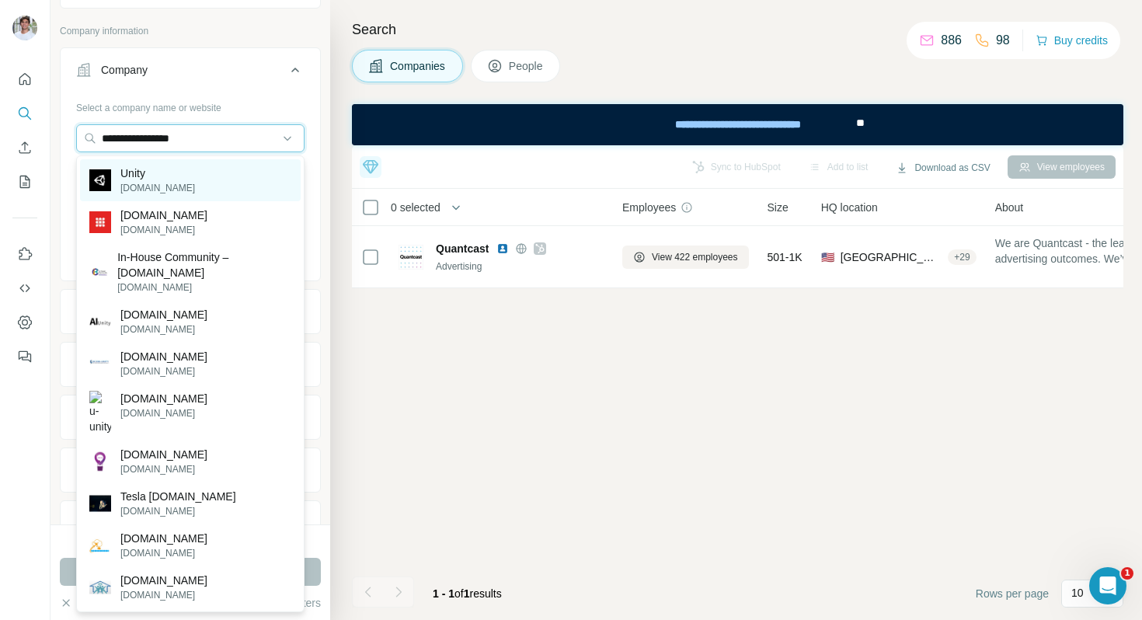
type input "**********"
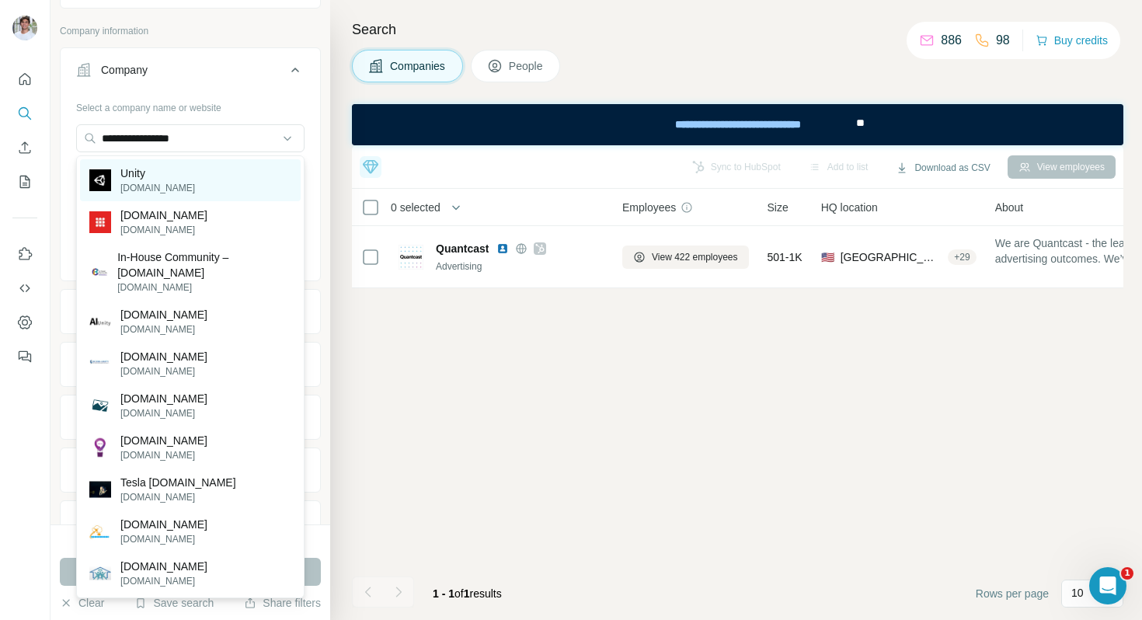
click at [200, 183] on div "Unity [DOMAIN_NAME]" at bounding box center [190, 180] width 221 height 42
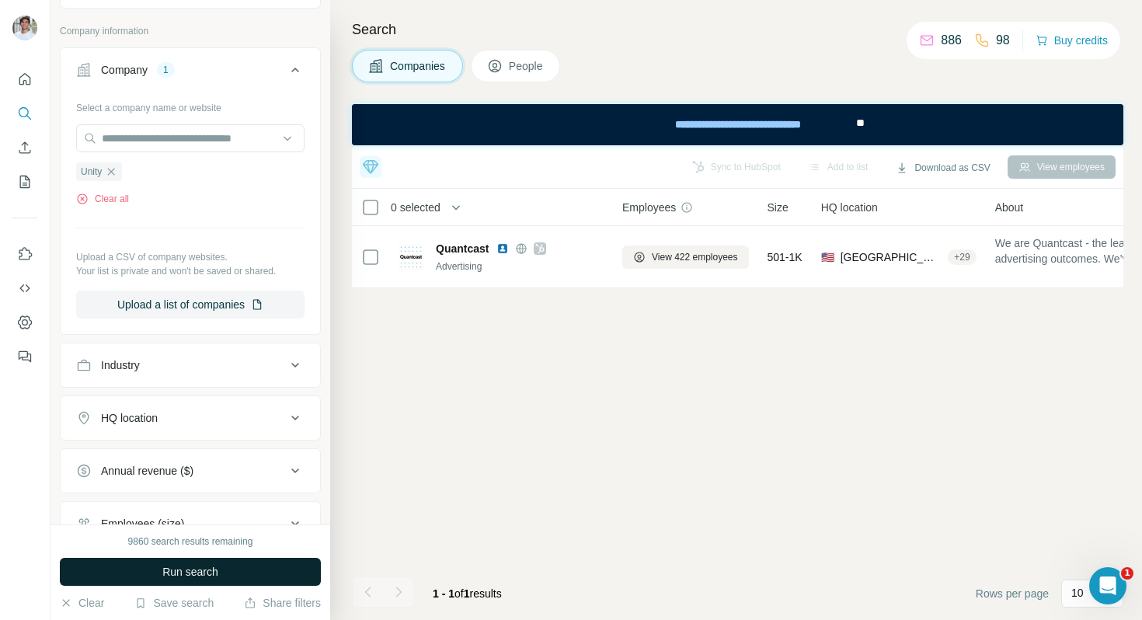
click at [253, 566] on button "Run search" at bounding box center [190, 572] width 261 height 28
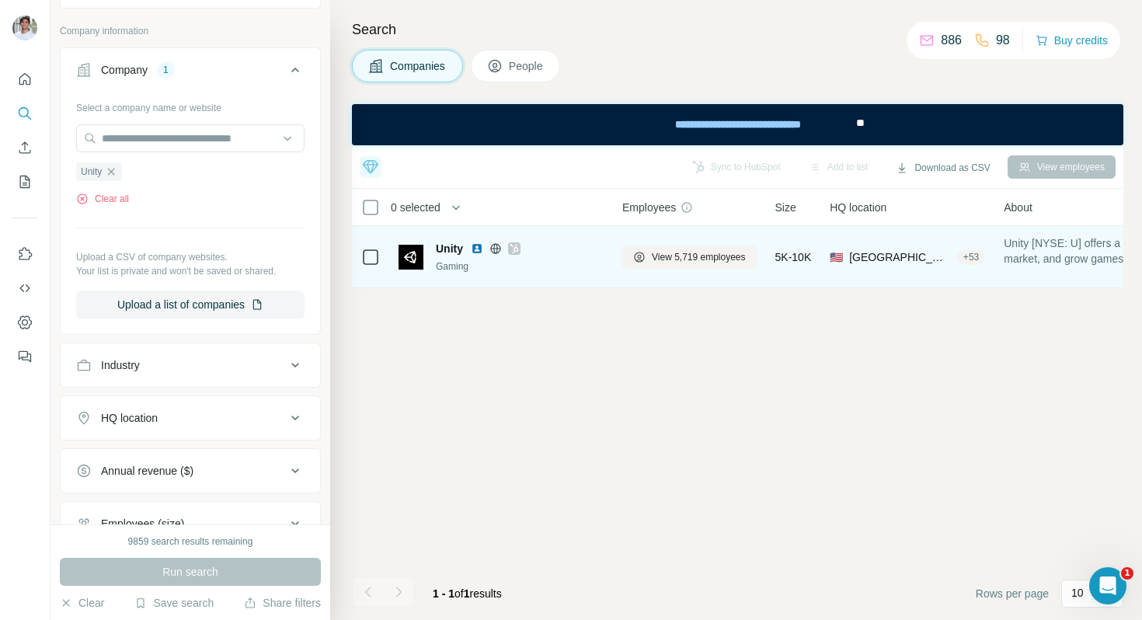
click at [478, 250] on img at bounding box center [477, 248] width 12 height 12
click at [706, 258] on span "View 5,719 employees" at bounding box center [699, 257] width 94 height 14
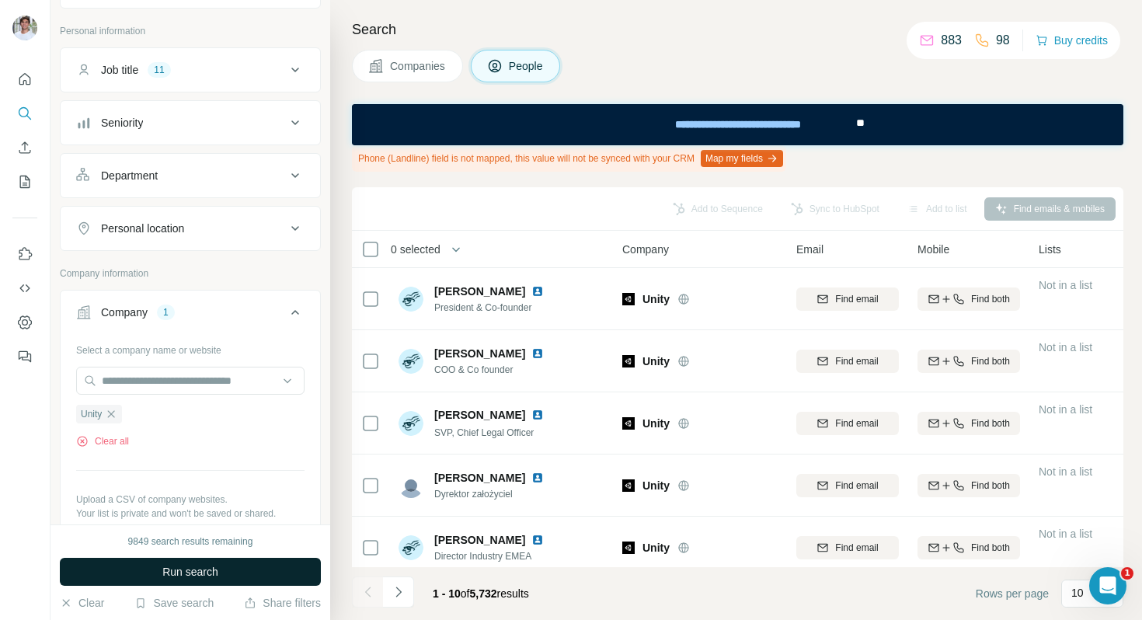
click at [218, 567] on span "Run search" at bounding box center [190, 572] width 56 height 16
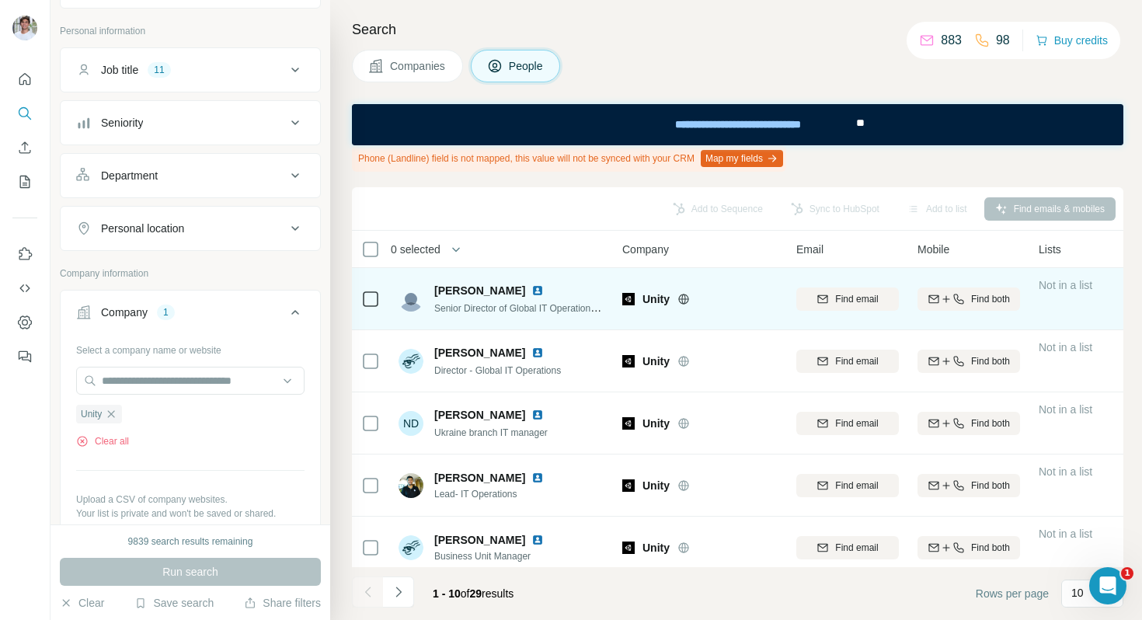
click at [531, 290] on img at bounding box center [537, 290] width 12 height 12
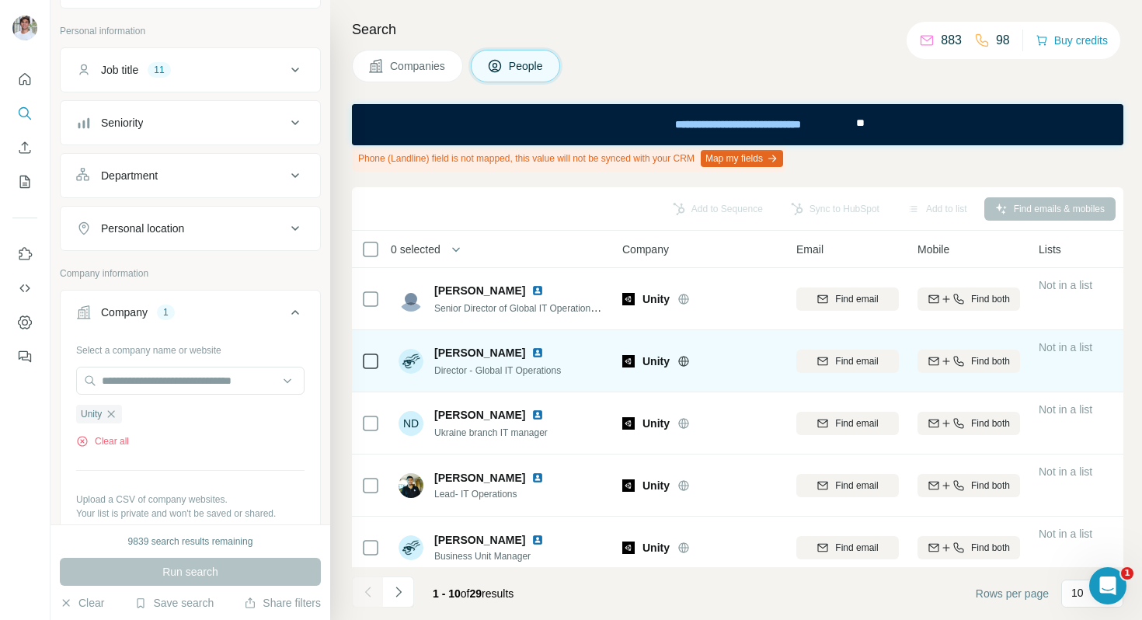
click at [531, 348] on img at bounding box center [537, 353] width 12 height 12
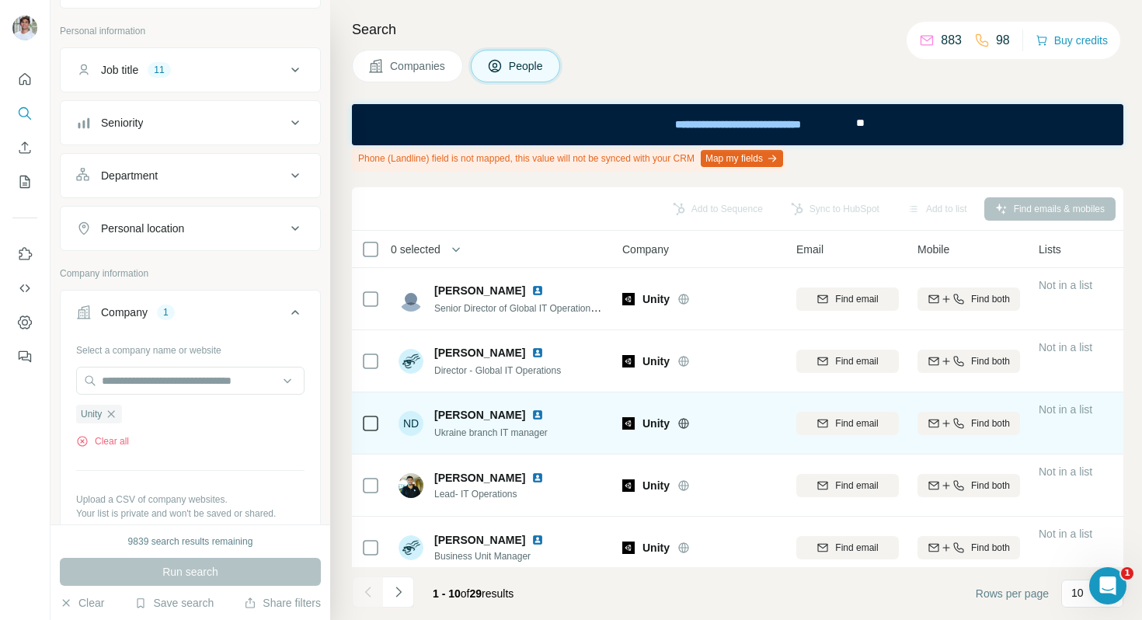
scroll to position [96, 0]
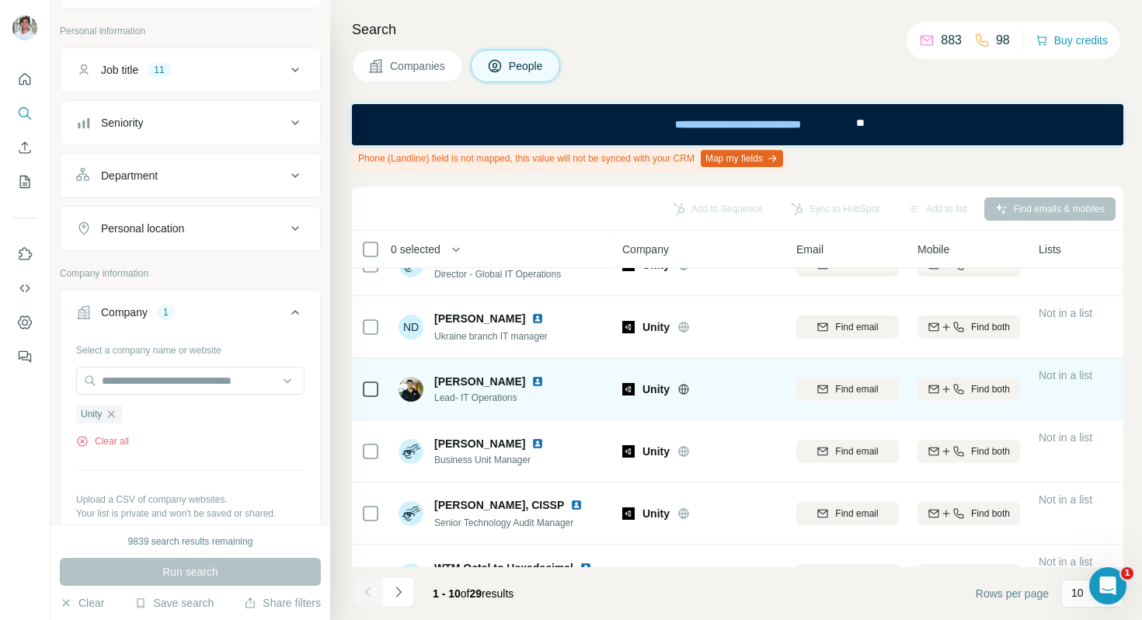
click at [531, 377] on img at bounding box center [537, 381] width 12 height 12
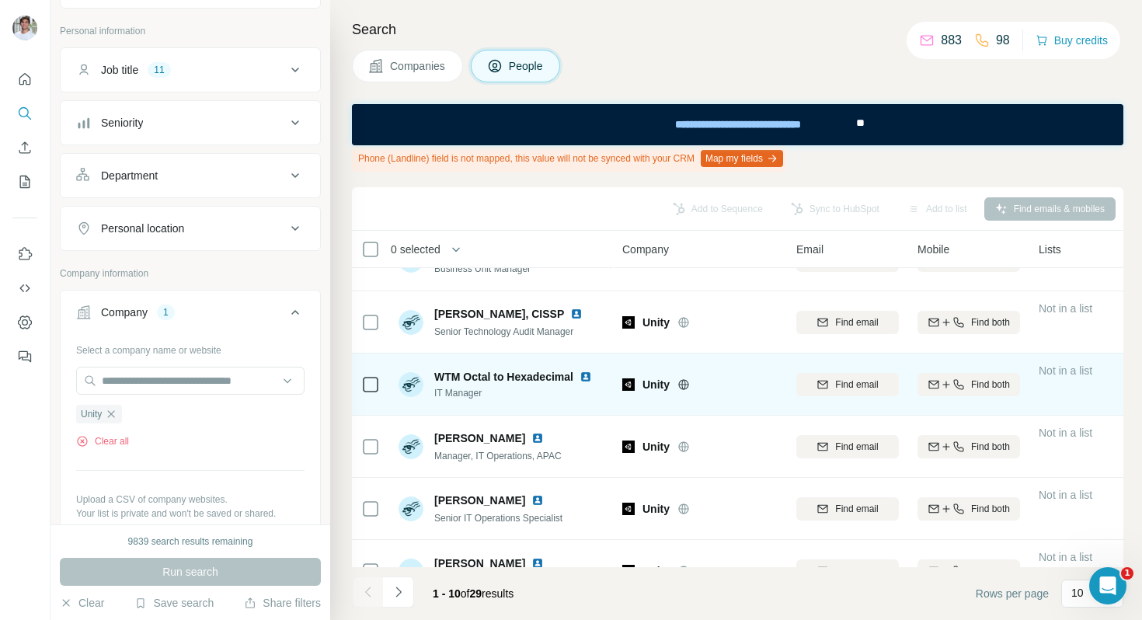
scroll to position [314, 0]
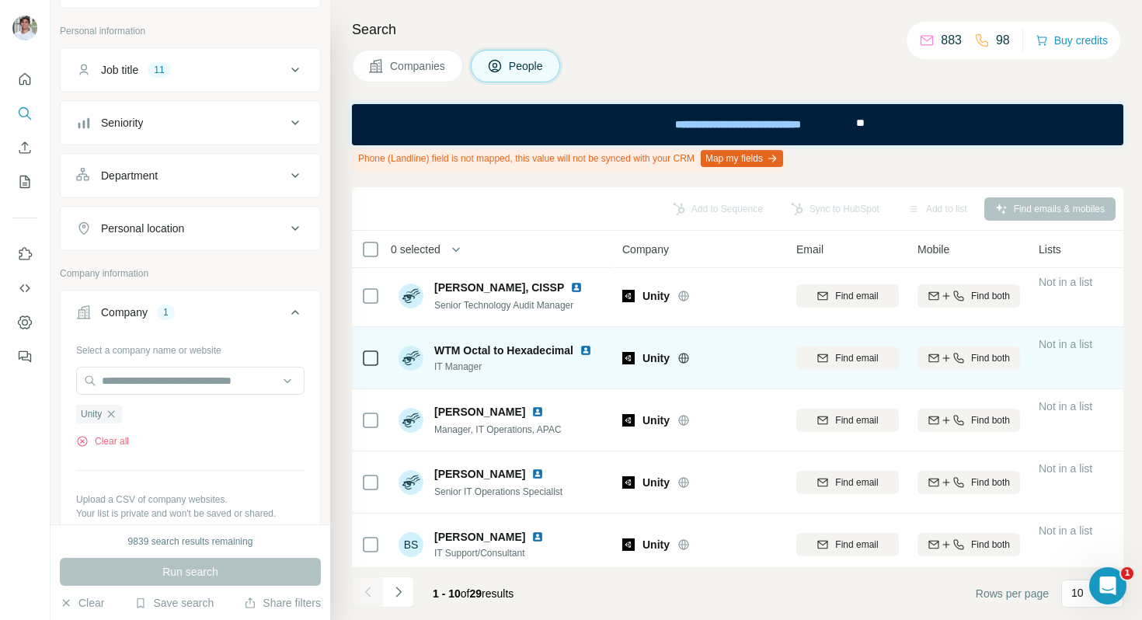
click at [590, 354] on img at bounding box center [586, 350] width 12 height 12
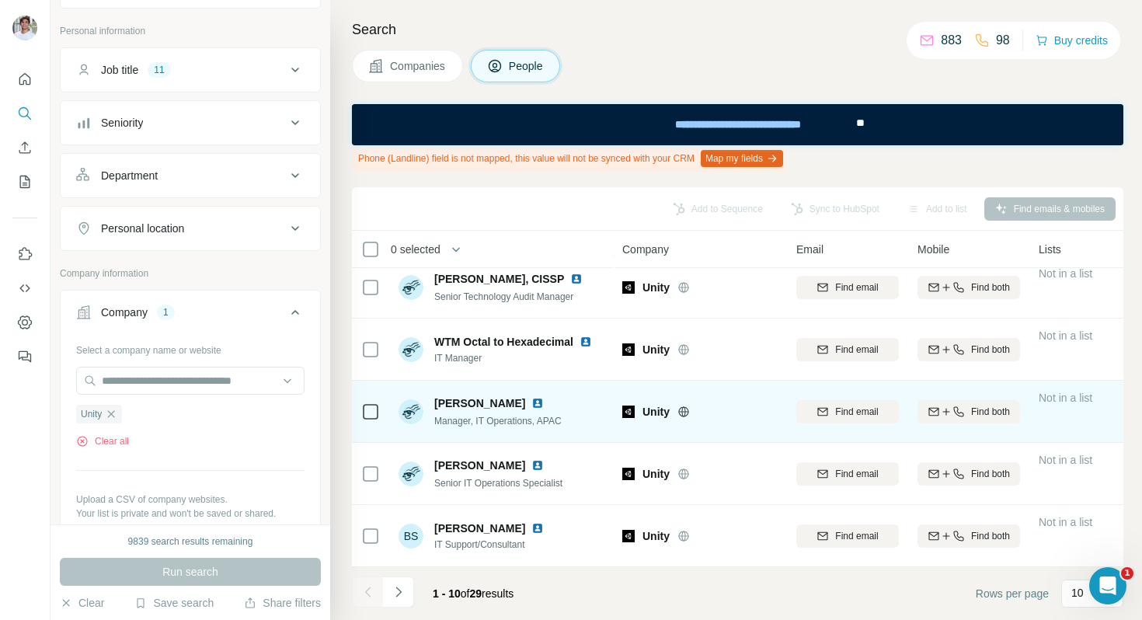
click at [531, 402] on img at bounding box center [537, 403] width 12 height 12
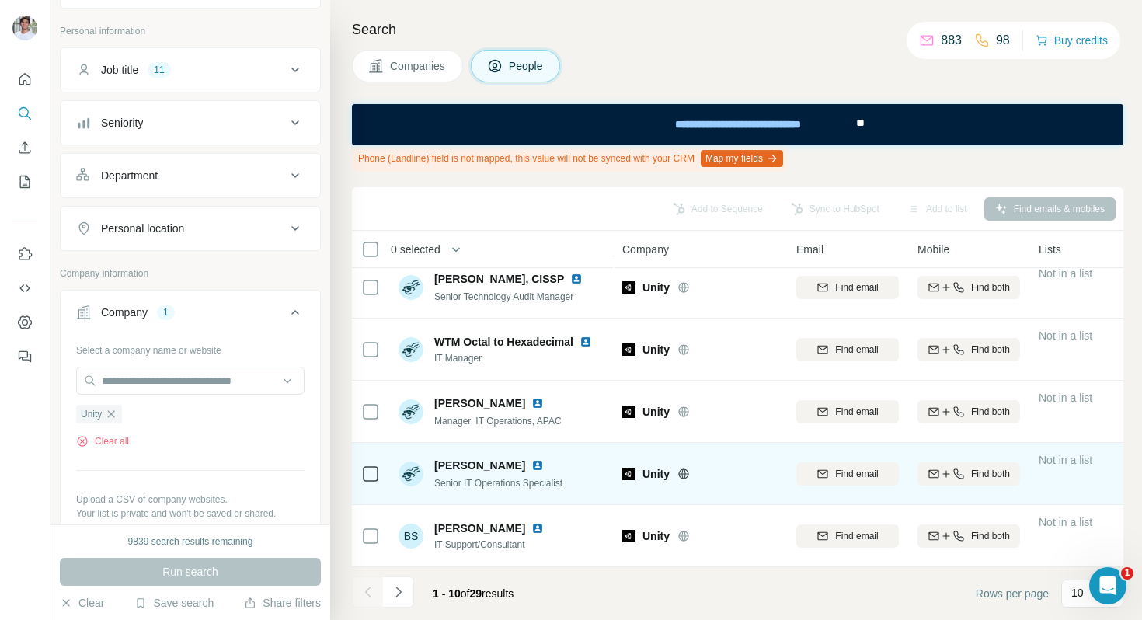
click at [531, 464] on img at bounding box center [537, 465] width 12 height 12
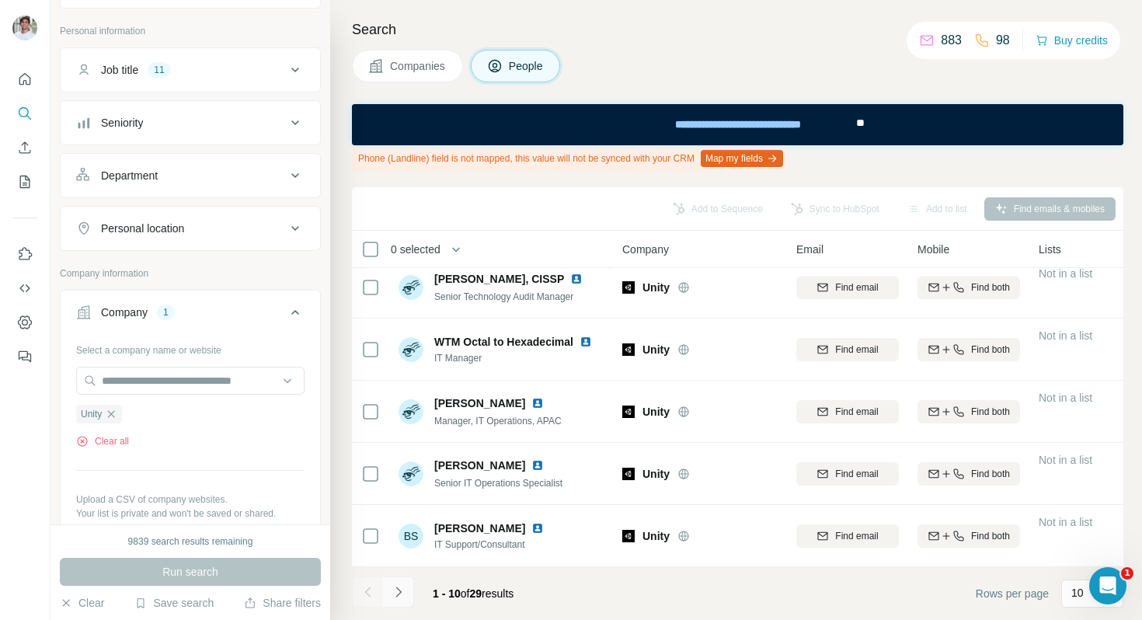
click at [404, 588] on icon "Navigate to next page" at bounding box center [399, 592] width 16 height 16
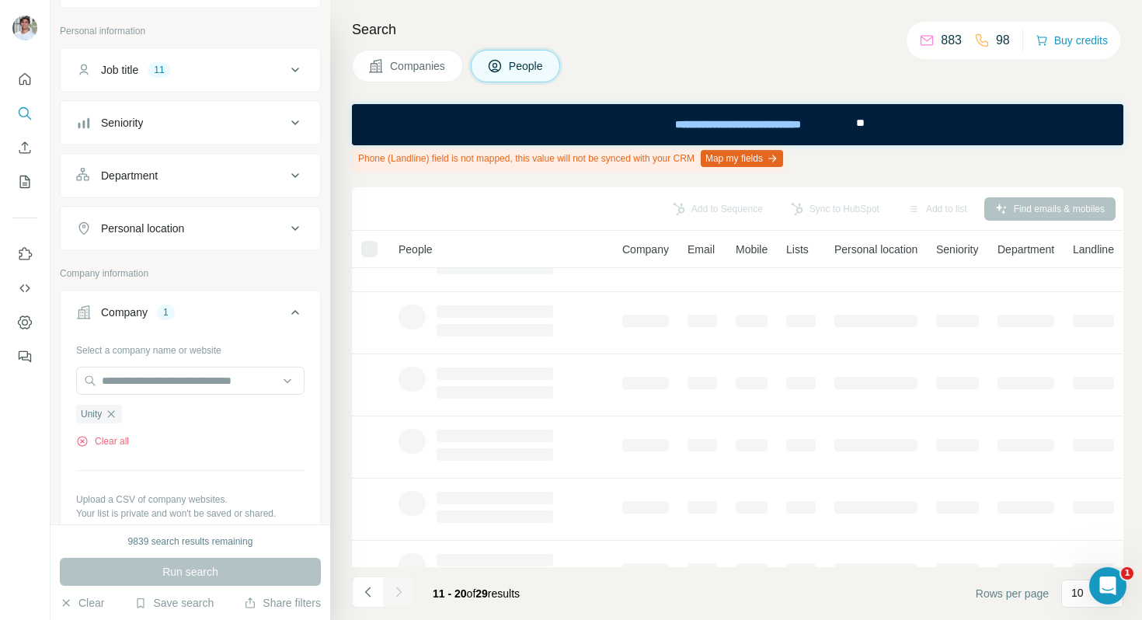
scroll to position [0, 0]
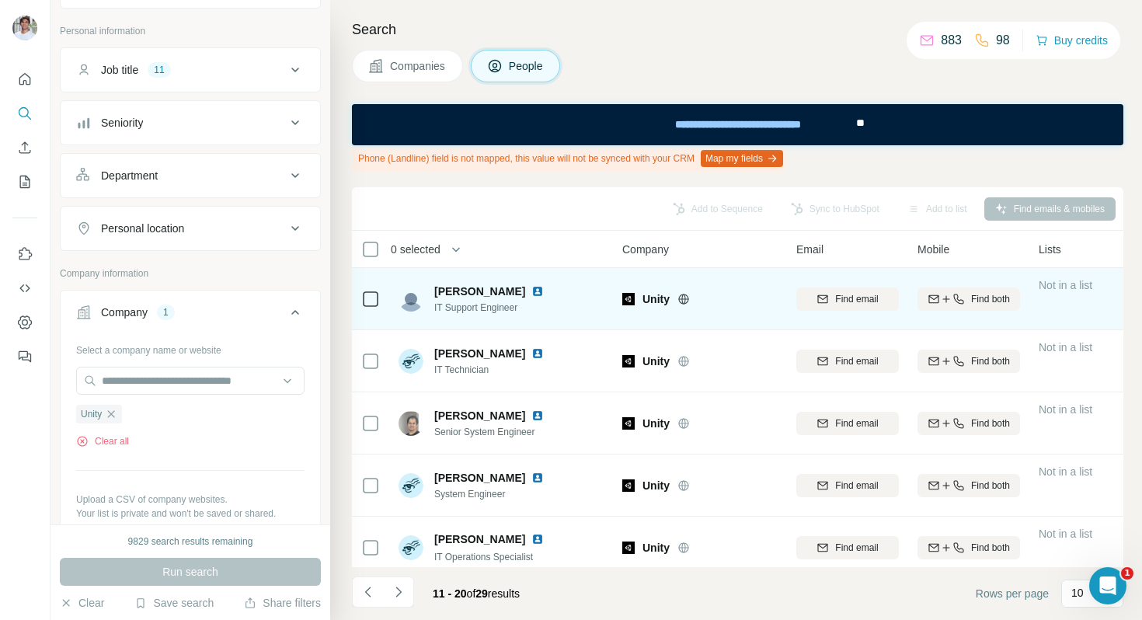
click at [531, 297] on img at bounding box center [537, 291] width 12 height 12
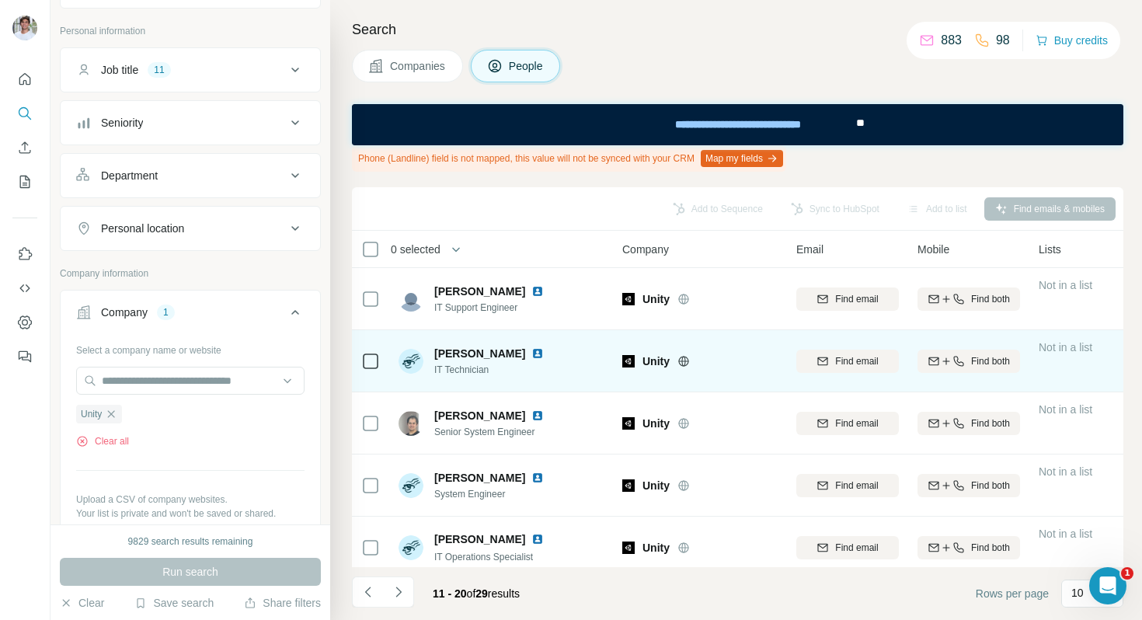
click at [531, 349] on img at bounding box center [537, 353] width 12 height 12
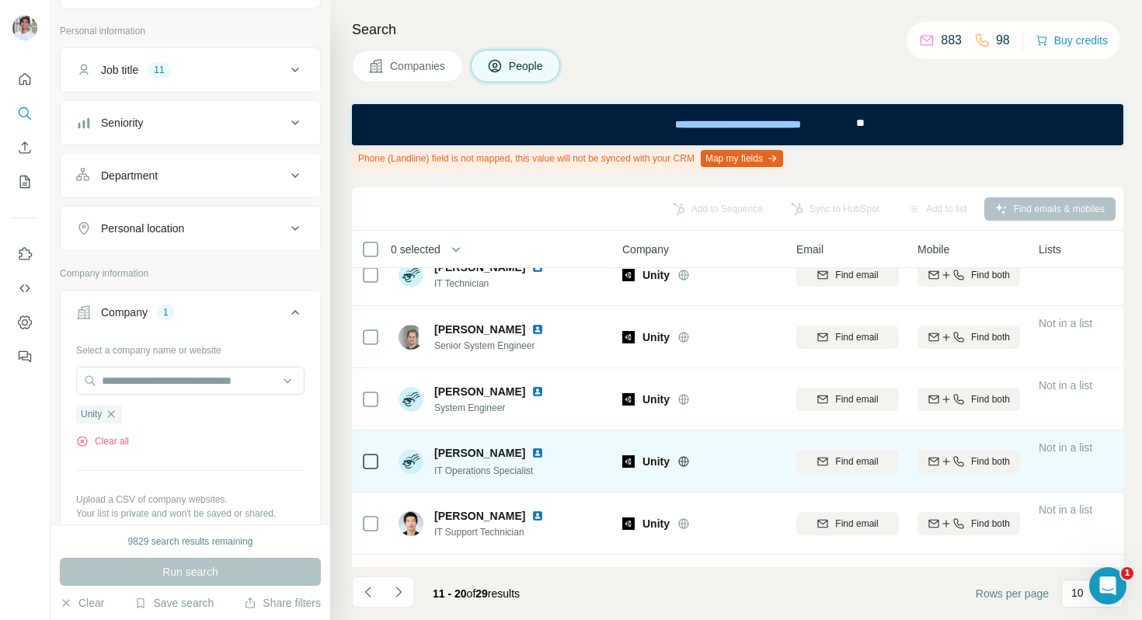
click at [538, 449] on img at bounding box center [537, 453] width 12 height 12
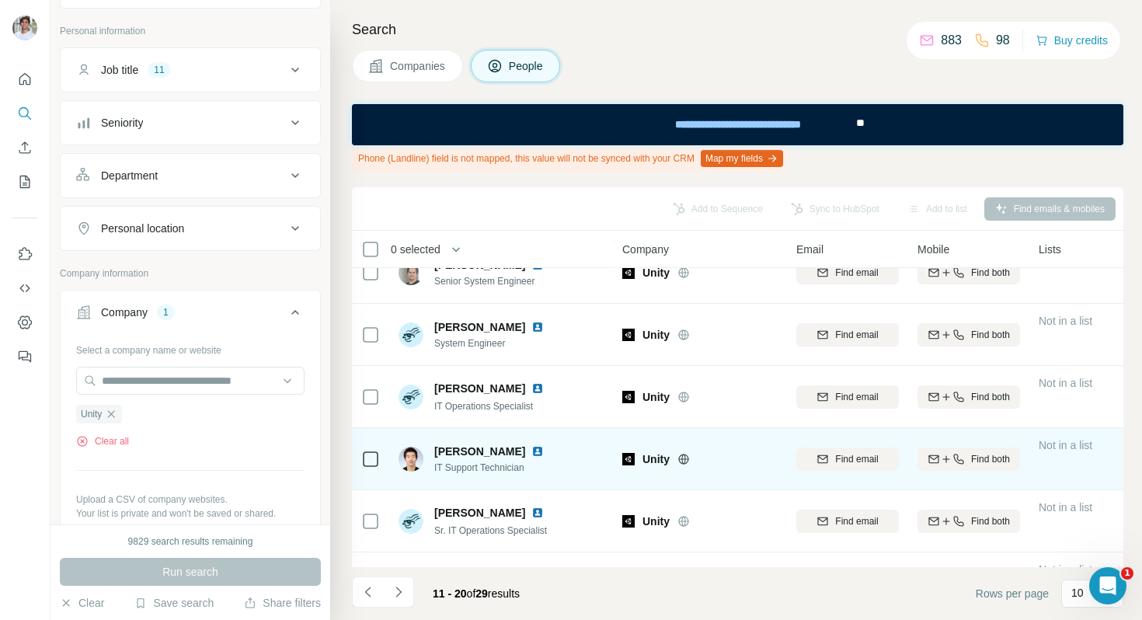
click at [531, 451] on img at bounding box center [537, 451] width 12 height 12
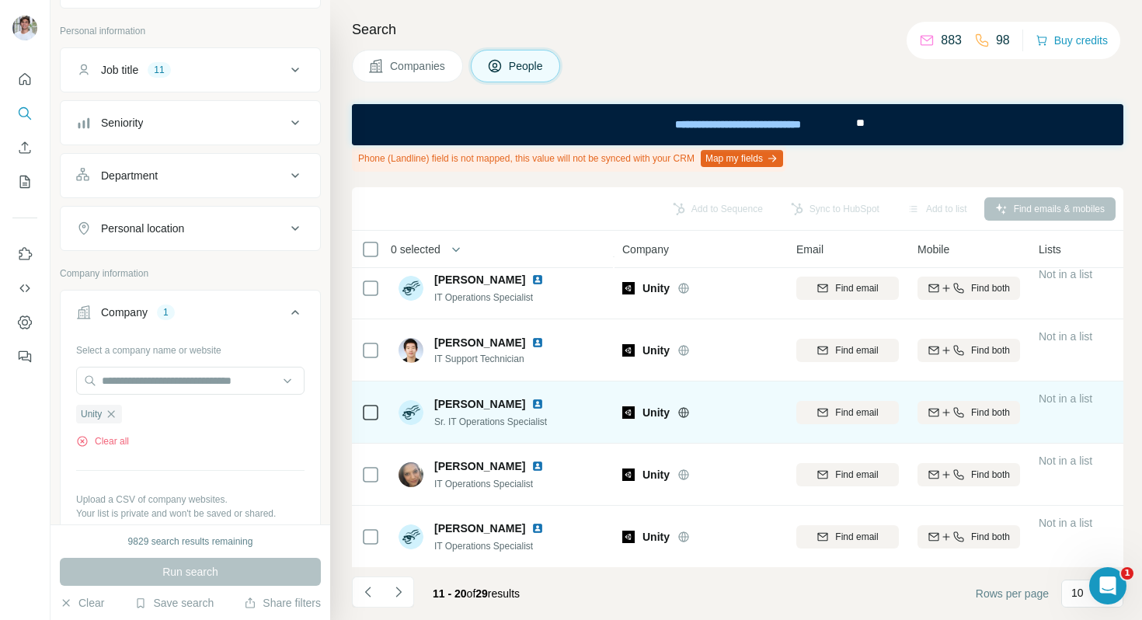
scroll to position [260, 0]
click at [531, 402] on img at bounding box center [537, 403] width 12 height 12
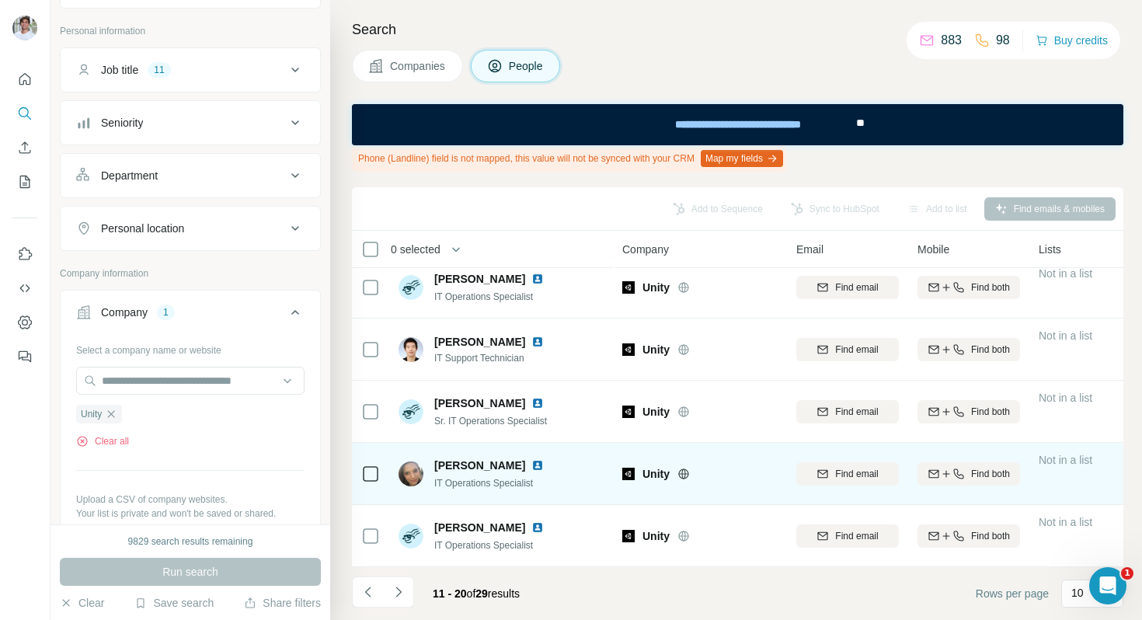
click at [532, 464] on img at bounding box center [537, 465] width 12 height 12
click at [534, 461] on img at bounding box center [537, 465] width 12 height 12
